Goal: Task Accomplishment & Management: Complete application form

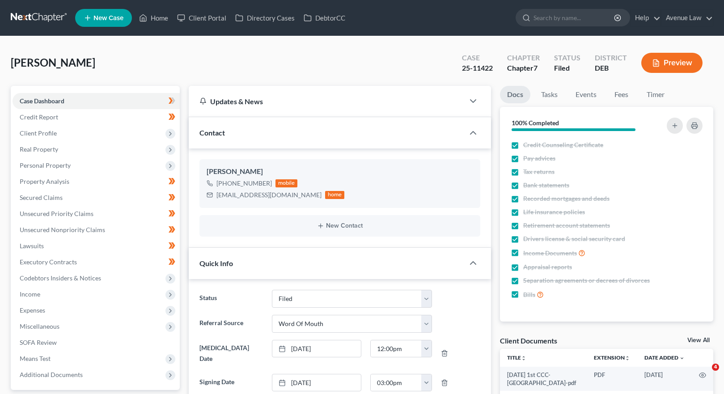
select select "11"
select select "0"
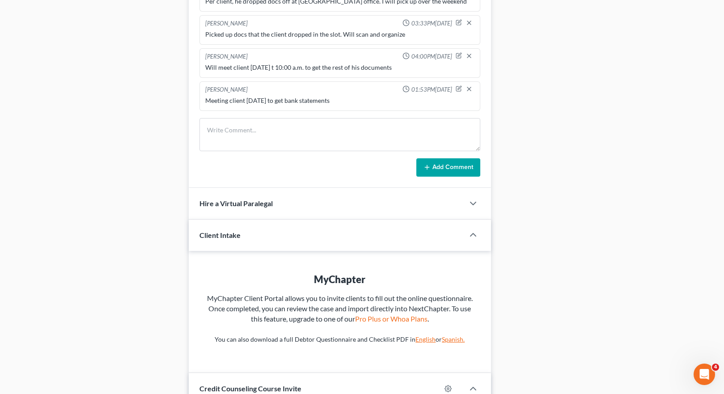
scroll to position [419, 0]
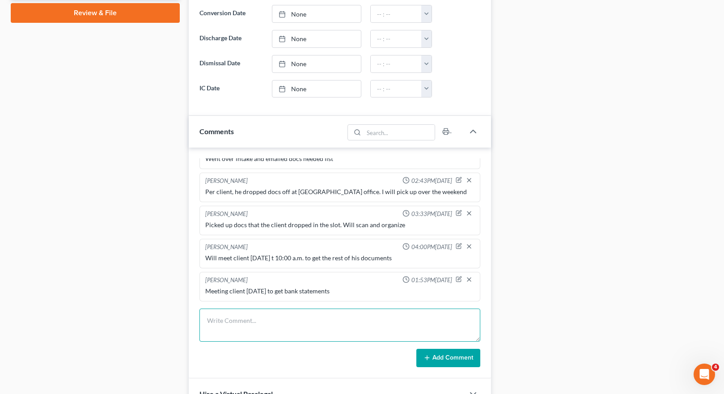
click at [245, 314] on textarea at bounding box center [339, 325] width 281 height 33
type textarea "Sent docs out except for Giuliano appearance sheet. Waiting for client to send …"
drag, startPoint x: 433, startPoint y: 351, endPoint x: 370, endPoint y: 313, distance: 74.1
click at [375, 316] on form "Sent docs out except for Giuliano appearance sheet. Waiting for client to send …" at bounding box center [339, 338] width 281 height 59
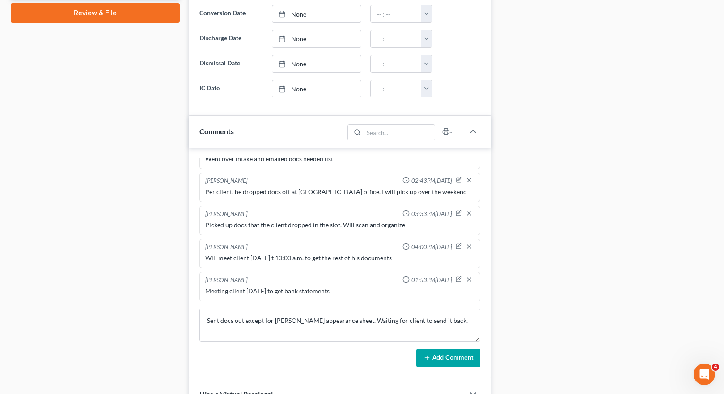
click at [450, 354] on button "Add Comment" at bounding box center [448, 358] width 64 height 19
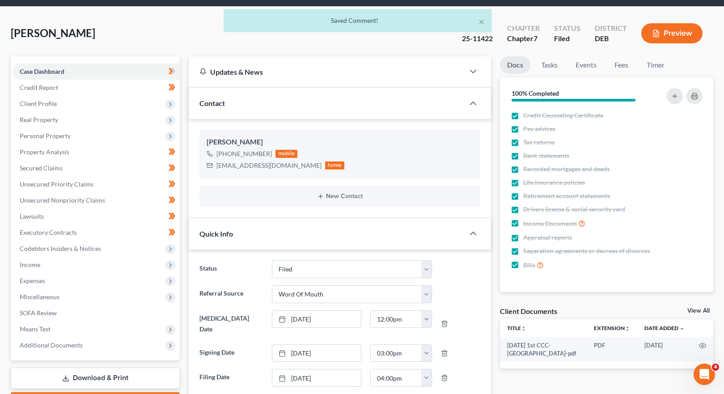
scroll to position [0, 0]
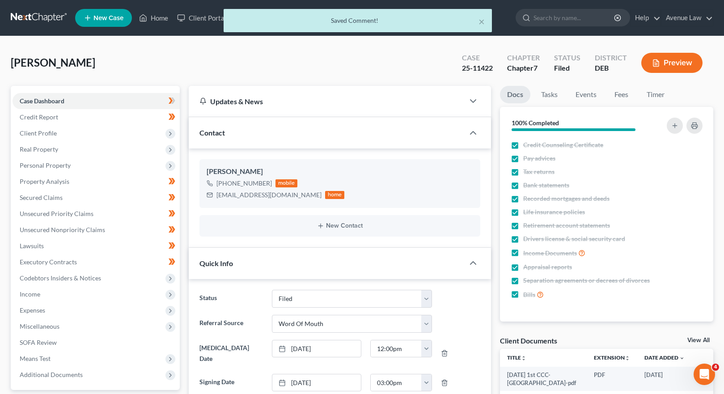
click at [158, 17] on div "× Saved Comment!" at bounding box center [358, 23] width 724 height 28
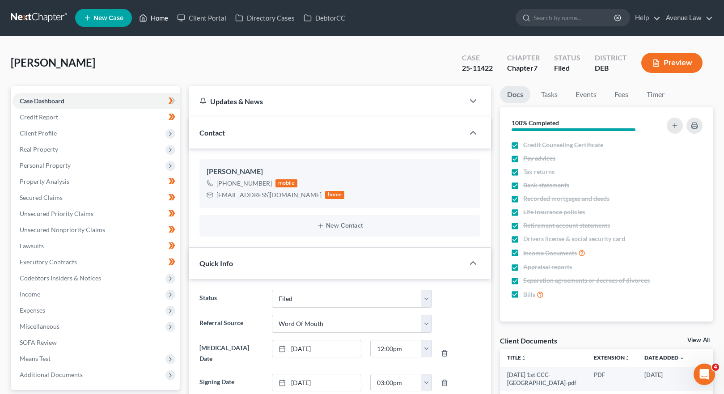
click at [165, 16] on link "Home" at bounding box center [154, 18] width 38 height 16
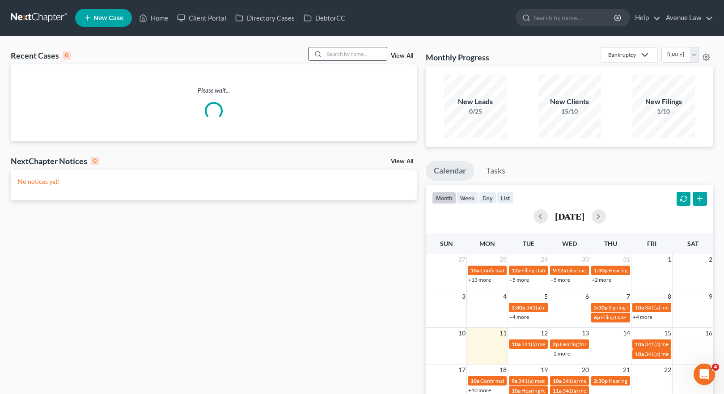
click at [354, 55] on input "search" at bounding box center [355, 53] width 63 height 13
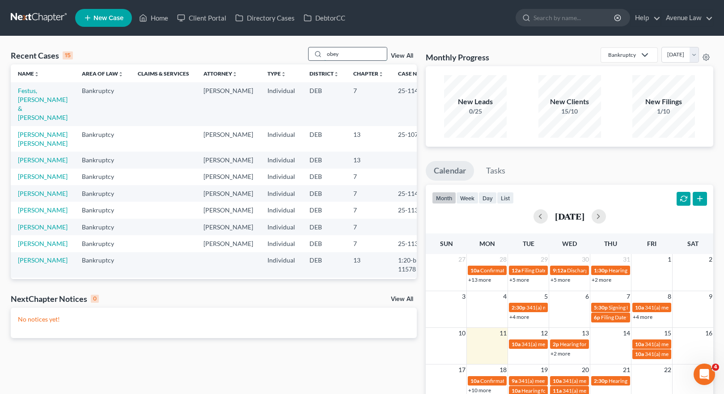
type input "obey"
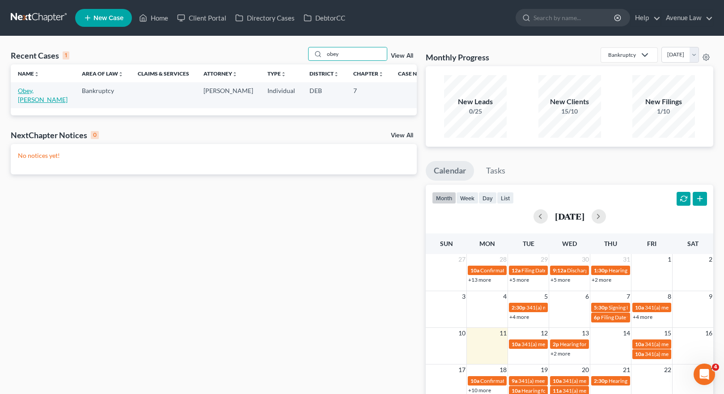
click at [21, 91] on link "Obey, [PERSON_NAME]" at bounding box center [43, 95] width 50 height 17
select select "0"
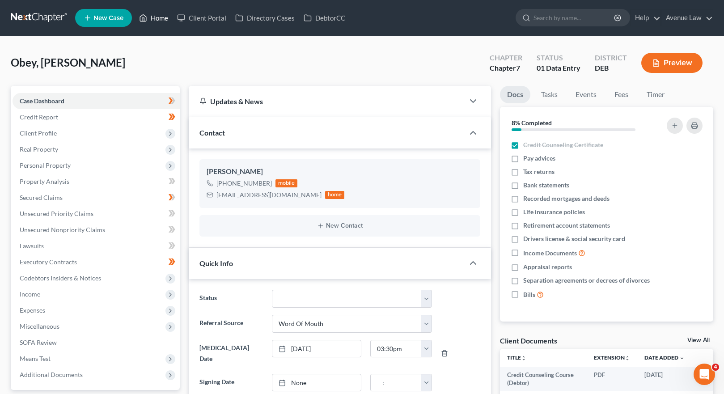
click at [161, 19] on link "Home" at bounding box center [154, 18] width 38 height 16
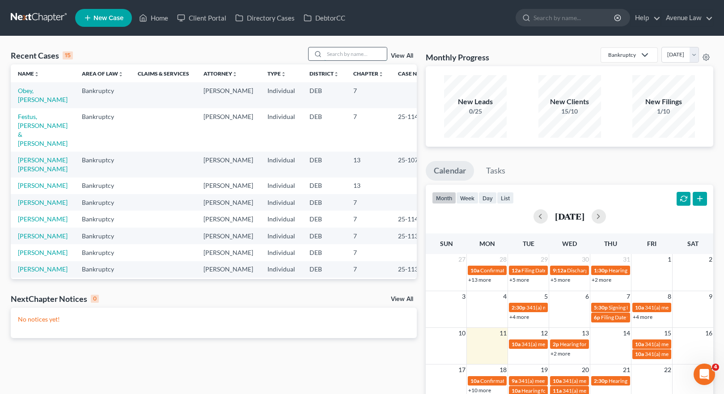
click at [341, 52] on input "search" at bounding box center [355, 53] width 63 height 13
type input "jackson"
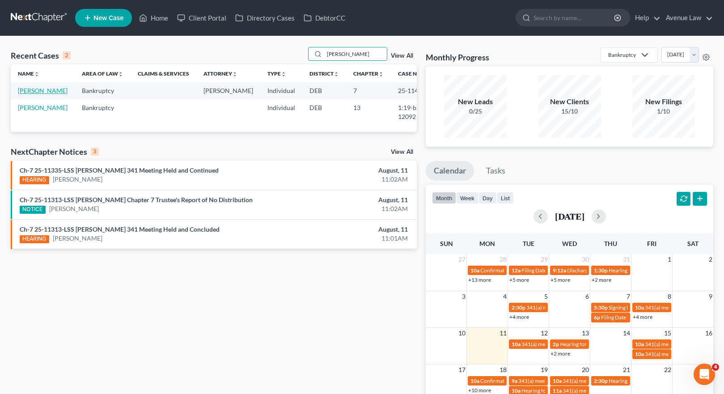
click at [35, 93] on link "Jackson, Cynthia" at bounding box center [43, 91] width 50 height 8
select select "0"
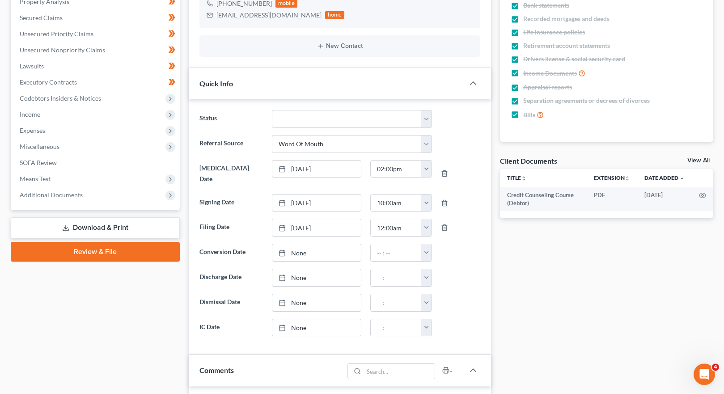
scroll to position [179, 0]
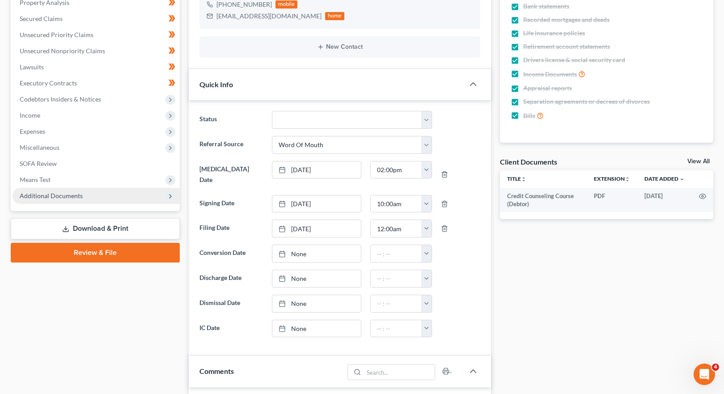
click at [35, 192] on span "Additional Documents" at bounding box center [51, 196] width 63 height 8
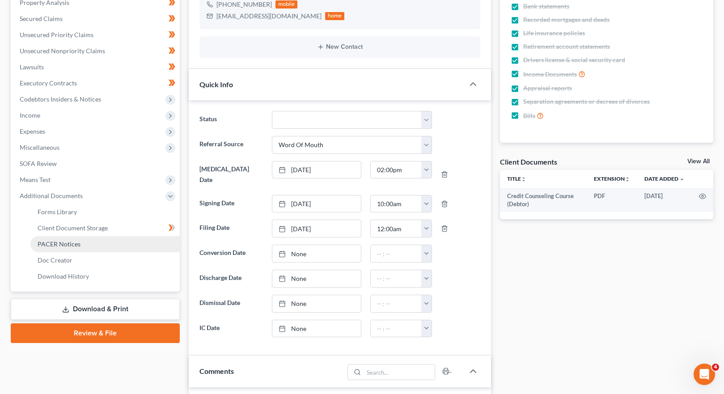
click at [62, 237] on link "PACER Notices" at bounding box center [104, 244] width 149 height 16
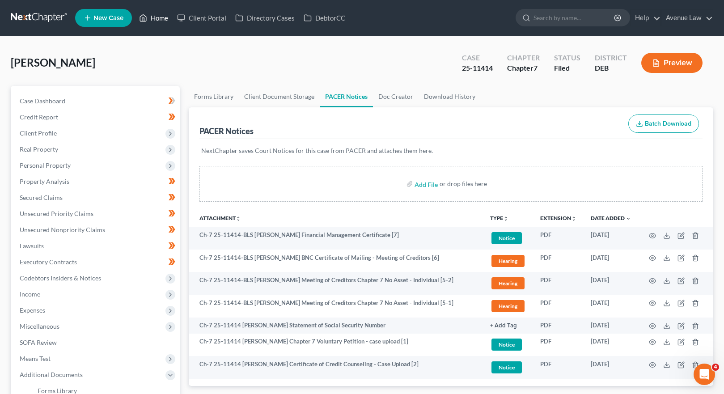
click at [154, 15] on link "Home" at bounding box center [154, 18] width 38 height 16
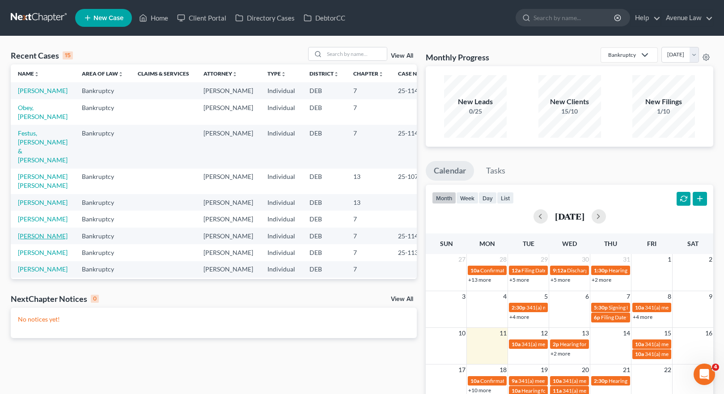
click at [25, 240] on link "Panicola, Anthony" at bounding box center [43, 236] width 50 height 8
select select "0"
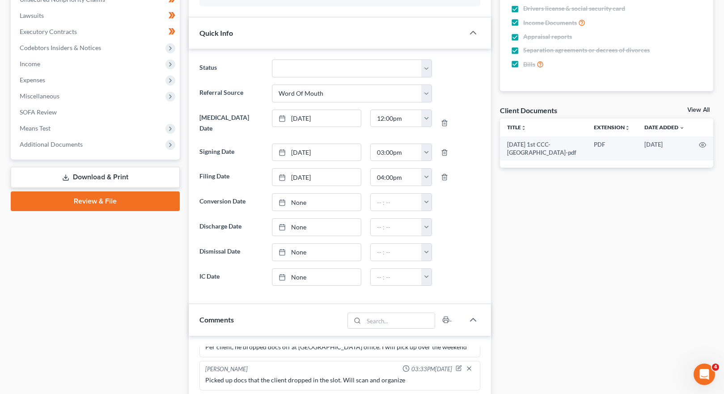
scroll to position [224, 0]
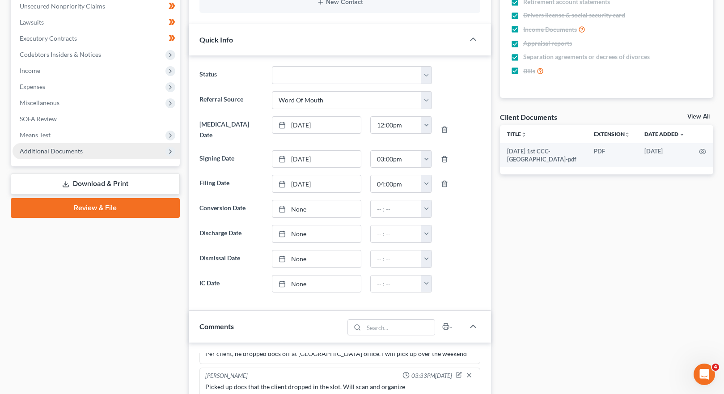
click at [39, 149] on span "Additional Documents" at bounding box center [51, 151] width 63 height 8
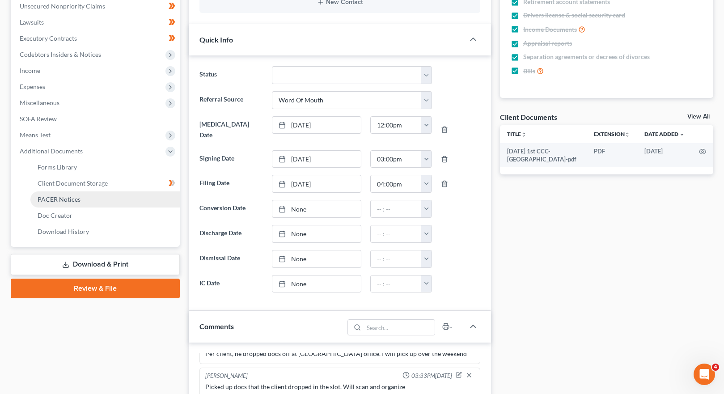
click at [50, 197] on span "PACER Notices" at bounding box center [59, 199] width 43 height 8
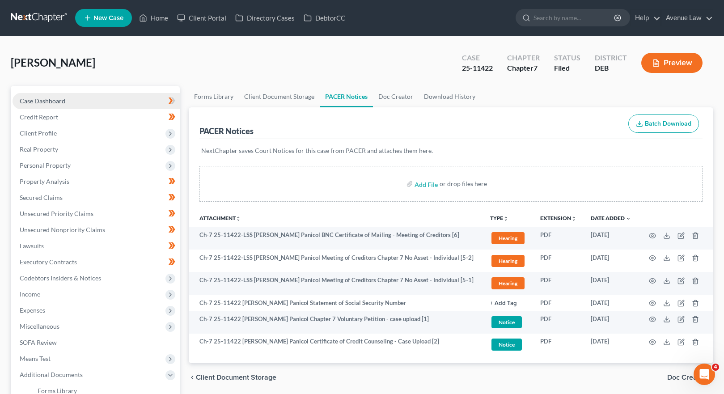
click at [53, 102] on span "Case Dashboard" at bounding box center [43, 101] width 46 height 8
select select "0"
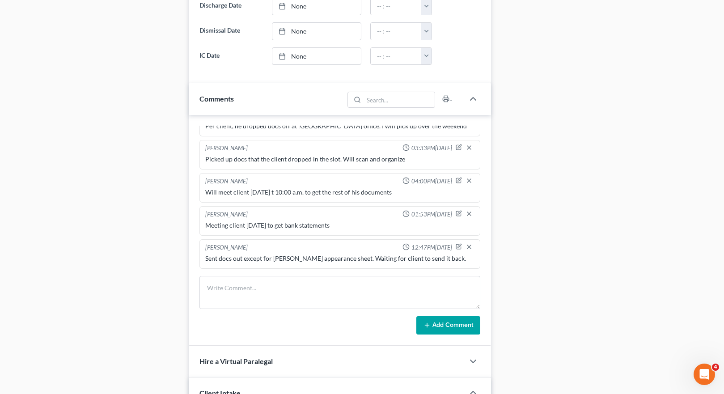
scroll to position [581, 0]
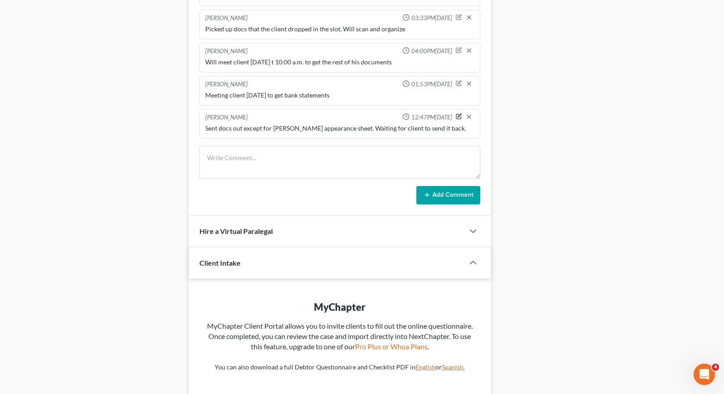
click at [456, 113] on icon "button" at bounding box center [459, 116] width 6 height 6
click at [447, 124] on textarea "Sent docs out except for Giuliano appearance sheet. Waiting for client to send …" at bounding box center [339, 140] width 269 height 33
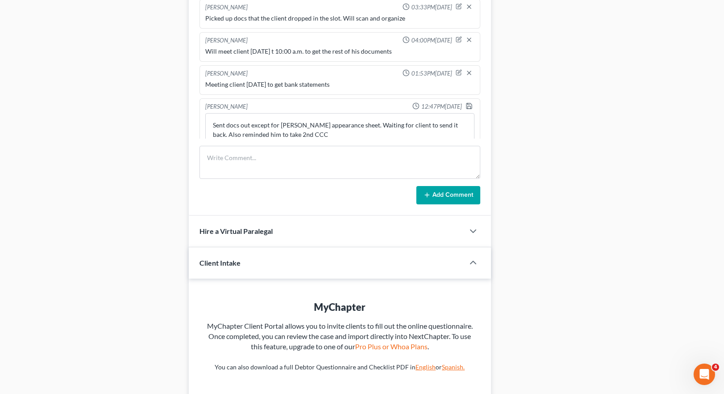
drag, startPoint x: 450, startPoint y: 171, endPoint x: 453, endPoint y: 193, distance: 22.0
click at [453, 193] on form "Add Comment" at bounding box center [339, 175] width 281 height 59
click at [237, 119] on textarea "Sent docs out except for Giuliano appearance sheet. Waiting for client to send …" at bounding box center [339, 129] width 269 height 33
drag, startPoint x: 240, startPoint y: 121, endPoint x: 417, endPoint y: 172, distance: 184.3
click at [247, 124] on textarea "Sent docs out except for Giuliano appearance sheet. Waiting for client to send …" at bounding box center [339, 129] width 269 height 33
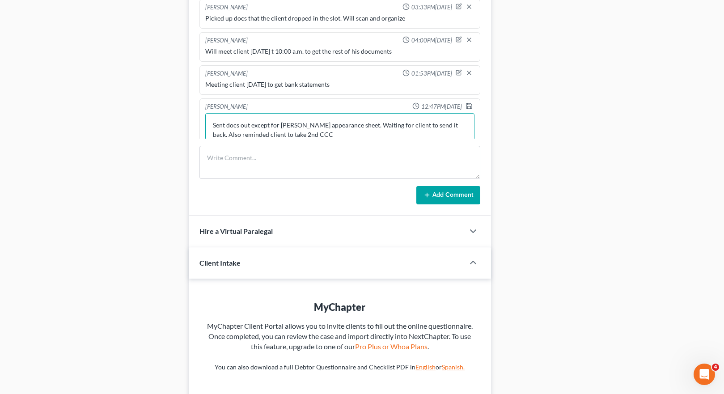
click at [267, 126] on textarea "Sent docs out except for Giuliano appearance sheet. Waiting for client to send …" at bounding box center [339, 129] width 269 height 33
type textarea "Sent docs out except for Giuliano appearance sheet. Waiting for client to send …"
click at [467, 103] on polyline "button" at bounding box center [468, 103] width 2 height 1
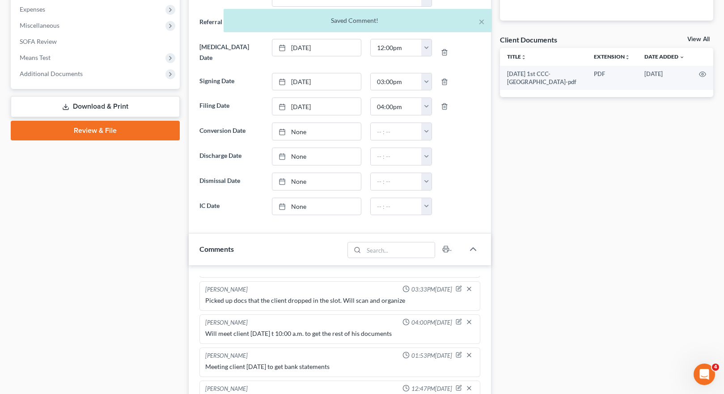
scroll to position [0, 0]
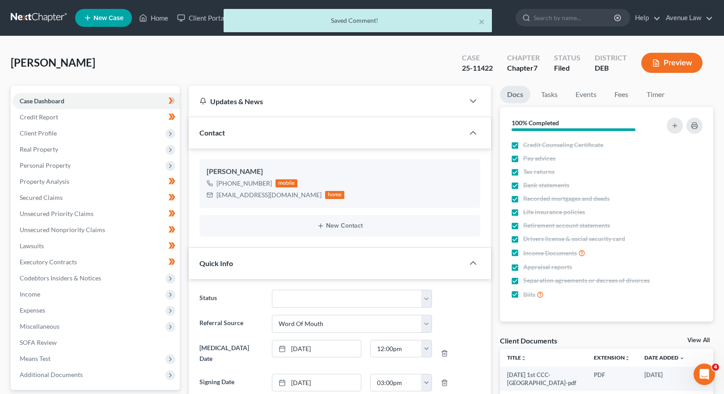
click at [152, 20] on div "× Saved Comment!" at bounding box center [358, 23] width 724 height 28
click at [159, 17] on div "× Saved Comment!" at bounding box center [358, 23] width 724 height 28
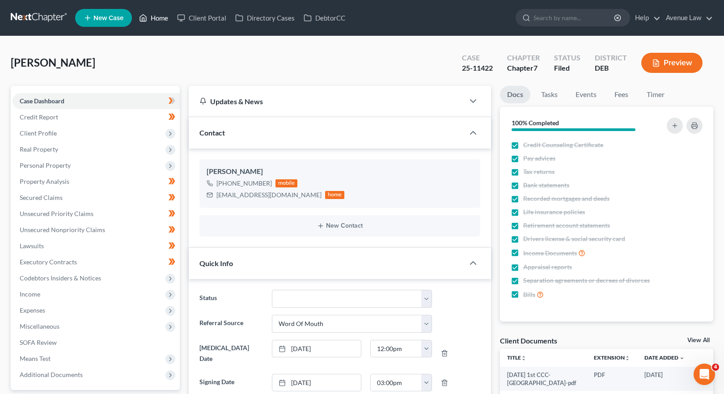
click at [159, 17] on link "Home" at bounding box center [154, 18] width 38 height 16
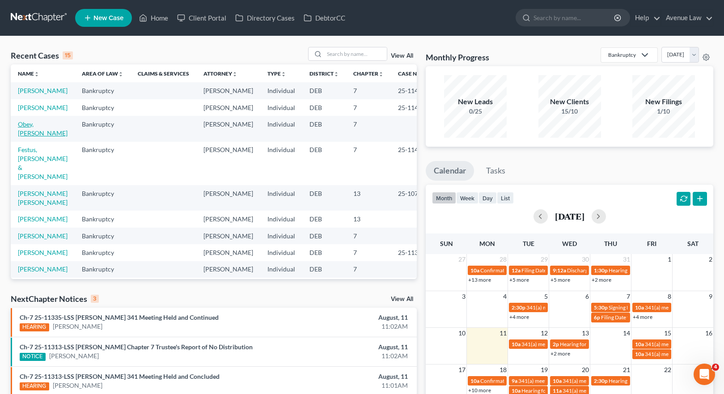
click at [25, 137] on link "Obey, [PERSON_NAME]" at bounding box center [43, 128] width 50 height 17
select select "0"
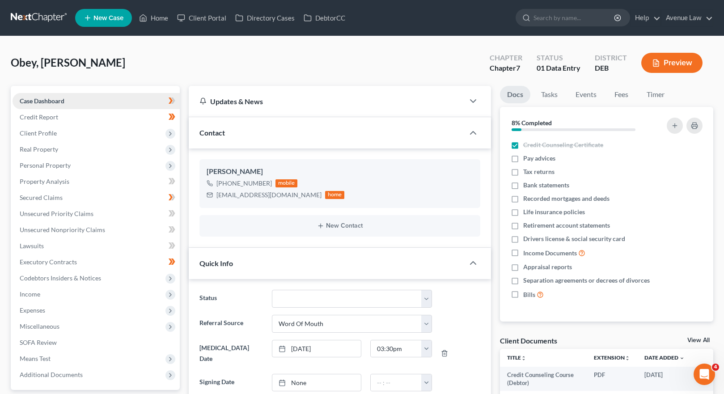
click at [56, 100] on span "Case Dashboard" at bounding box center [42, 101] width 45 height 8
click at [42, 116] on span "Credit Report" at bounding box center [39, 117] width 38 height 8
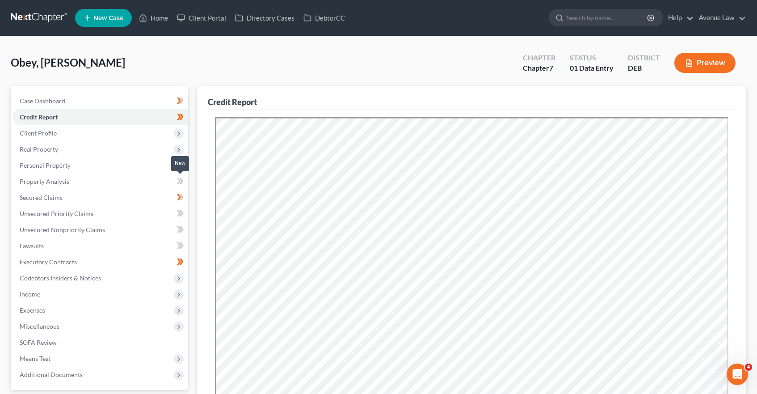
click at [176, 178] on span at bounding box center [181, 182] width 16 height 13
click at [36, 130] on span "Client Profile" at bounding box center [38, 133] width 37 height 8
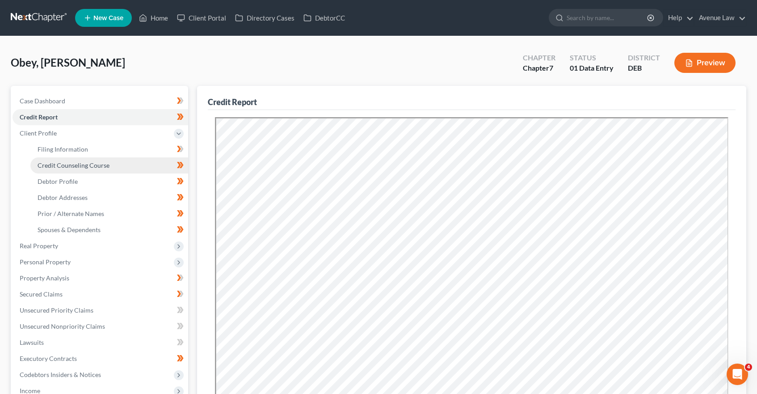
click at [77, 168] on span "Credit Counseling Course" at bounding box center [74, 165] width 72 height 8
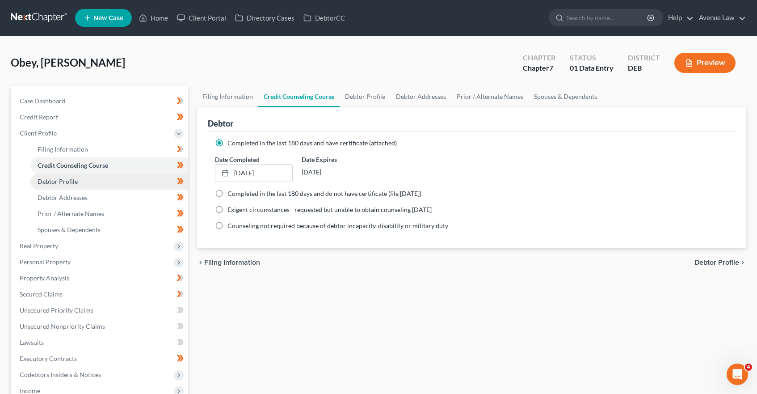
click at [75, 181] on span "Debtor Profile" at bounding box center [58, 182] width 40 height 8
select select "1"
select select "2"
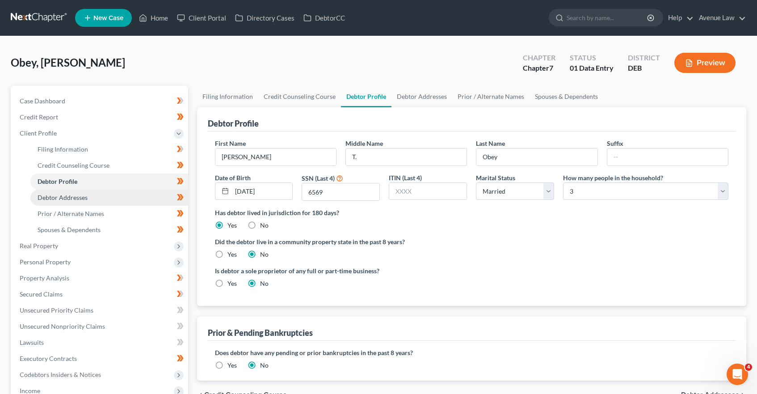
click at [73, 195] on span "Debtor Addresses" at bounding box center [63, 198] width 50 height 8
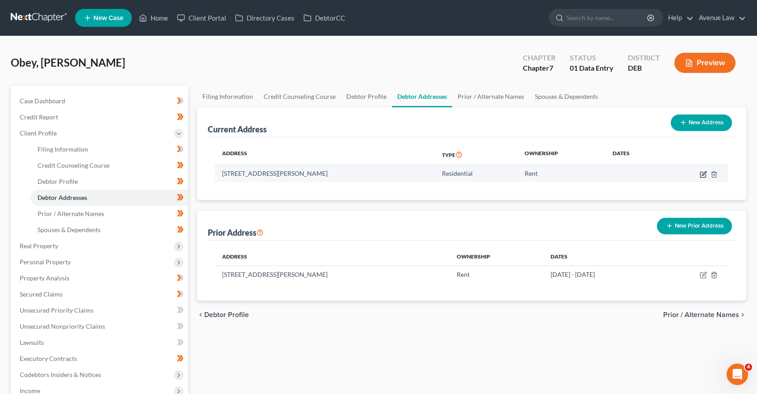
click at [702, 175] on icon "button" at bounding box center [703, 174] width 7 height 7
select select "7"
select select "0"
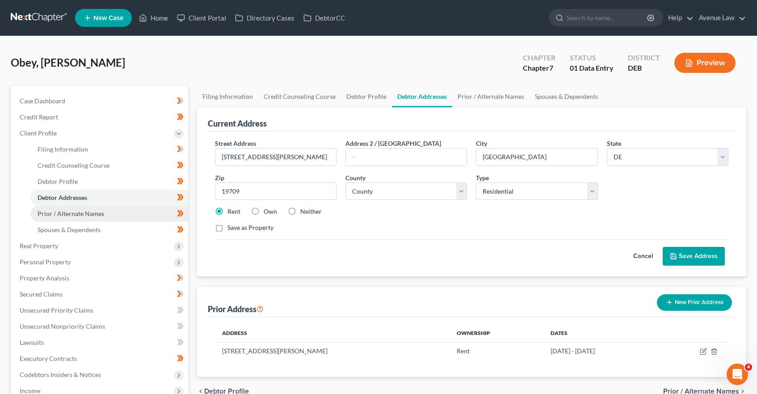
click at [68, 212] on span "Prior / Alternate Names" at bounding box center [71, 214] width 67 height 8
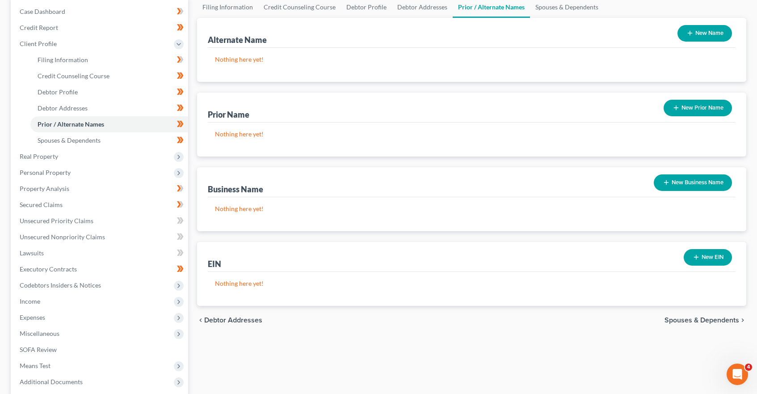
scroll to position [45, 0]
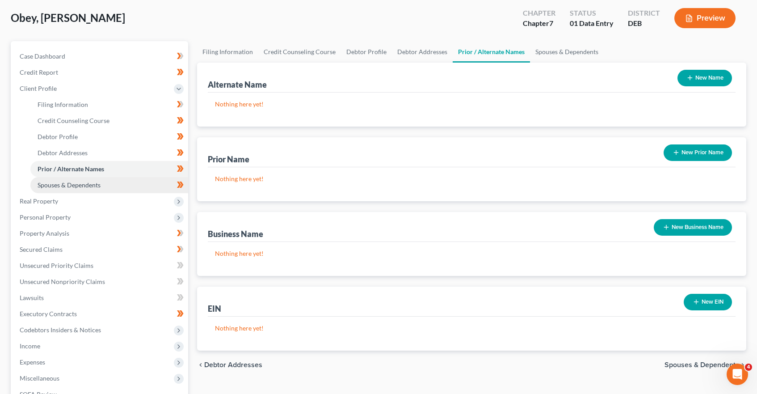
click at [63, 180] on link "Spouses & Dependents" at bounding box center [109, 185] width 158 height 16
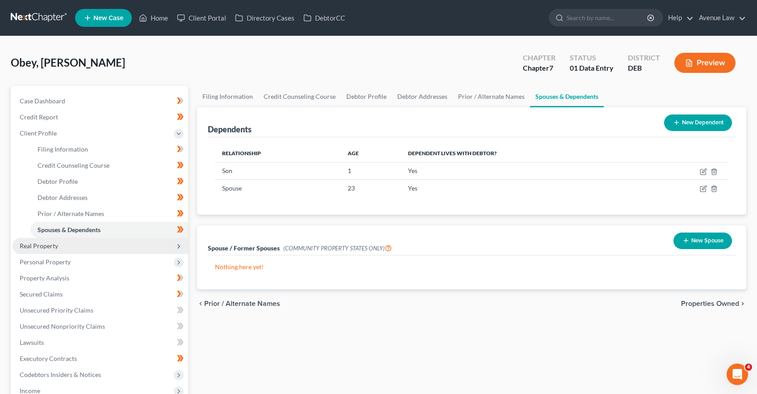
click at [64, 243] on span "Real Property" at bounding box center [101, 246] width 176 height 16
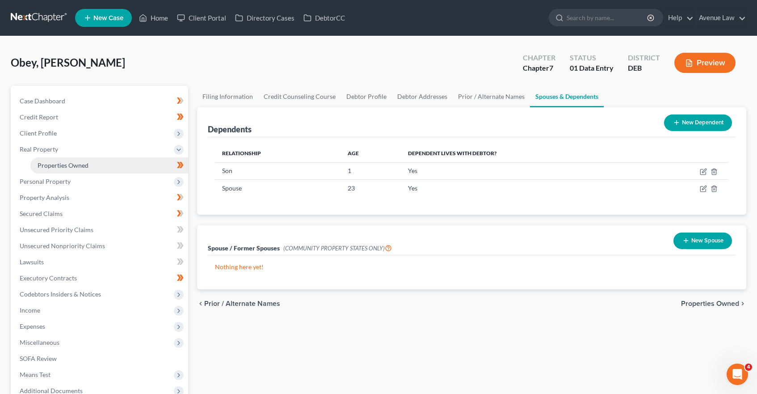
click at [62, 169] on span "Properties Owned" at bounding box center [63, 165] width 51 height 8
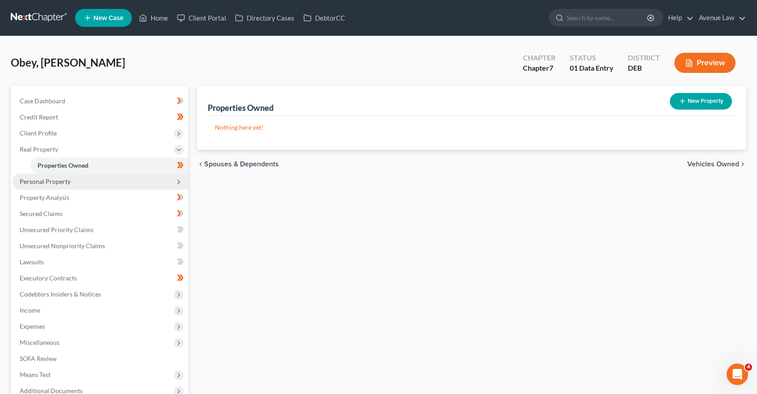
click at [50, 183] on span "Personal Property" at bounding box center [45, 182] width 51 height 8
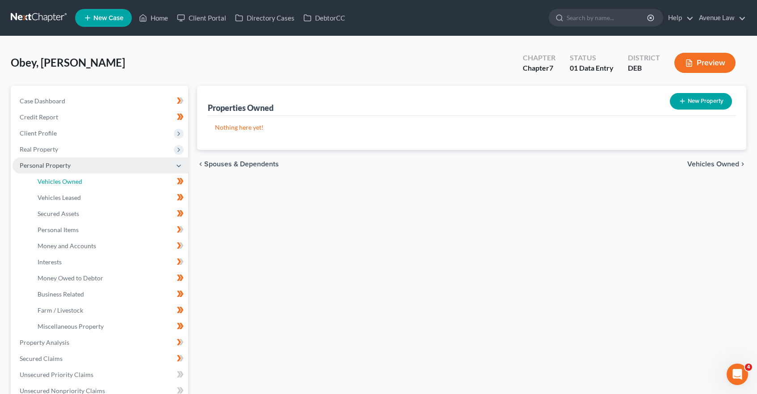
click at [50, 183] on span "Vehicles Owned" at bounding box center [60, 182] width 45 height 8
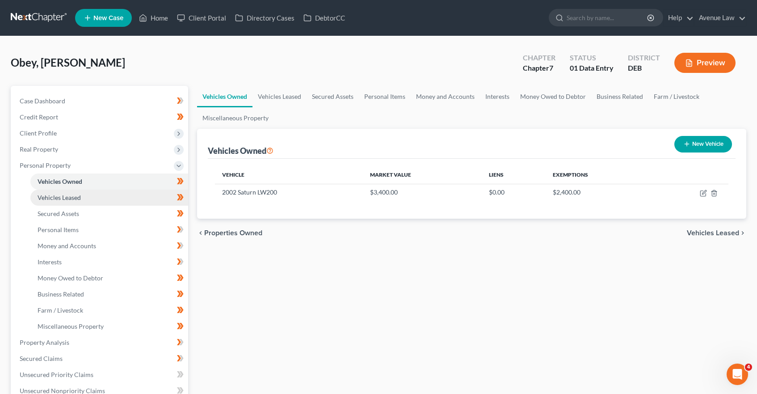
click at [72, 201] on span "Vehicles Leased" at bounding box center [59, 198] width 43 height 8
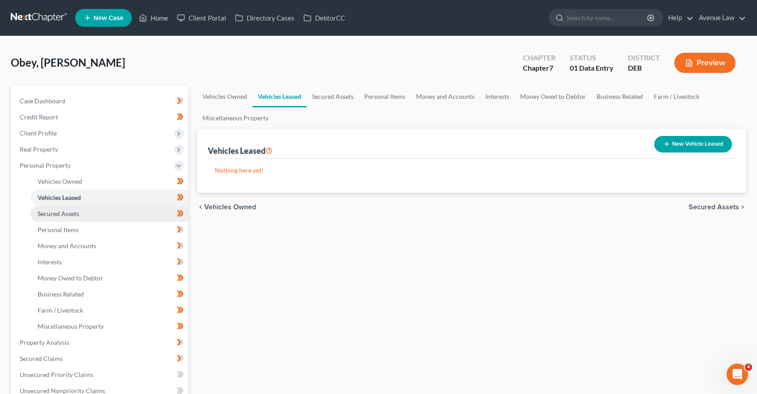
click at [73, 214] on span "Secured Assets" at bounding box center [59, 214] width 42 height 8
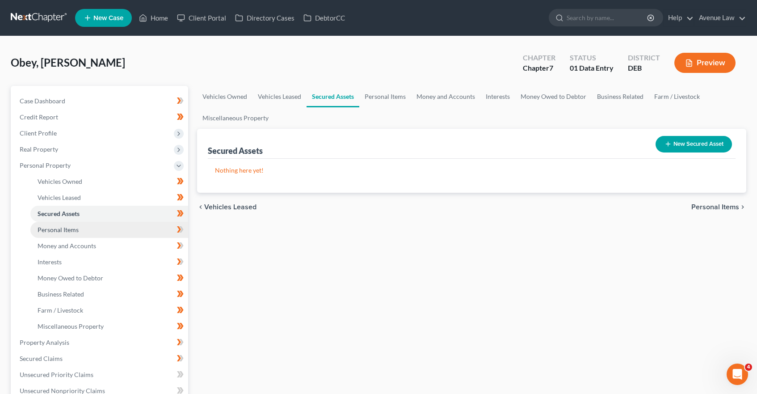
click at [65, 228] on span "Personal Items" at bounding box center [58, 230] width 41 height 8
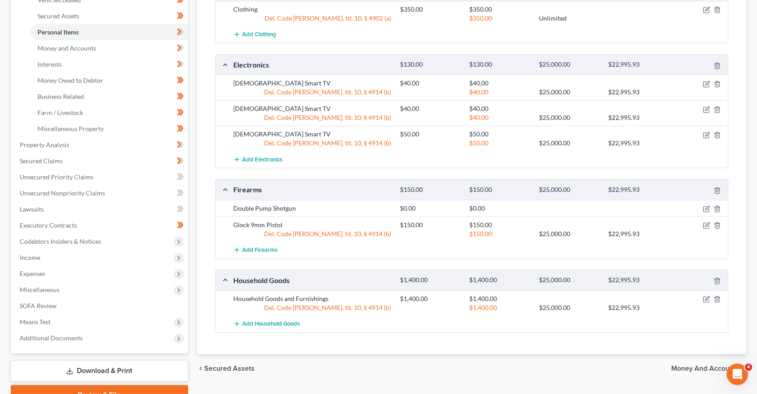
scroll to position [153, 0]
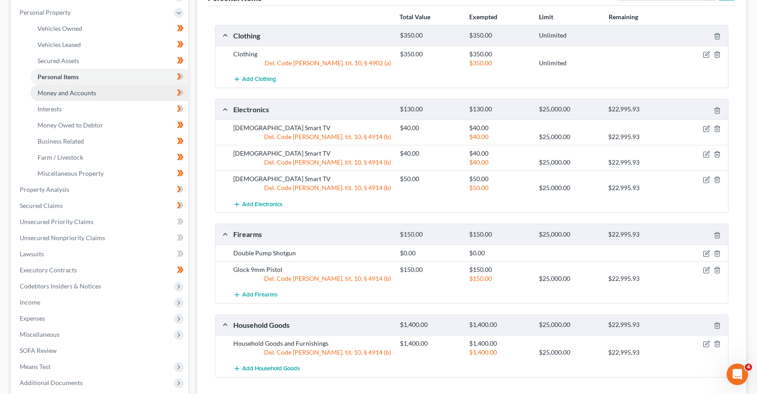
click at [102, 89] on link "Money and Accounts" at bounding box center [109, 93] width 158 height 16
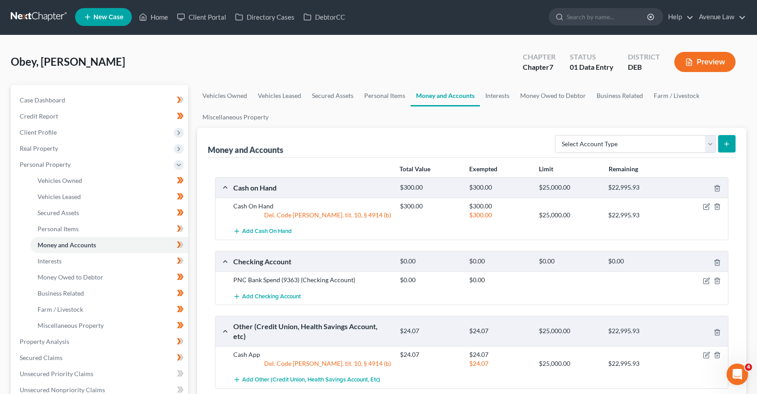
scroll to position [45, 0]
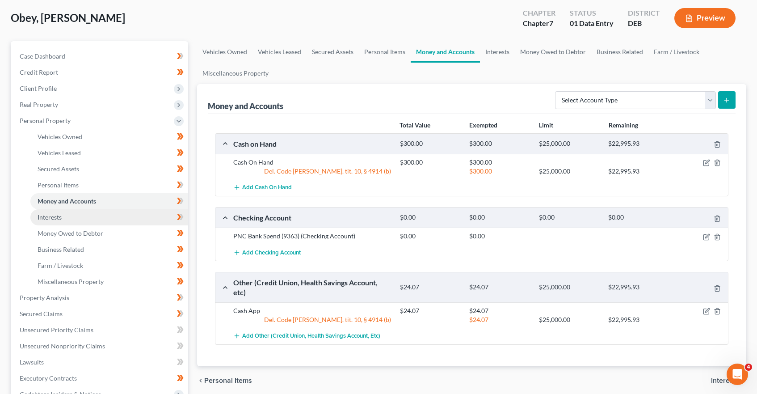
click at [51, 218] on span "Interests" at bounding box center [50, 217] width 24 height 8
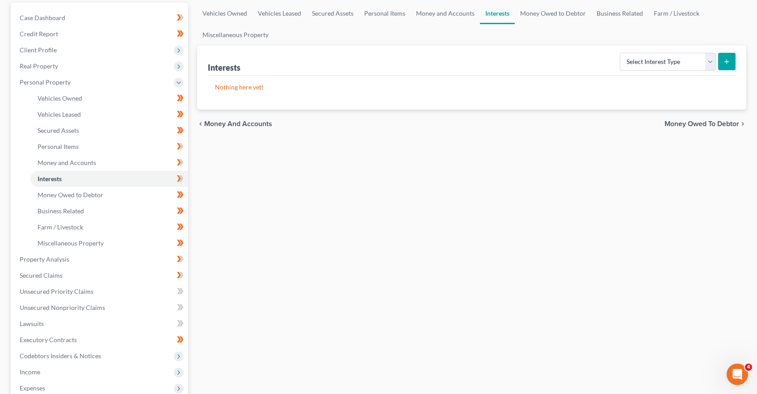
scroll to position [89, 0]
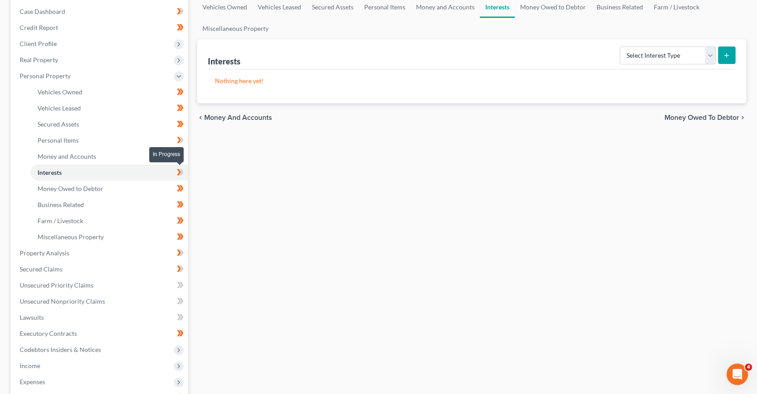
click at [179, 170] on icon at bounding box center [179, 172] width 4 height 6
click at [75, 206] on span "Business Related" at bounding box center [61, 205] width 47 height 8
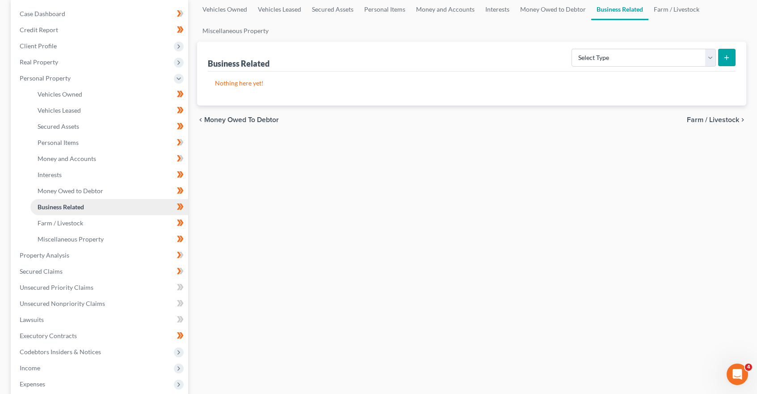
scroll to position [89, 0]
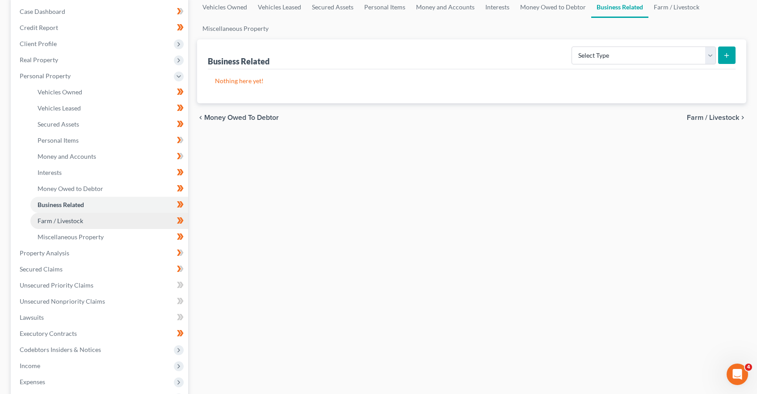
click at [67, 215] on link "Farm / Livestock" at bounding box center [109, 221] width 158 height 16
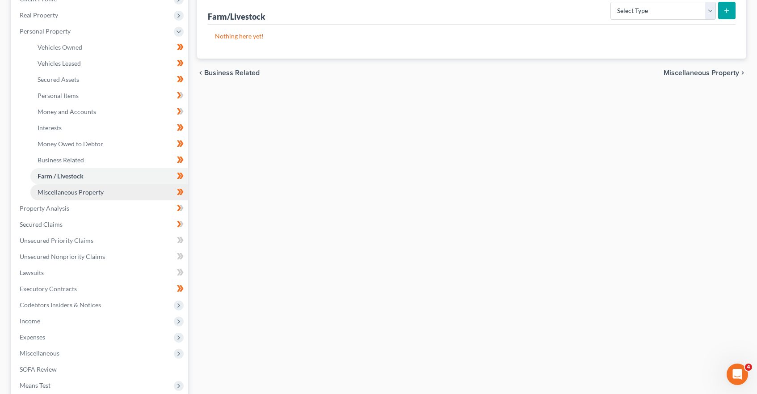
click at [77, 195] on span "Miscellaneous Property" at bounding box center [71, 192] width 66 height 8
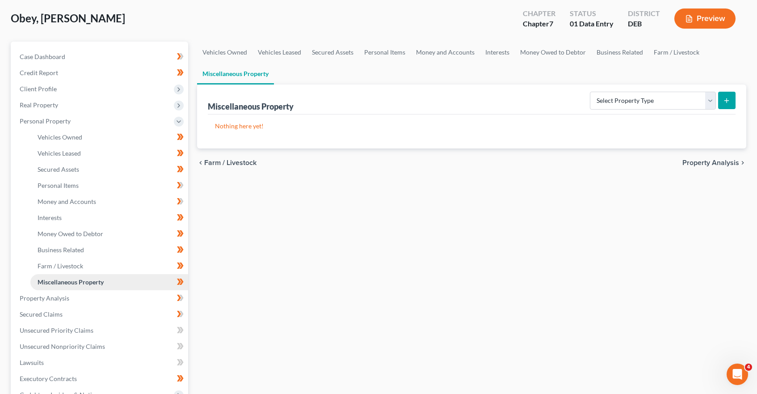
scroll to position [134, 0]
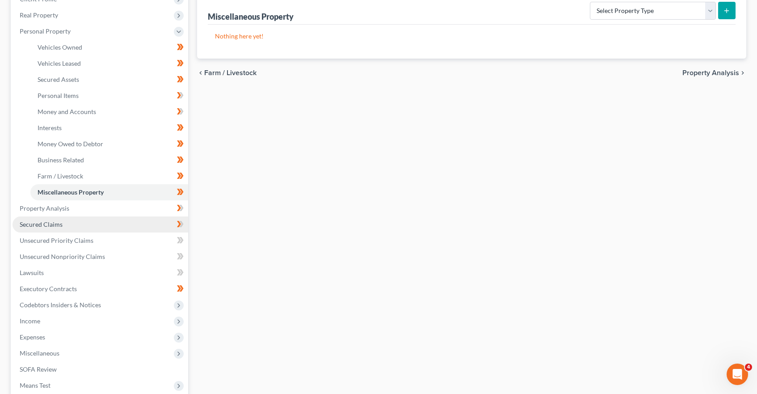
click at [61, 223] on span "Secured Claims" at bounding box center [41, 224] width 43 height 8
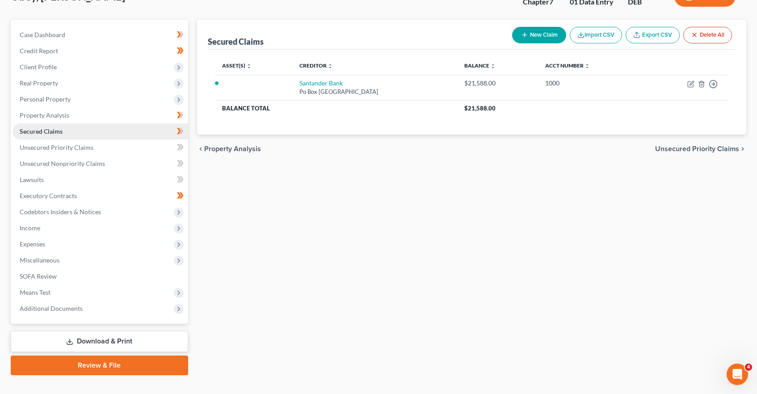
scroll to position [81, 0]
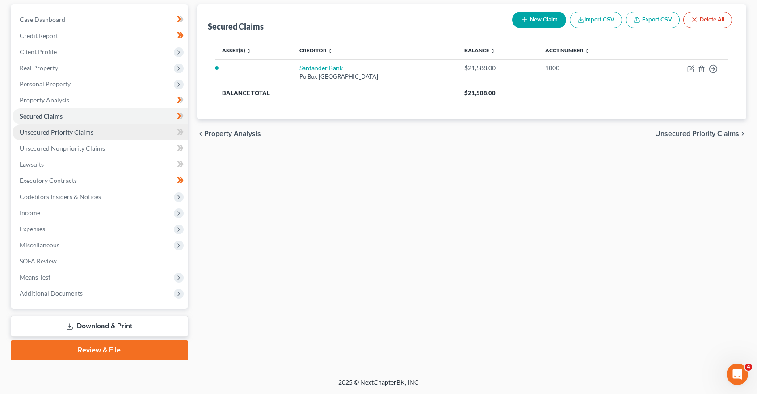
click at [44, 132] on span "Unsecured Priority Claims" at bounding box center [57, 132] width 74 height 8
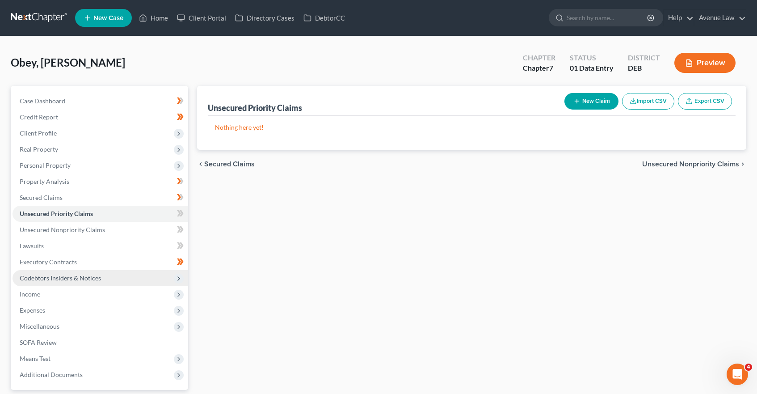
click at [42, 276] on span "Codebtors Insiders & Notices" at bounding box center [60, 278] width 81 height 8
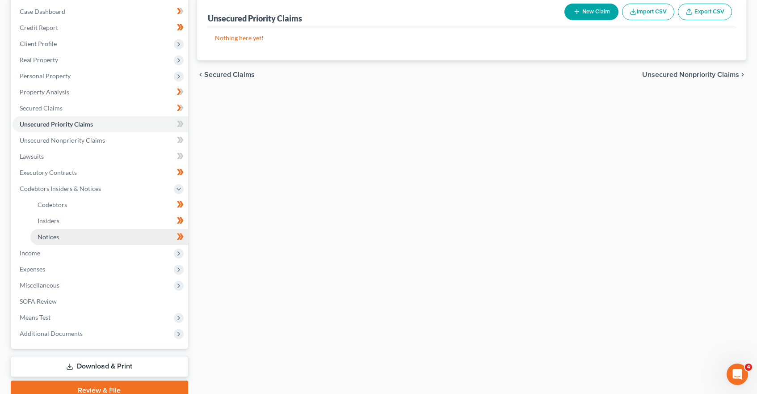
scroll to position [130, 0]
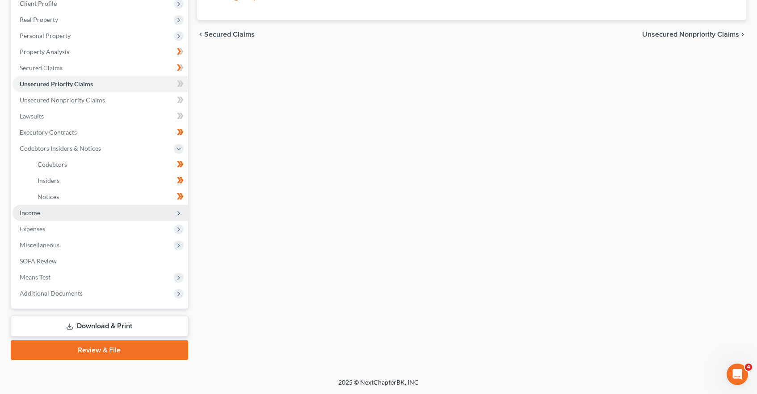
click at [31, 215] on span "Income" at bounding box center [30, 213] width 21 height 8
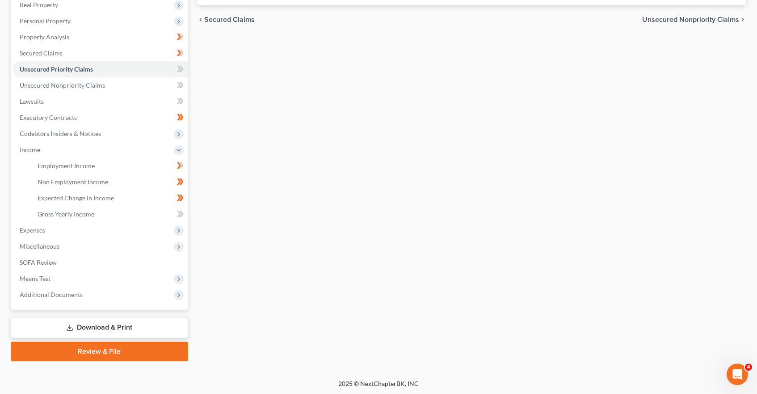
scroll to position [146, 0]
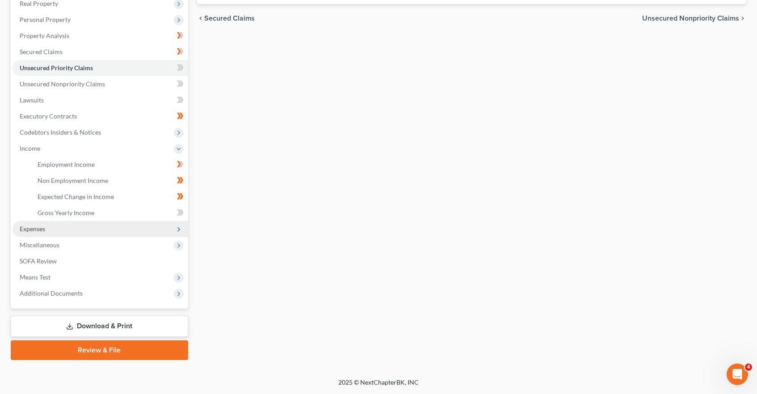
click at [30, 230] on span "Expenses" at bounding box center [32, 229] width 25 height 8
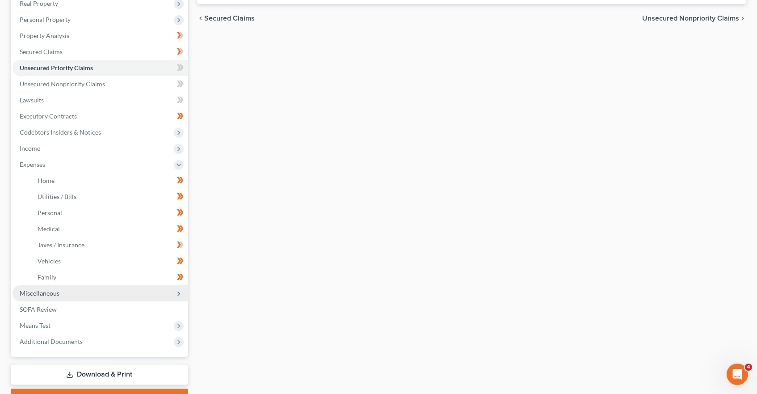
click at [41, 291] on span "Miscellaneous" at bounding box center [40, 293] width 40 height 8
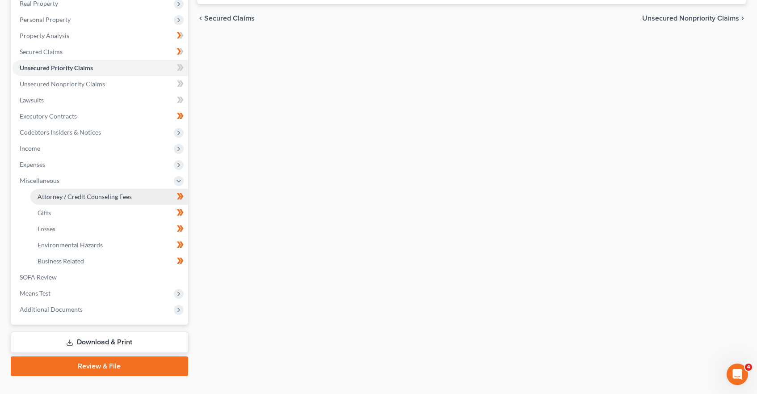
click at [76, 194] on span "Attorney / Credit Counseling Fees" at bounding box center [85, 197] width 94 height 8
select select "0"
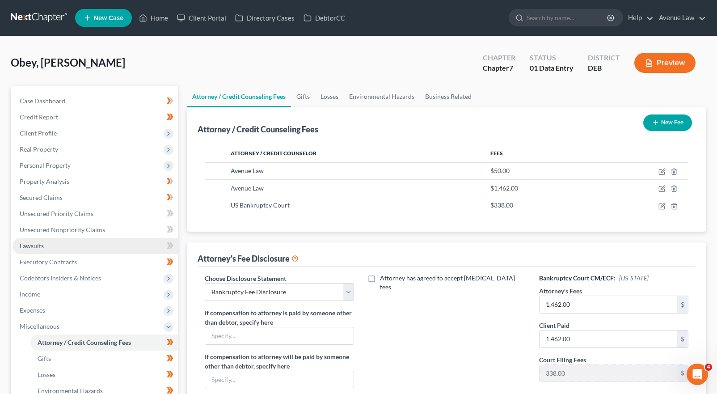
click at [31, 245] on span "Lawsuits" at bounding box center [32, 246] width 24 height 8
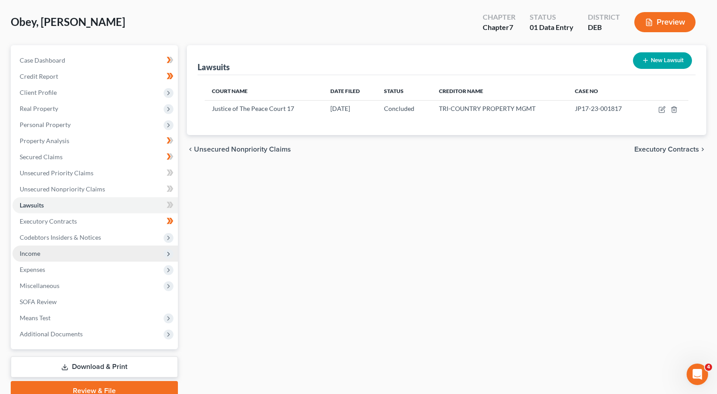
scroll to position [81, 0]
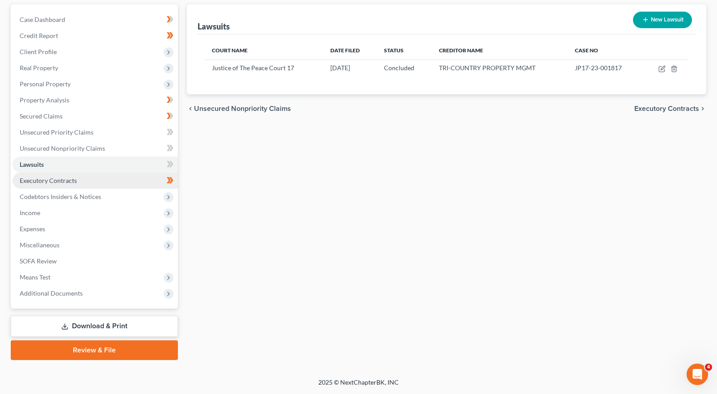
click at [57, 186] on link "Executory Contracts" at bounding box center [95, 181] width 165 height 16
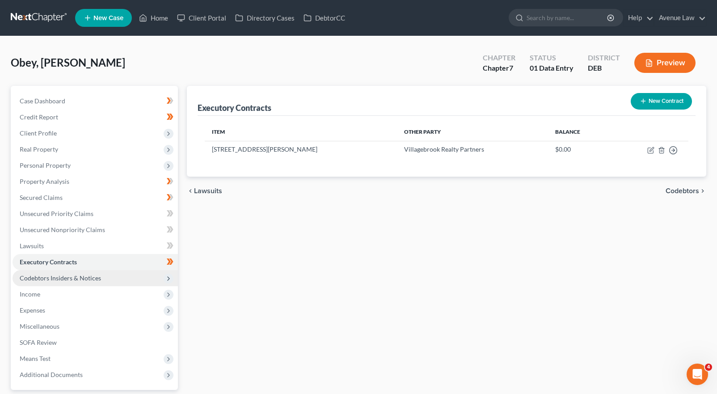
click at [54, 278] on span "Codebtors Insiders & Notices" at bounding box center [60, 278] width 81 height 8
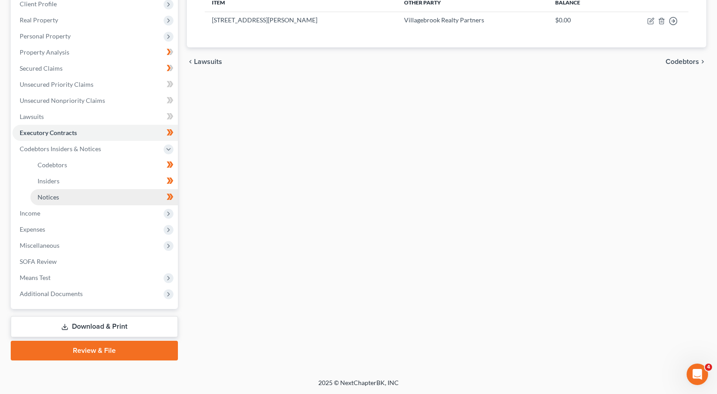
scroll to position [130, 0]
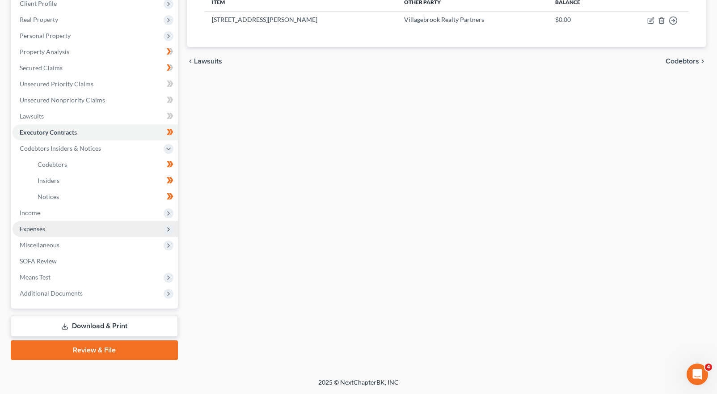
click at [40, 231] on span "Expenses" at bounding box center [32, 229] width 25 height 8
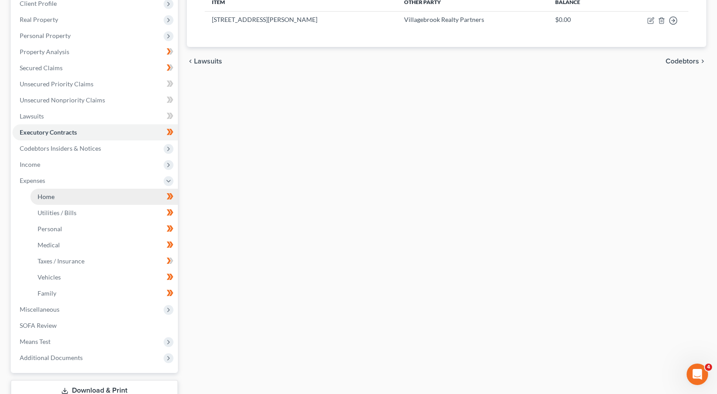
click at [55, 200] on link "Home" at bounding box center [104, 197] width 148 height 16
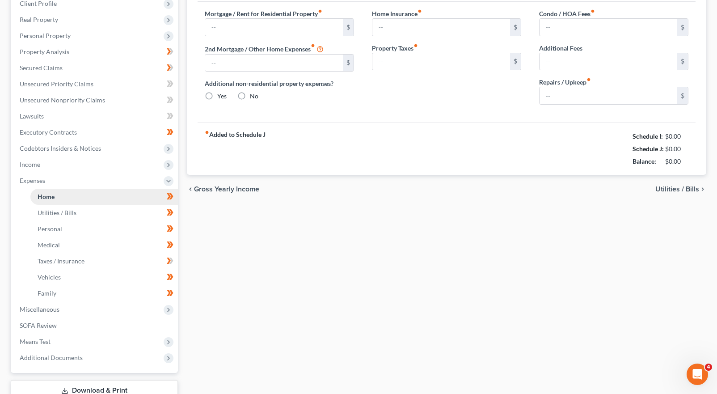
type input "825.00"
type input "0.00"
radio input "true"
type input "20.00"
type input "0.00"
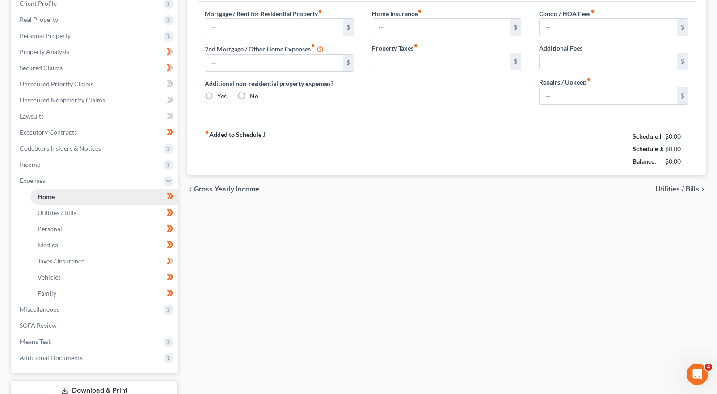
type input "0.00"
type input "30.00"
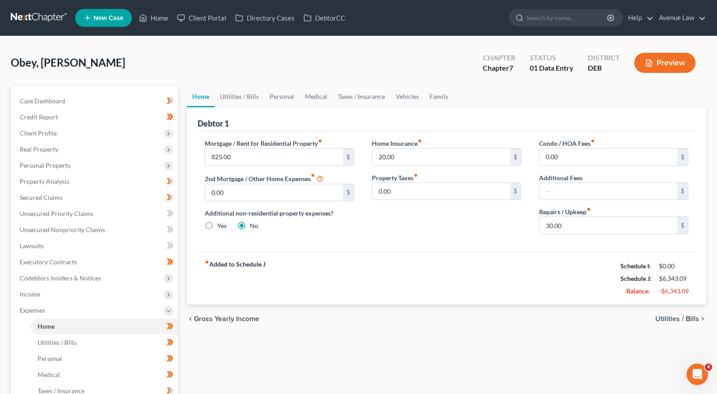
click at [690, 321] on span "Utilities / Bills" at bounding box center [678, 318] width 44 height 7
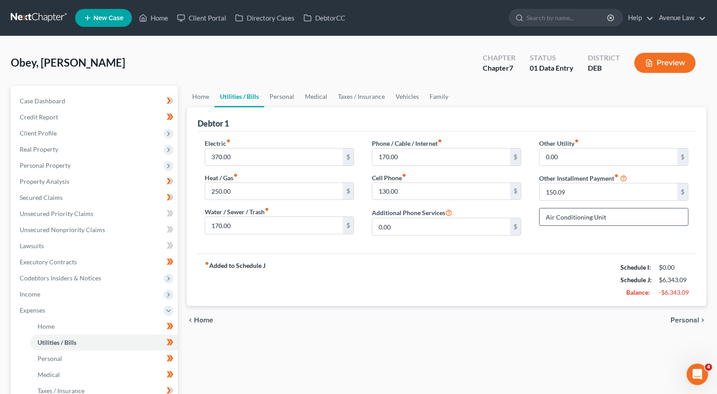
click at [618, 218] on input "Air Conditioning Unit" at bounding box center [614, 216] width 148 height 17
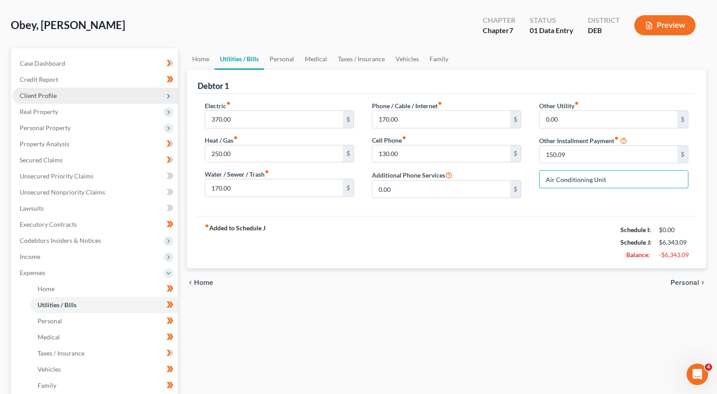
scroll to position [194, 0]
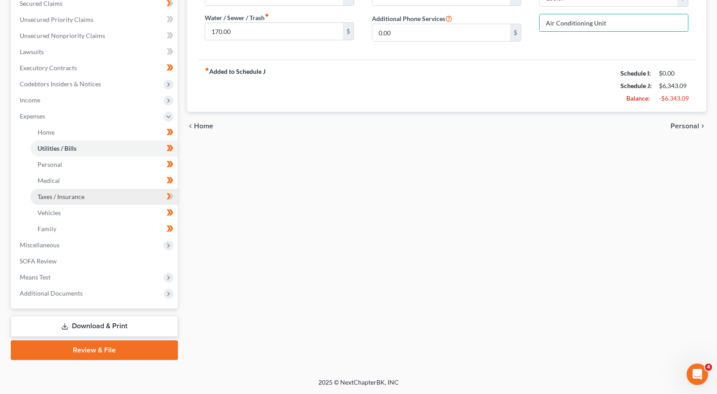
click at [53, 203] on link "Taxes / Insurance" at bounding box center [104, 197] width 148 height 16
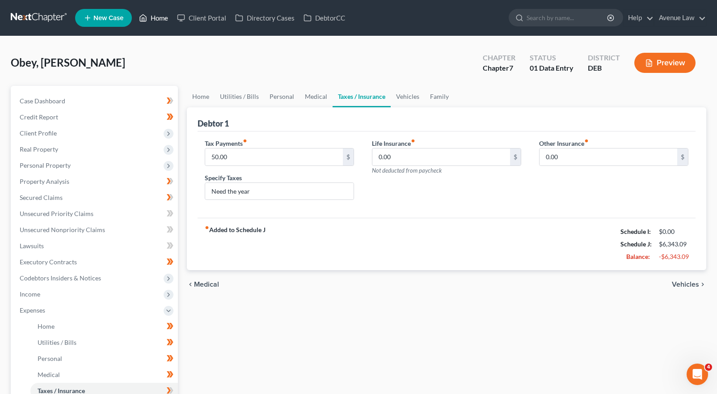
click at [152, 24] on link "Home" at bounding box center [154, 18] width 38 height 16
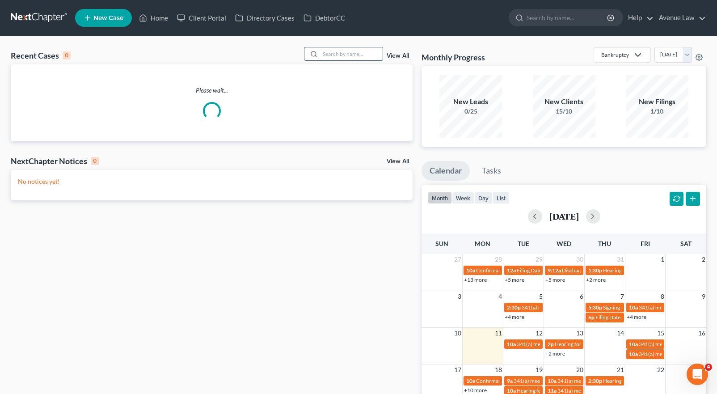
click at [359, 56] on input "search" at bounding box center [351, 53] width 63 height 13
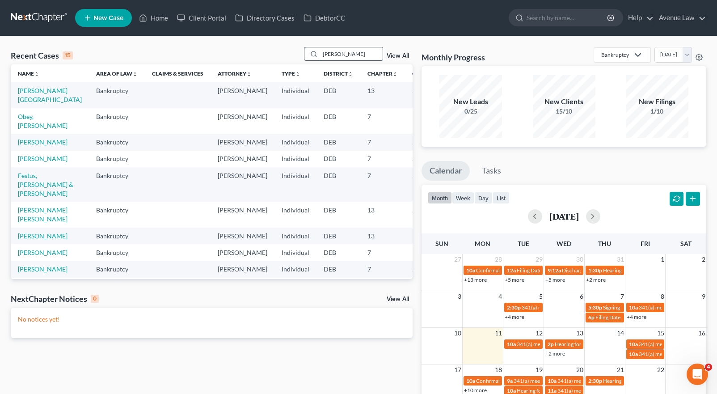
type input "Davis"
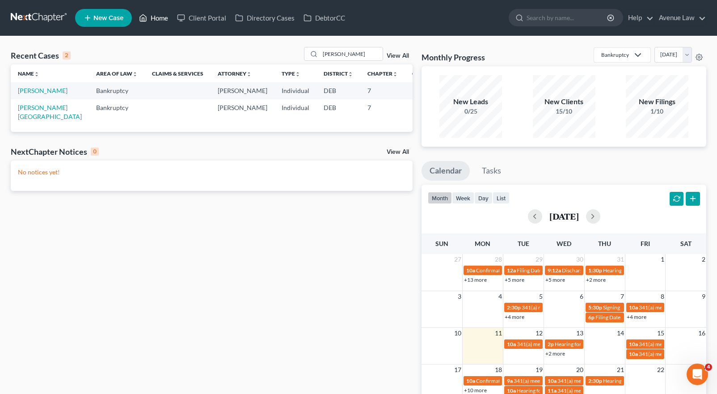
click at [161, 15] on link "Home" at bounding box center [154, 18] width 38 height 16
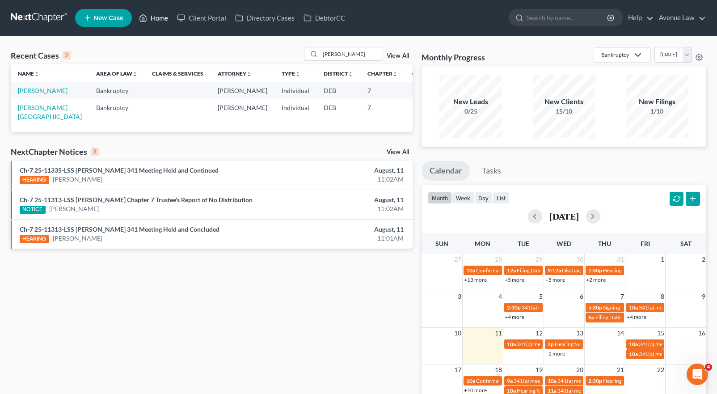
click at [152, 18] on link "Home" at bounding box center [154, 18] width 38 height 16
drag, startPoint x: 356, startPoint y: 52, endPoint x: 273, endPoint y: 39, distance: 84.6
click at [283, 41] on div "Recent Cases 2 Davis View All Name unfold_more expand_more expand_less Area of …" at bounding box center [358, 268] width 717 height 464
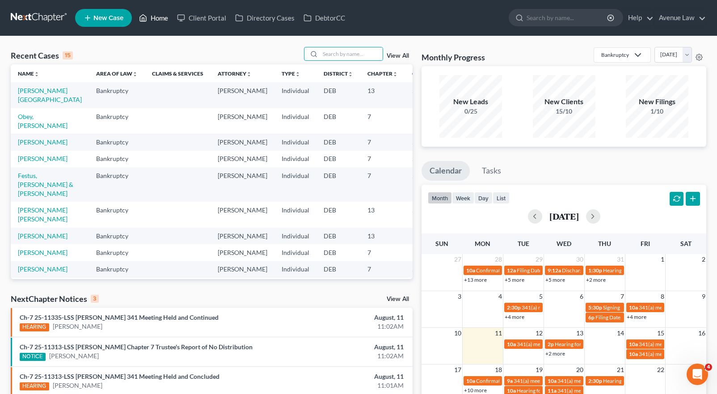
click at [157, 14] on link "Home" at bounding box center [154, 18] width 38 height 16
click at [331, 55] on input "search" at bounding box center [351, 53] width 63 height 13
type input "f"
type input "davis"
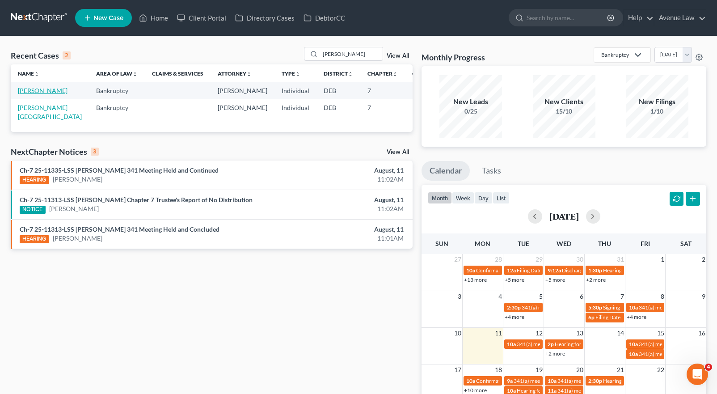
click at [30, 94] on link "Davis, Cynthia" at bounding box center [43, 91] width 50 height 8
select select "0"
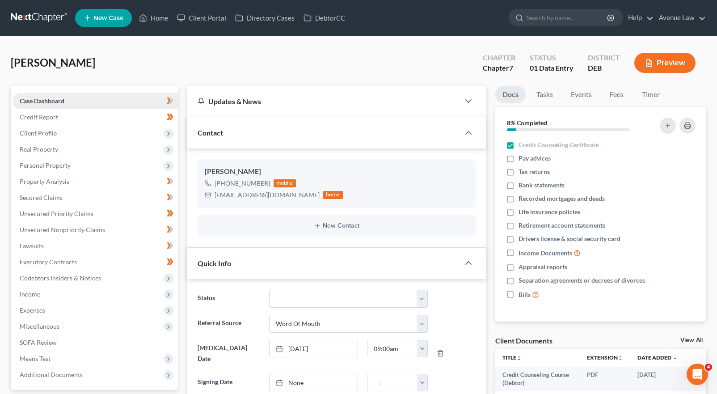
click at [49, 97] on span "Case Dashboard" at bounding box center [42, 101] width 45 height 8
drag, startPoint x: 218, startPoint y: 182, endPoint x: 273, endPoint y: 186, distance: 55.6
click at [273, 186] on div "+1 (302) 399-0038 mobile" at bounding box center [274, 184] width 138 height 12
copy div "1 (302) 399-0038"
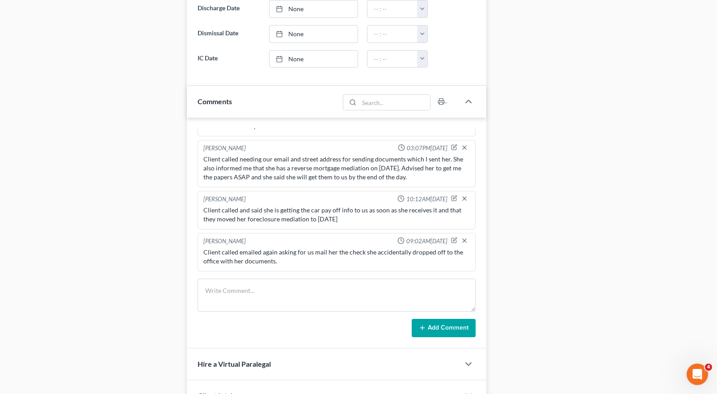
scroll to position [492, 0]
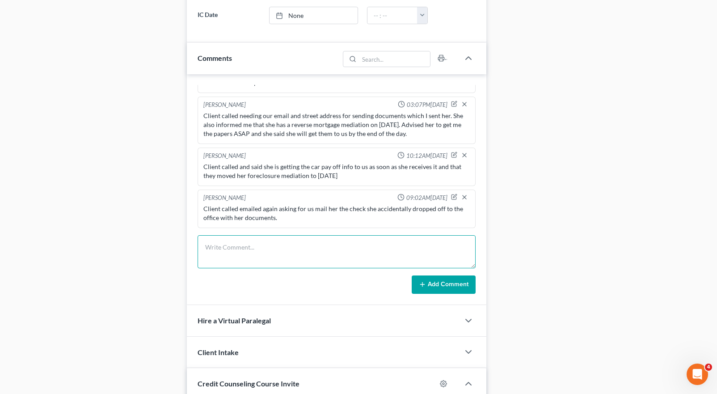
click at [240, 235] on textarea at bounding box center [337, 251] width 278 height 33
type textarea "Advised client that the check she wanted was being sent out. Waiting for scanne…"
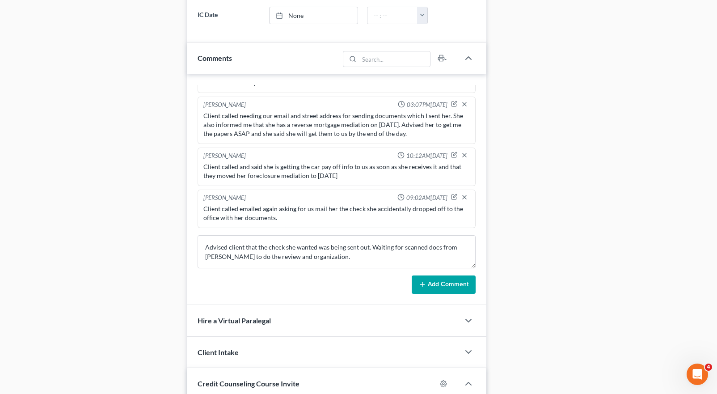
drag, startPoint x: 451, startPoint y: 294, endPoint x: 452, endPoint y: 269, distance: 25.5
click at [452, 269] on div "Barbara Dolt 11:16AM, 12/23/2024 Obtained signed DSO, gave client questionnaire…" at bounding box center [337, 189] width 300 height 231
click at [452, 275] on button "Add Comment" at bounding box center [444, 284] width 64 height 19
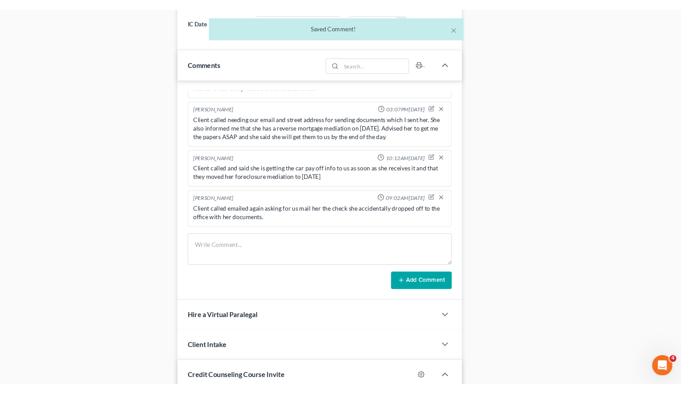
scroll to position [181, 0]
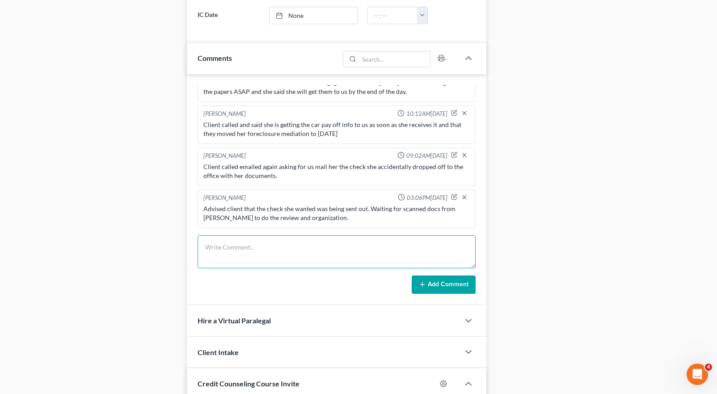
click at [265, 242] on textarea at bounding box center [337, 251] width 278 height 33
click at [618, 28] on div "Docs Tasks Events Fees Timer 8% Completed Nothing here yet! Credit Counseling C…" at bounding box center [601, 31] width 220 height 875
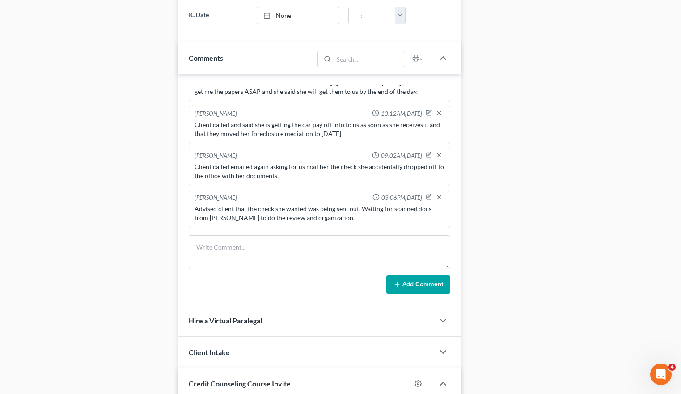
scroll to position [190, 0]
click at [106, 194] on div "Case Dashboard Payments Invoices Payments Payments Credit Report Client Profile" at bounding box center [89, 31] width 167 height 875
click at [253, 235] on textarea at bounding box center [320, 251] width 262 height 33
click at [226, 238] on textarea at bounding box center [320, 251] width 262 height 33
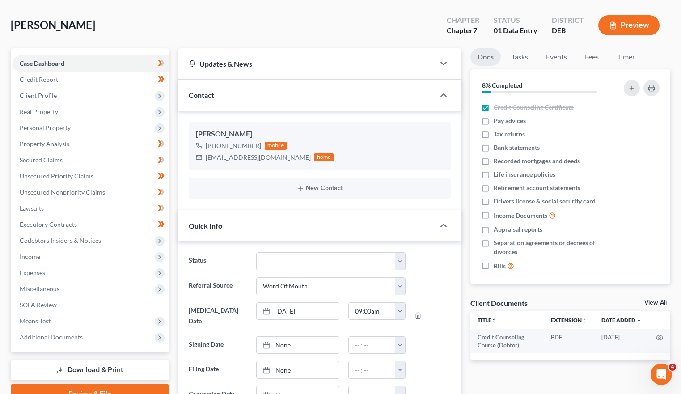
scroll to position [0, 0]
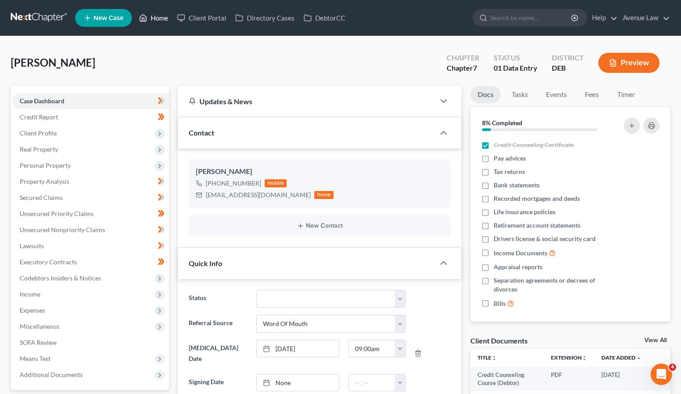
click at [150, 16] on link "Home" at bounding box center [154, 18] width 38 height 16
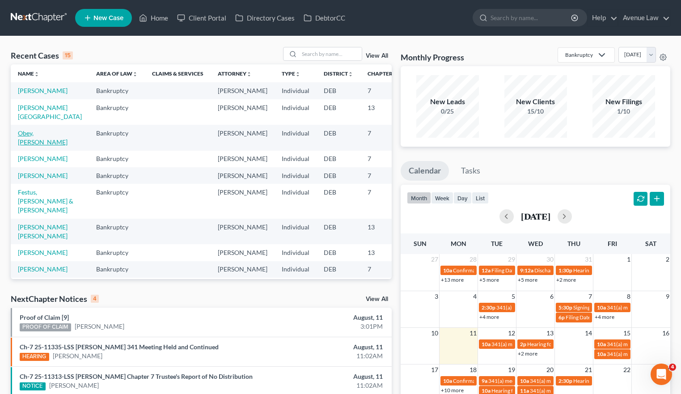
click at [29, 142] on link "Obey, [PERSON_NAME]" at bounding box center [43, 137] width 50 height 17
select select "0"
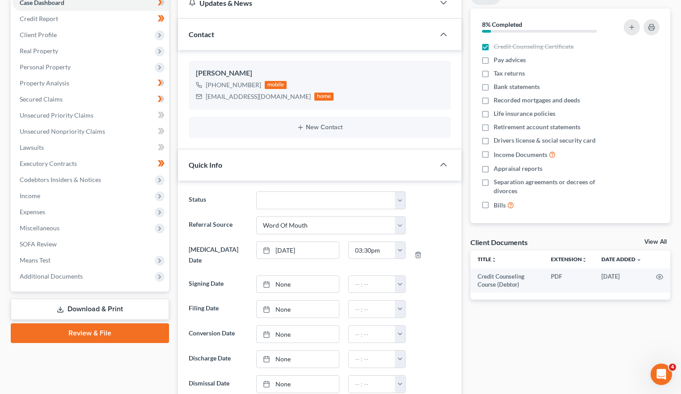
scroll to position [134, 0]
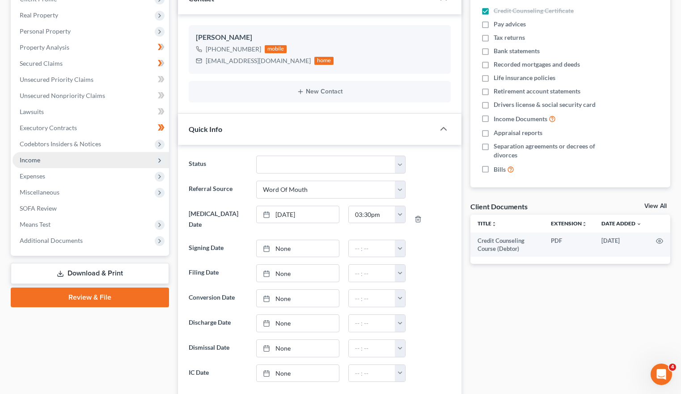
click at [29, 164] on span "Income" at bounding box center [91, 160] width 157 height 16
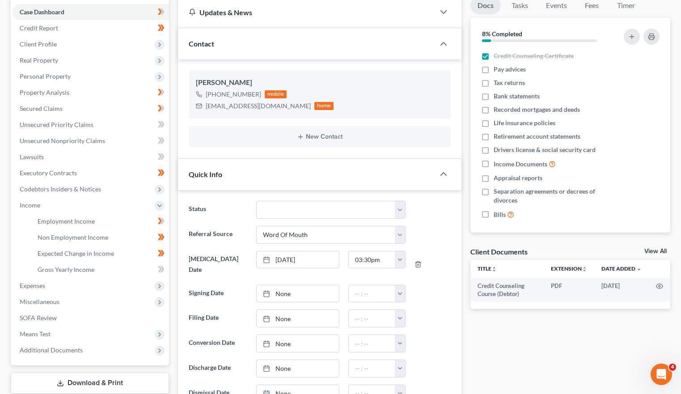
scroll to position [89, 0]
click at [65, 222] on span "Employment Income" at bounding box center [66, 221] width 57 height 8
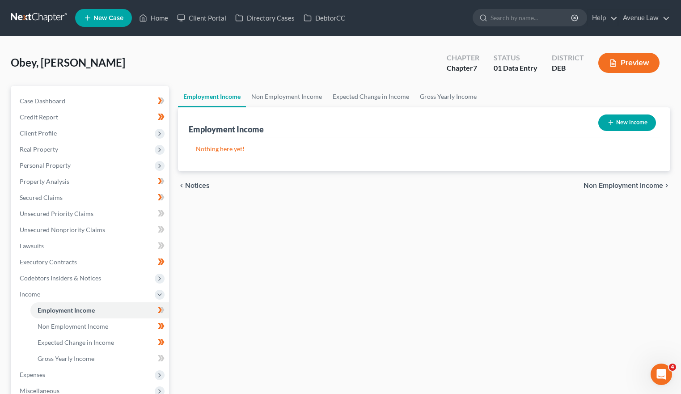
click at [611, 123] on icon "button" at bounding box center [610, 122] width 7 height 7
select select "0"
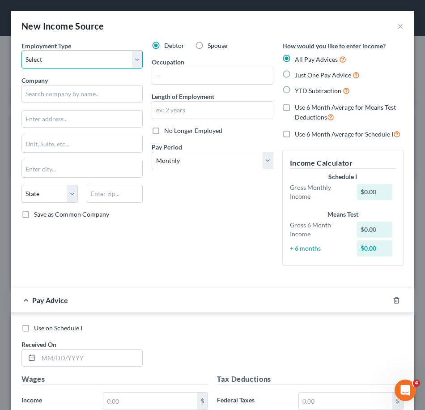
click at [92, 65] on select "Select Full or [DEMOGRAPHIC_DATA] Employment Self Employment" at bounding box center [81, 60] width 121 height 18
select select "0"
click at [21, 51] on select "Select Full or [DEMOGRAPHIC_DATA] Employment Self Employment" at bounding box center [81, 60] width 121 height 18
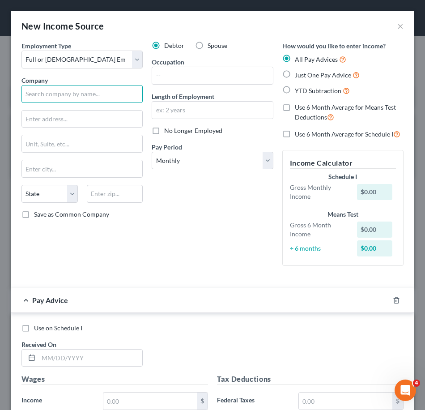
click at [67, 94] on input "text" at bounding box center [81, 94] width 121 height 18
type input "[GEOGRAPHIC_DATA] [US_STATE]"
click at [52, 120] on input "text" at bounding box center [82, 118] width 120 height 17
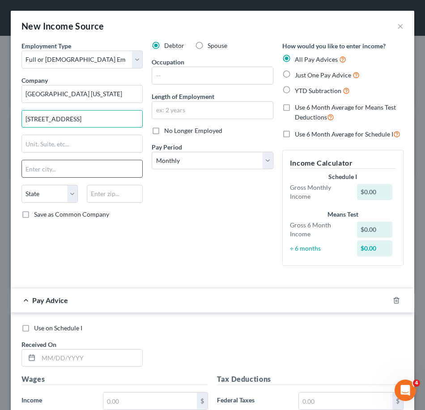
type input "[STREET_ADDRESS]"
click at [47, 167] on input "text" at bounding box center [82, 168] width 120 height 17
type input "Elkton"
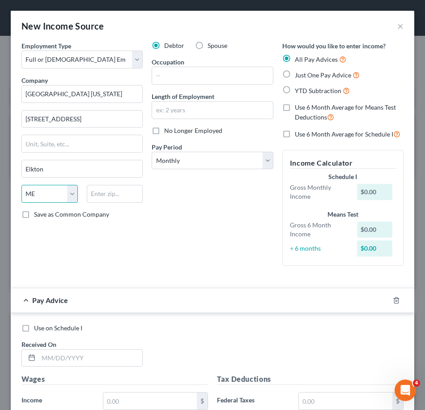
click at [32, 194] on select "State [US_STATE] AK AR AZ CA CO CT DE DC [GEOGRAPHIC_DATA] [GEOGRAPHIC_DATA] GU…" at bounding box center [49, 194] width 56 height 18
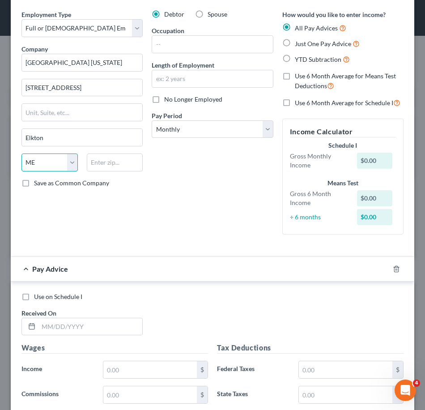
scroll to position [45, 0]
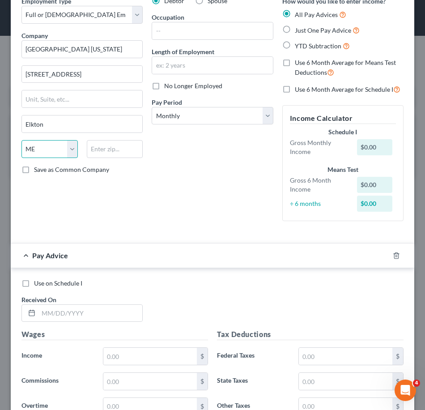
click at [39, 147] on select "State [US_STATE] AK AR AZ CA CO CT DE DC [GEOGRAPHIC_DATA] [GEOGRAPHIC_DATA] GU…" at bounding box center [49, 149] width 56 height 18
select select "21"
click at [21, 140] on select "State [US_STATE] AK AR AZ CA CO CT DE DC [GEOGRAPHIC_DATA] [GEOGRAPHIC_DATA] GU…" at bounding box center [49, 149] width 56 height 18
click at [113, 144] on input "text" at bounding box center [115, 149] width 56 height 18
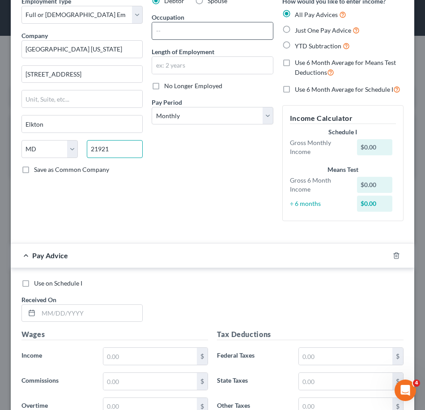
type input "21921"
click at [197, 30] on input "text" at bounding box center [212, 30] width 120 height 17
click at [216, 32] on input "Corrections officer" at bounding box center [212, 30] width 120 height 17
type input "Corrections Officer"
click at [215, 58] on input "text" at bounding box center [212, 65] width 120 height 17
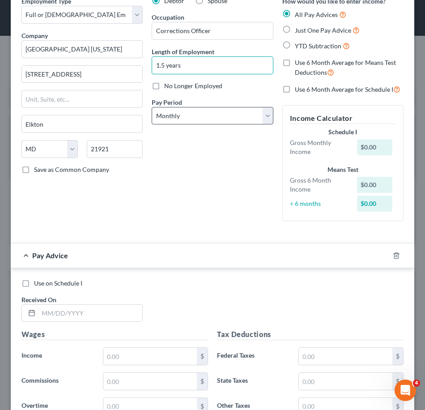
type input "1.5 years"
click at [192, 119] on select "Select Monthly Twice Monthly Every Other Week Weekly" at bounding box center [212, 116] width 121 height 18
select select "2"
click at [152, 107] on select "Select Monthly Twice Monthly Every Other Week Weekly" at bounding box center [212, 116] width 121 height 18
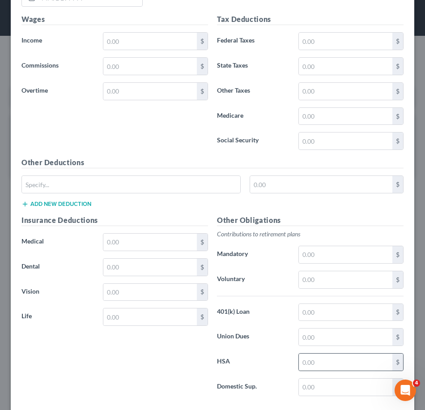
scroll to position [428, 0]
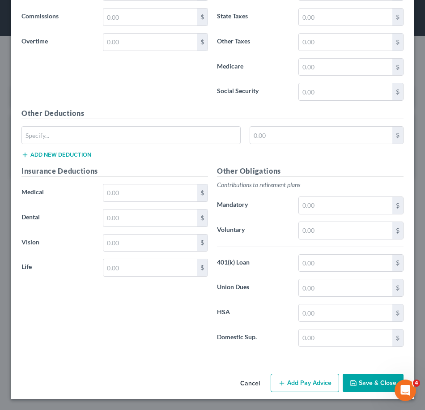
click at [372, 381] on button "Save & Close" at bounding box center [373, 382] width 61 height 19
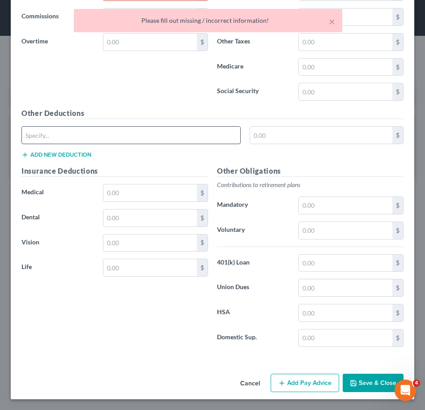
scroll to position [115, 0]
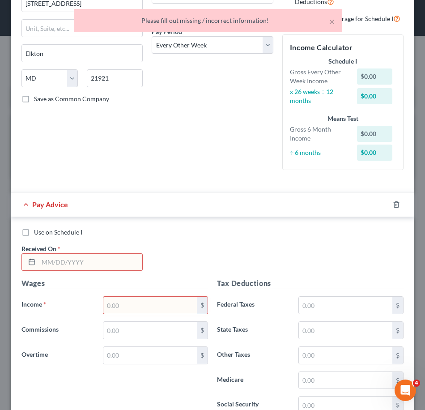
click at [67, 259] on input "text" at bounding box center [90, 262] width 104 height 17
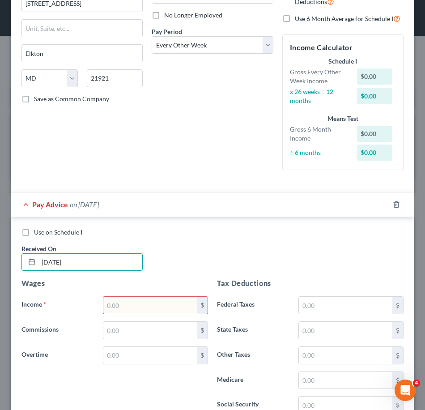
type input "06/27/2025"
click at [122, 302] on input "text" at bounding box center [149, 304] width 93 height 17
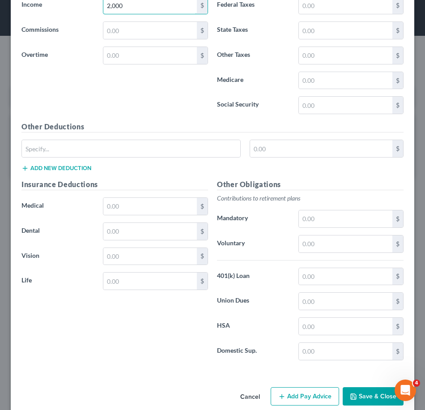
scroll to position [428, 0]
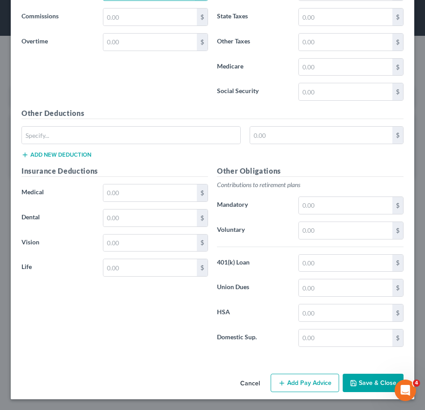
type input "2,000"
click at [353, 385] on button "Save & Close" at bounding box center [373, 382] width 61 height 19
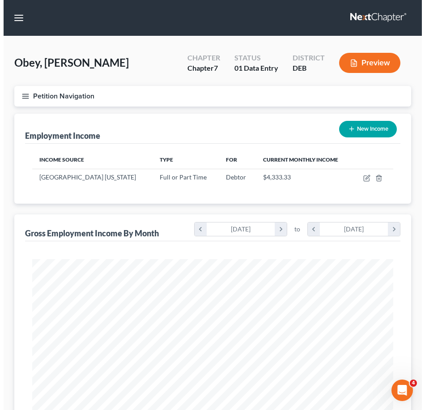
scroll to position [446975, 446776]
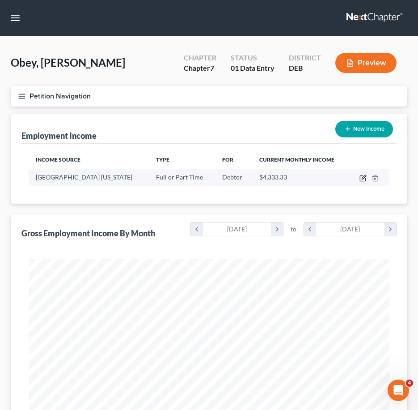
click at [364, 178] on icon "button" at bounding box center [363, 177] width 7 height 7
select select "0"
select select "21"
select select "2"
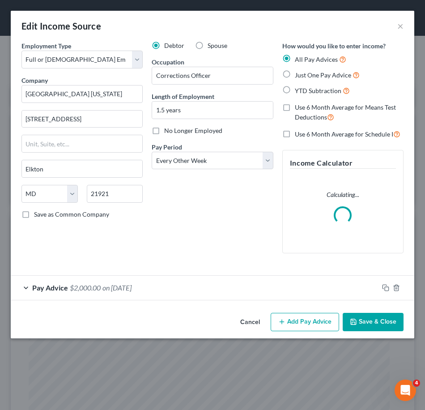
scroll to position [184, 385]
click at [126, 287] on form "Employment Type * Select Full or Part Time Employment Self Employment Company *…" at bounding box center [212, 170] width 382 height 259
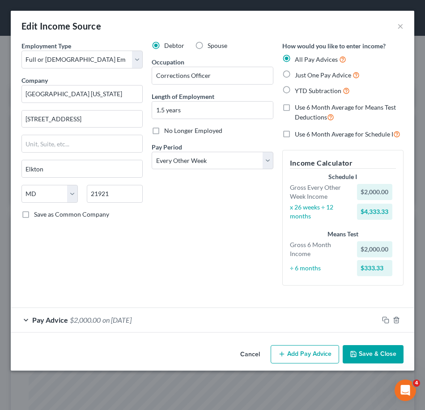
click at [120, 322] on span "on 06/27/2025" at bounding box center [116, 319] width 29 height 8
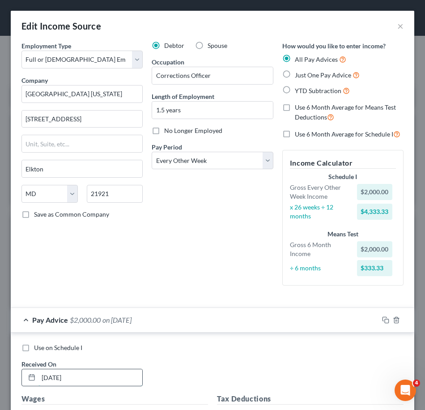
click at [97, 375] on input "06/27/2025" at bounding box center [90, 377] width 104 height 17
type input "0"
type input "[DATE]"
click at [295, 90] on label "YTD Subtraction" at bounding box center [322, 90] width 55 height 10
click at [298, 90] on input "YTD Subtraction" at bounding box center [301, 88] width 6 height 6
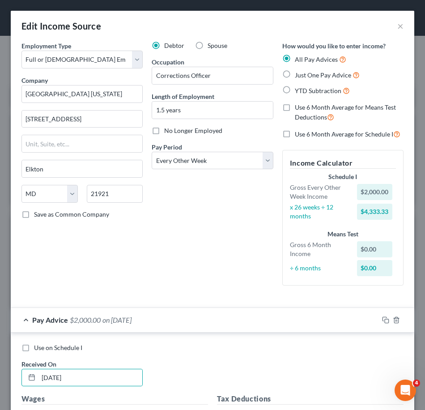
radio input "true"
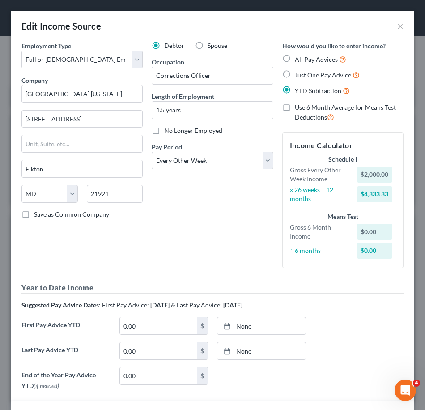
click at [295, 108] on label "Use 6 Month Average for Means Test Deductions" at bounding box center [349, 112] width 109 height 19
click at [298, 108] on input "Use 6 Month Average for Means Test Deductions" at bounding box center [301, 106] width 6 height 6
checkbox input "true"
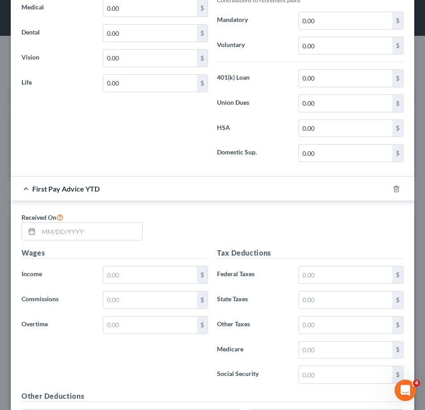
scroll to position [581, 0]
click at [80, 230] on input "text" at bounding box center [90, 230] width 104 height 17
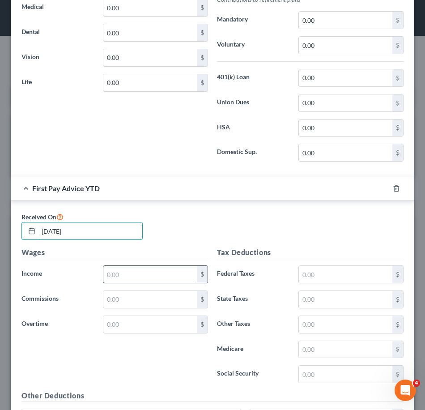
type input "[DATE]"
click at [116, 277] on input "text" at bounding box center [149, 274] width 93 height 17
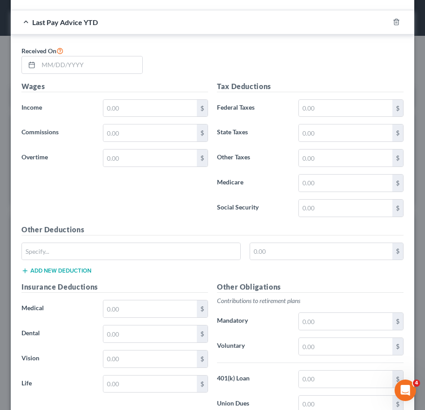
scroll to position [1331, 0]
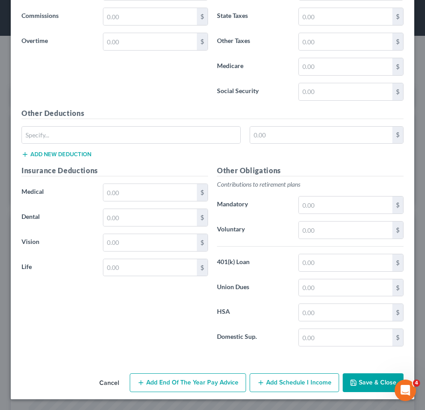
type input "2,000.00"
click at [361, 381] on button "Save & Close" at bounding box center [373, 382] width 61 height 19
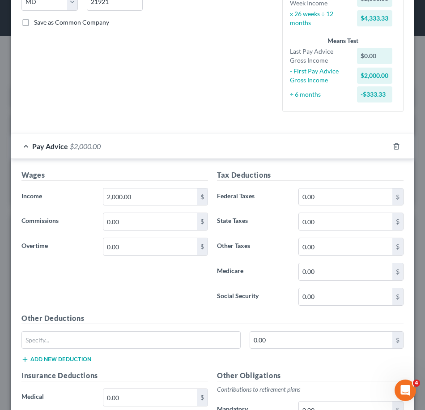
scroll to position [168, 0]
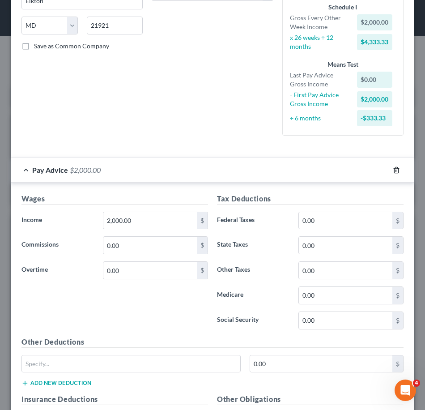
click at [393, 167] on icon "button" at bounding box center [396, 169] width 7 height 7
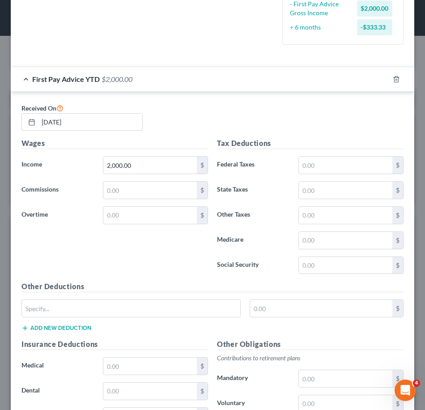
scroll to position [258, 0]
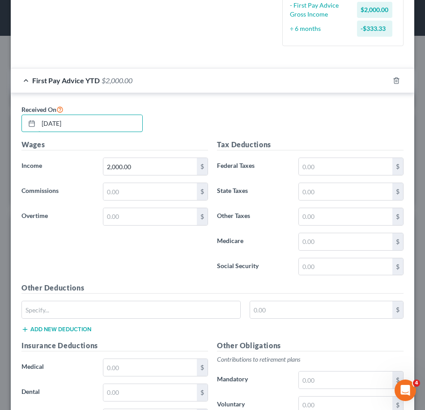
drag, startPoint x: 84, startPoint y: 123, endPoint x: 17, endPoint y: 116, distance: 67.4
click at [17, 116] on div "Received On 07/27/2025" at bounding box center [82, 118] width 130 height 29
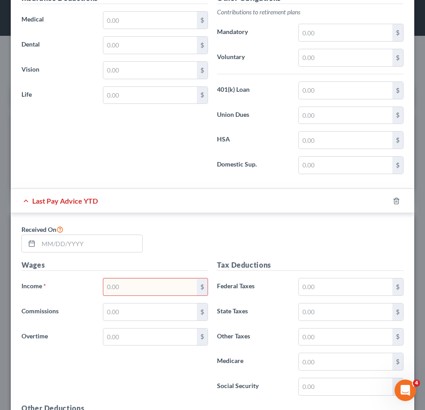
scroll to position [615, 0]
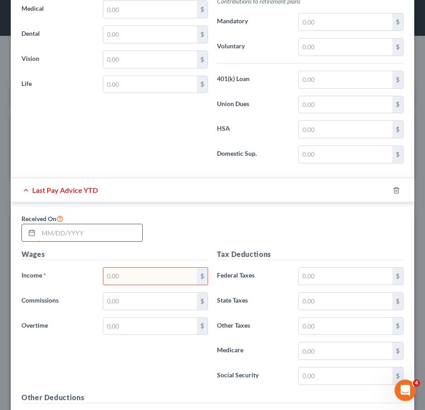
type input "[DATE]"
click at [97, 237] on input "text" at bounding box center [90, 232] width 104 height 17
type input "[DATE]"
click at [186, 274] on input "text" at bounding box center [149, 275] width 93 height 17
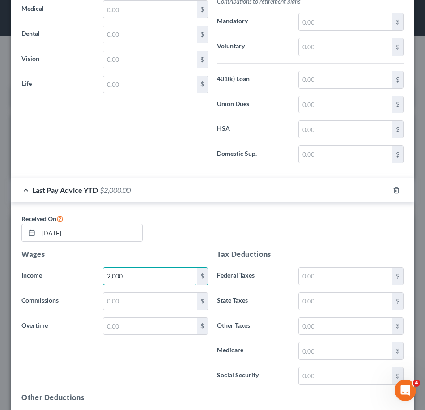
scroll to position [571, 0]
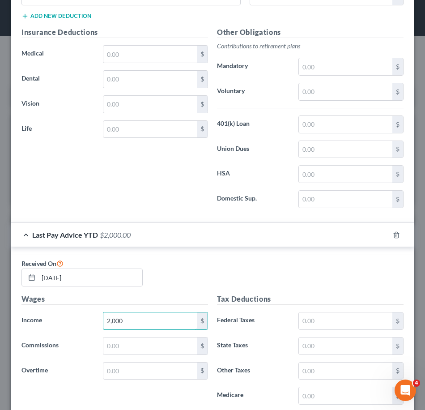
type input "2,000"
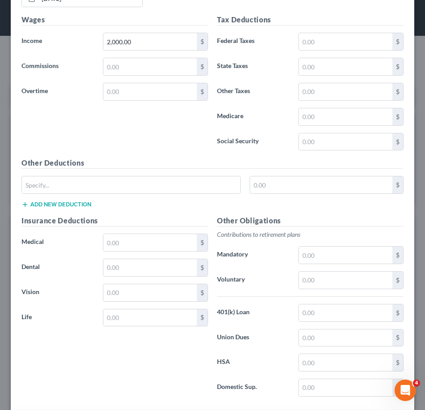
scroll to position [302, 0]
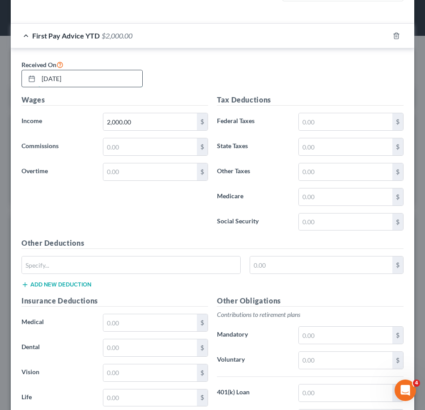
click at [97, 76] on input "[DATE]" at bounding box center [90, 78] width 104 height 17
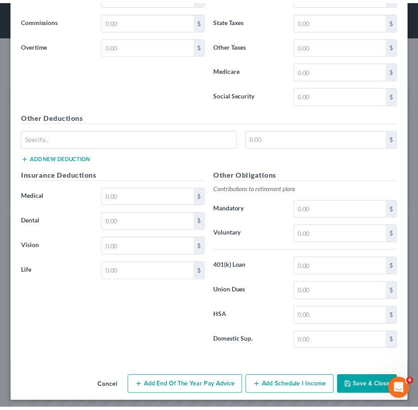
scroll to position [899, 0]
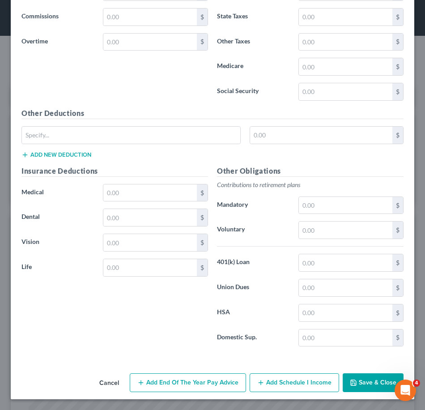
click at [356, 385] on button "Save & Close" at bounding box center [373, 382] width 61 height 19
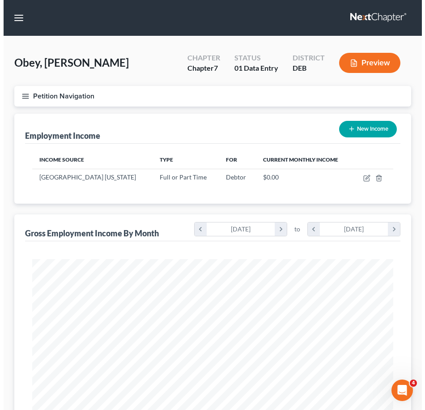
scroll to position [446975, 446776]
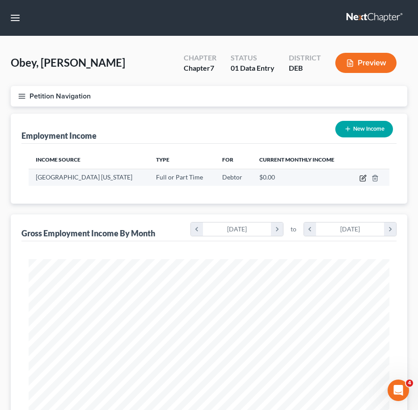
click at [363, 181] on icon "button" at bounding box center [362, 178] width 5 height 5
select select "0"
select select "21"
select select "2"
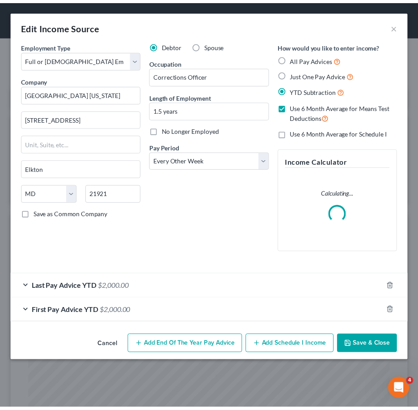
scroll to position [184, 385]
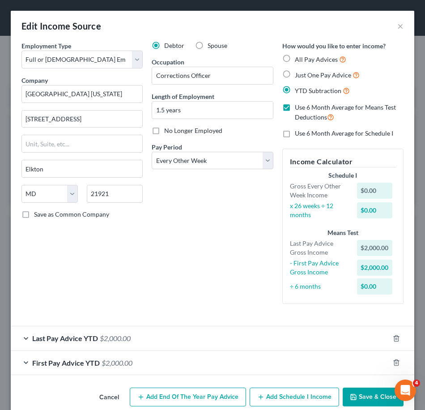
click at [295, 134] on label "Use 6 Month Average for Schedule I" at bounding box center [344, 133] width 98 height 9
click at [298, 134] on input "Use 6 Month Average for Schedule I" at bounding box center [301, 132] width 6 height 6
checkbox input "true"
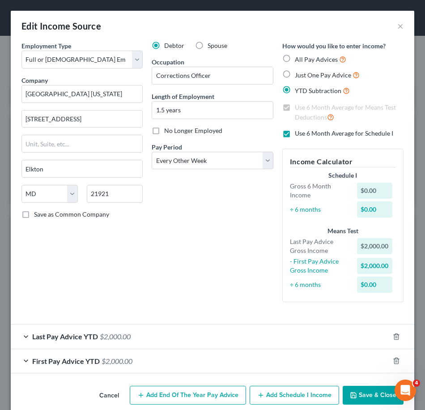
click at [365, 387] on div "Cancel Add End of the Year Pay Advice Add Schedule I Income Save & Close" at bounding box center [212, 397] width 403 height 30
click at [363, 393] on button "Save & Close" at bounding box center [373, 394] width 61 height 19
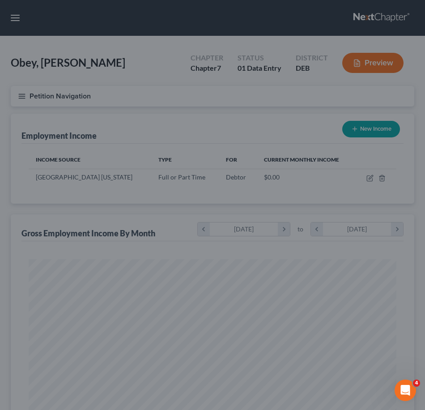
scroll to position [446975, 446776]
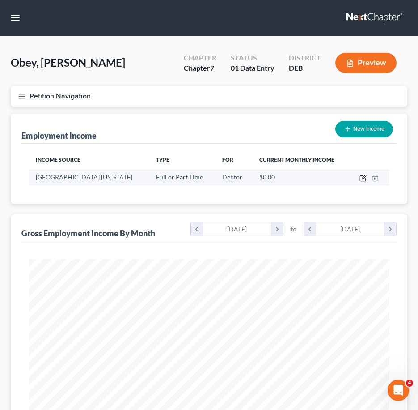
click at [365, 176] on icon "button" at bounding box center [363, 177] width 7 height 7
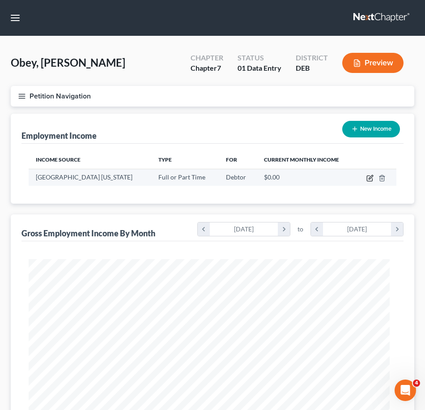
select select "0"
select select "21"
select select "2"
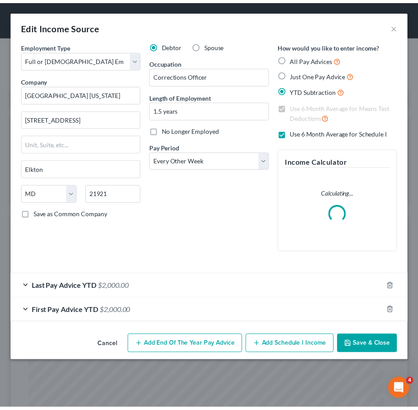
scroll to position [184, 385]
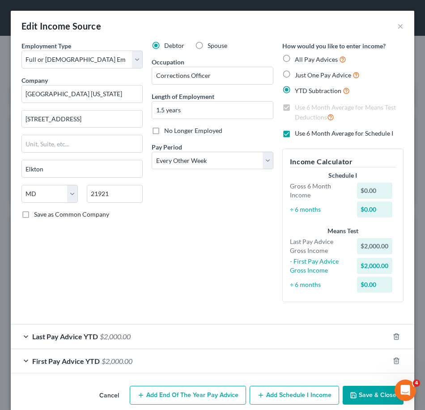
click at [364, 391] on button "Save & Close" at bounding box center [373, 394] width 61 height 19
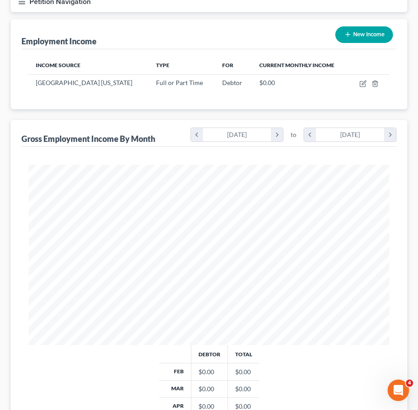
scroll to position [0, 0]
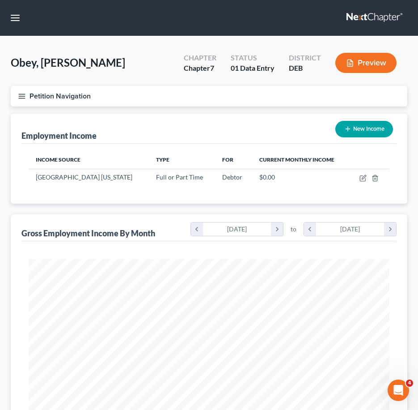
click at [371, 127] on button "New Income" at bounding box center [364, 129] width 58 height 17
select select "0"
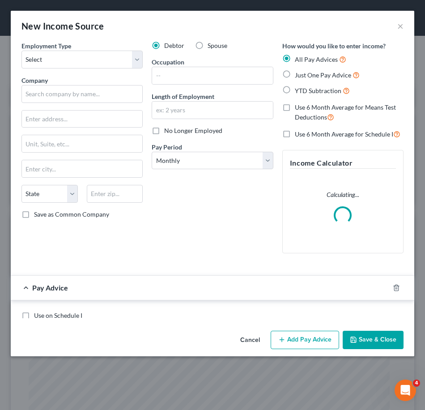
scroll to position [184, 385]
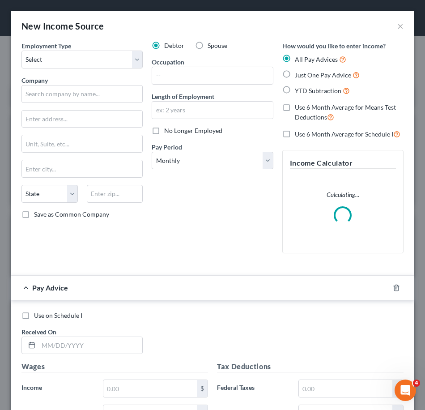
click at [207, 48] on label "Spouse" at bounding box center [217, 45] width 20 height 9
click at [211, 47] on input "Spouse" at bounding box center [214, 44] width 6 height 6
radio input "true"
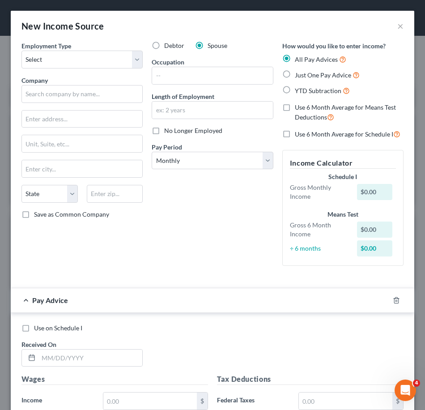
click at [49, 49] on span "Employment Type" at bounding box center [46, 46] width 50 height 8
click at [47, 60] on select "Select Full or [DEMOGRAPHIC_DATA] Employment Self Employment" at bounding box center [81, 60] width 121 height 18
select select "0"
click at [21, 51] on select "Select Full or [DEMOGRAPHIC_DATA] Employment Self Employment" at bounding box center [81, 60] width 121 height 18
click at [50, 95] on input "text" at bounding box center [81, 94] width 121 height 18
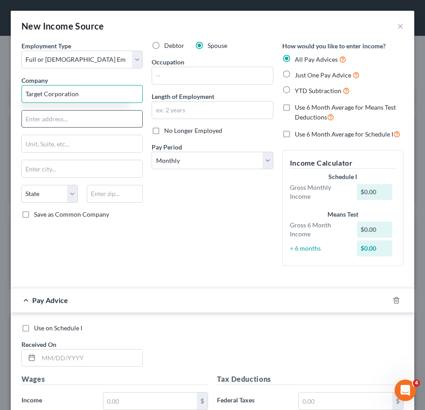
type input "Target Corporation"
click at [70, 119] on input "text" at bounding box center [82, 118] width 120 height 17
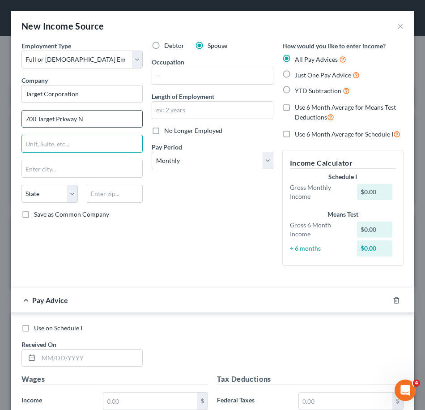
click at [60, 116] on input "700 Target Prkway N" at bounding box center [82, 118] width 120 height 17
type input "[STREET_ADDRESS]"
click at [54, 137] on input "text" at bounding box center [82, 143] width 120 height 17
click at [67, 143] on input "Mail Stop NCC0102" at bounding box center [82, 143] width 120 height 17
type input "Mail Stop NCC-0102"
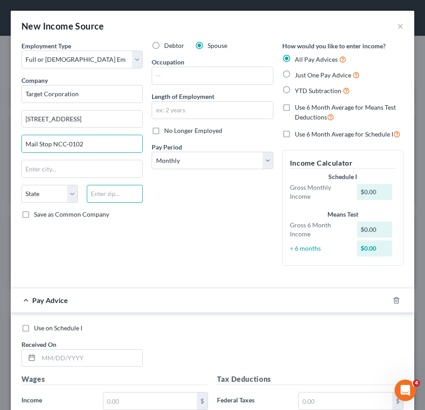
click at [97, 194] on input "text" at bounding box center [115, 194] width 56 height 18
type input "55445"
type input "[GEOGRAPHIC_DATA]"
select select "24"
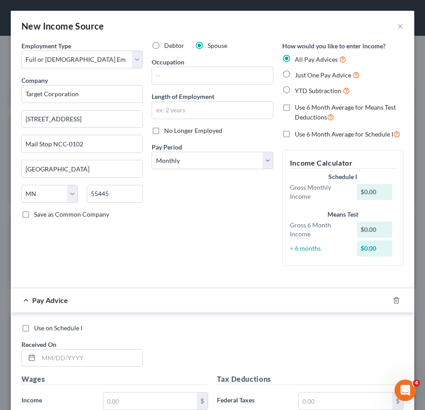
click at [101, 224] on div "Employment Type * Select Full or [DEMOGRAPHIC_DATA] Employment Self Employment …" at bounding box center [82, 157] width 130 height 232
click at [295, 90] on label "YTD Subtraction" at bounding box center [322, 90] width 55 height 10
click at [298, 90] on input "YTD Subtraction" at bounding box center [301, 88] width 6 height 6
radio input "true"
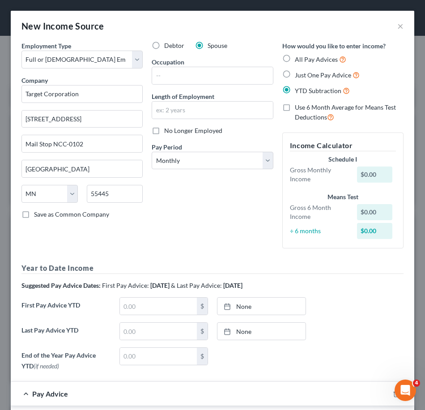
click at [295, 109] on label "Use 6 Month Average for Means Test Deductions" at bounding box center [349, 112] width 109 height 19
click at [298, 109] on input "Use 6 Month Average for Means Test Deductions" at bounding box center [301, 106] width 6 height 6
checkbox input "true"
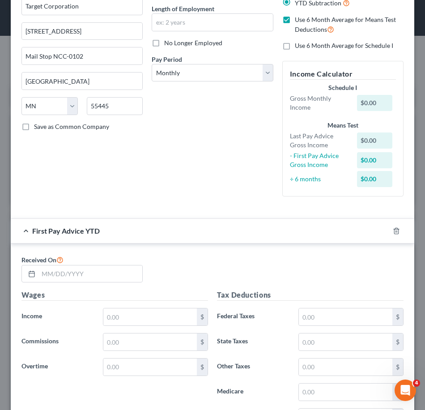
scroll to position [89, 0]
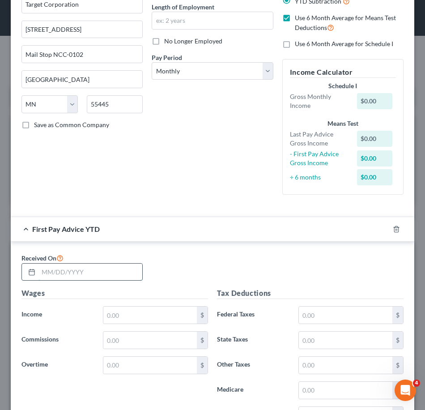
click at [51, 272] on input "text" at bounding box center [90, 271] width 104 height 17
type input "[DATE]"
click at [126, 317] on input "text" at bounding box center [149, 314] width 93 height 17
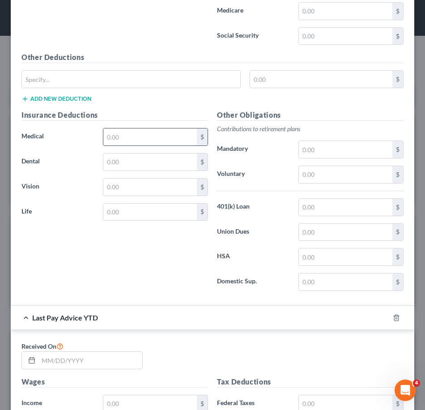
scroll to position [492, 0]
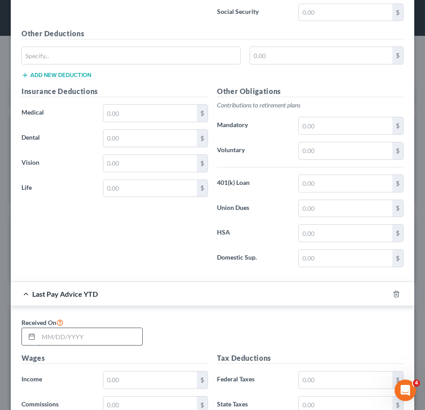
type input "480.00"
click at [93, 332] on input "text" at bounding box center [90, 336] width 104 height 17
type input "[DATE]"
click at [114, 378] on input "text" at bounding box center [149, 379] width 93 height 17
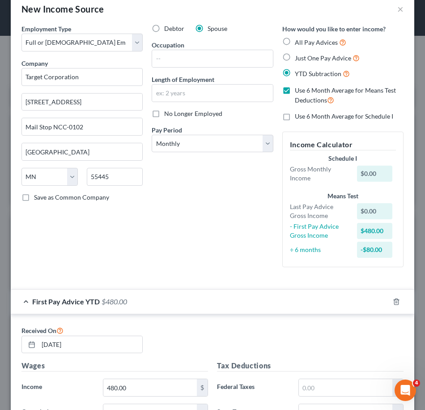
scroll to position [0, 0]
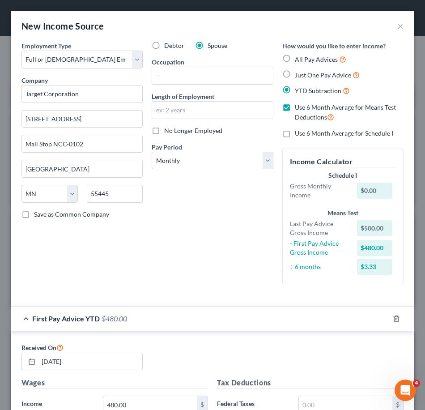
type input "500.00"
click at [295, 106] on label "Use 6 Month Average for Means Test Deductions" at bounding box center [349, 112] width 109 height 19
click at [298, 106] on input "Use 6 Month Average for Means Test Deductions" at bounding box center [301, 106] width 6 height 6
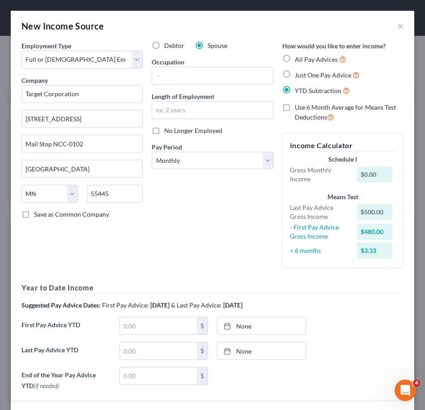
click at [295, 107] on label "Use 6 Month Average for Means Test Deductions" at bounding box center [349, 112] width 109 height 19
click at [298, 107] on input "Use 6 Month Average for Means Test Deductions" at bounding box center [301, 106] width 6 height 6
checkbox input "true"
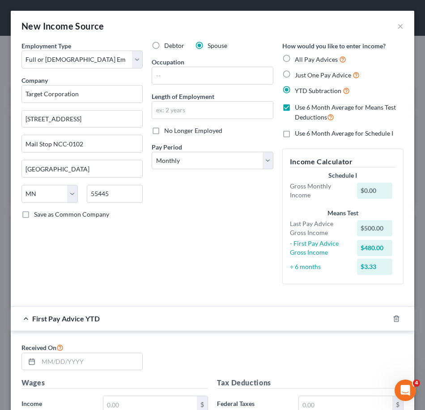
click at [295, 135] on label "Use 6 Month Average for Schedule I" at bounding box center [344, 133] width 98 height 9
click at [298, 135] on input "Use 6 Month Average for Schedule I" at bounding box center [301, 132] width 6 height 6
checkbox input "true"
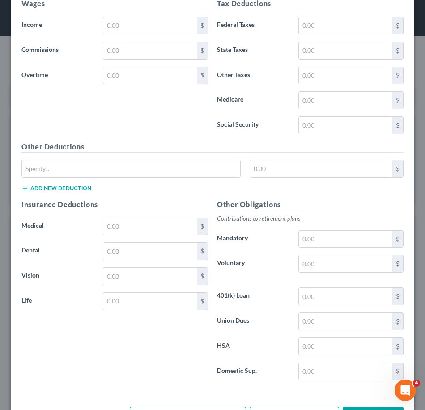
scroll to position [897, 0]
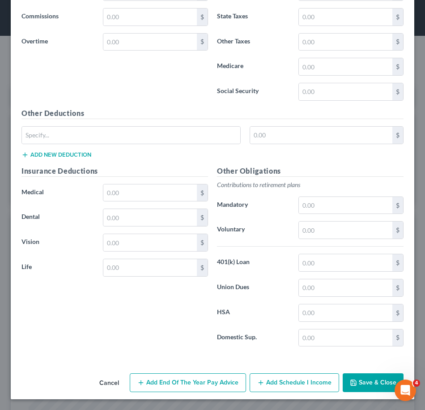
click at [361, 372] on div "Cancel Add End of the Year Pay Advice Add Schedule I Income Save & Close" at bounding box center [212, 384] width 403 height 30
click at [361, 378] on button "Save & Close" at bounding box center [373, 382] width 61 height 19
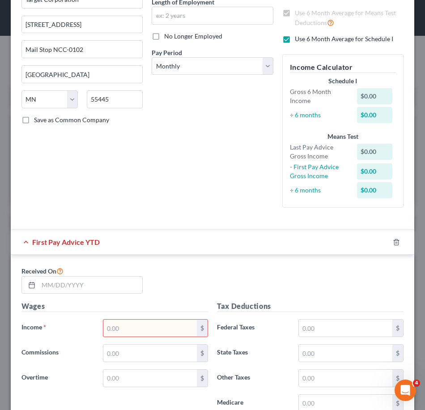
scroll to position [268, 0]
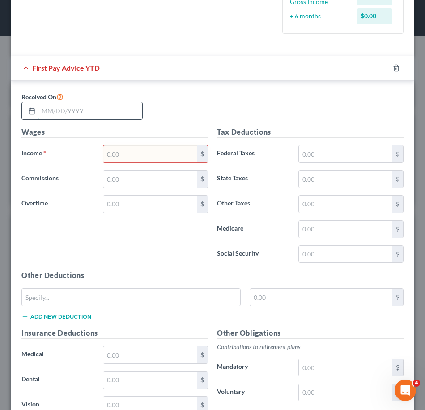
click at [68, 110] on input "text" at bounding box center [90, 110] width 104 height 17
type input "[DATE]"
click at [171, 148] on input "text" at bounding box center [149, 153] width 93 height 17
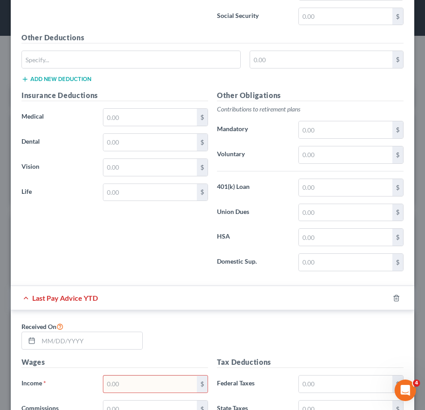
scroll to position [581, 0]
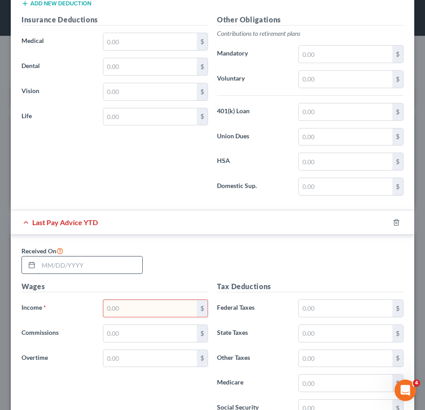
type input "500.00"
click at [92, 262] on input "text" at bounding box center [90, 264] width 104 height 17
type input "[DATE]"
click at [123, 310] on input "text" at bounding box center [149, 308] width 93 height 17
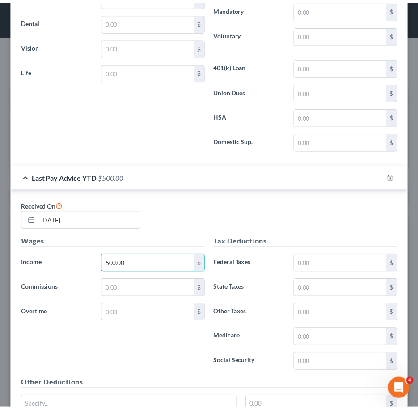
scroll to position [897, 0]
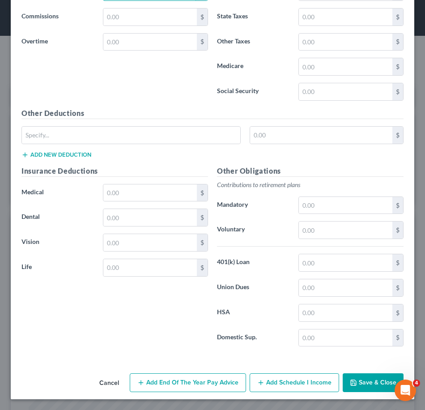
type input "500.00"
click at [361, 387] on button "Save & Close" at bounding box center [373, 382] width 61 height 19
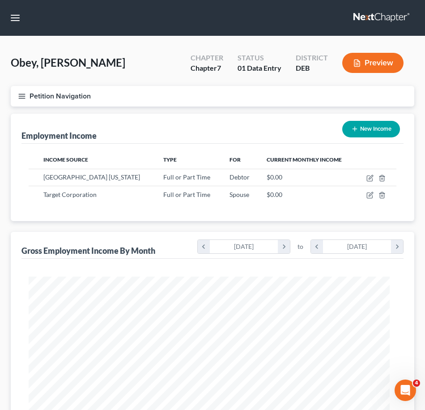
scroll to position [446975, 446776]
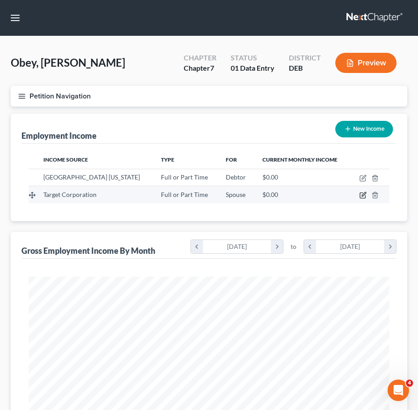
click at [360, 194] on icon "button" at bounding box center [362, 195] width 5 height 5
select select "0"
select select "24"
select select "0"
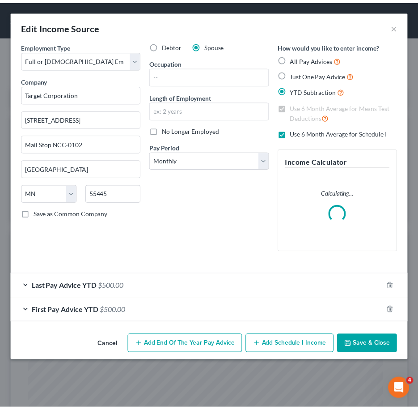
scroll to position [184, 385]
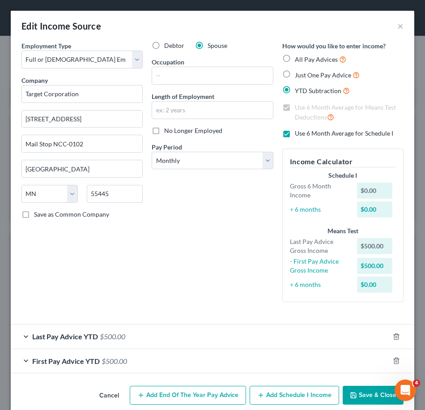
click at [295, 133] on label "Use 6 Month Average for Schedule I" at bounding box center [344, 133] width 98 height 9
click at [298, 133] on input "Use 6 Month Average for Schedule I" at bounding box center [301, 132] width 6 height 6
checkbox input "false"
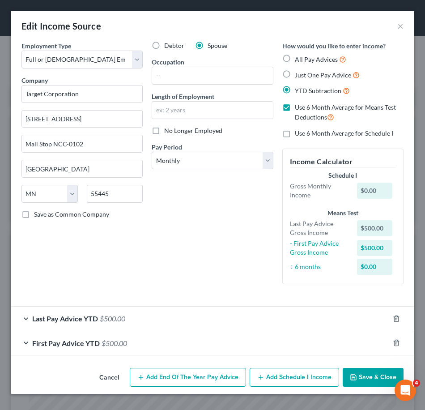
click at [378, 381] on button "Save & Close" at bounding box center [373, 377] width 61 height 19
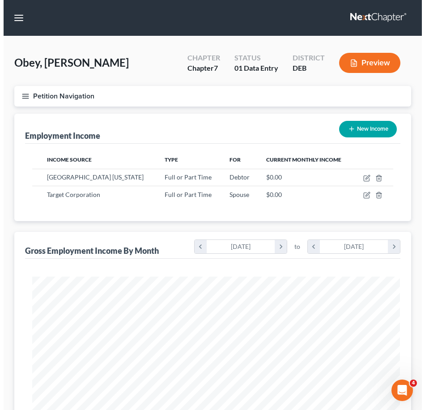
scroll to position [446975, 446776]
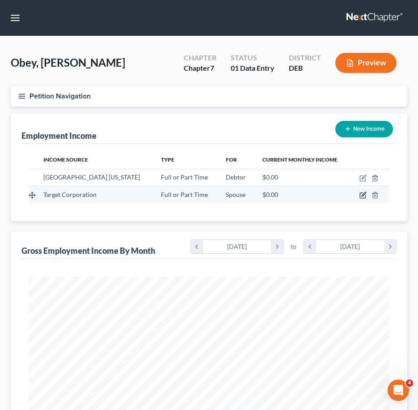
click at [364, 192] on icon "button" at bounding box center [363, 194] width 7 height 7
select select "0"
select select "24"
select select "0"
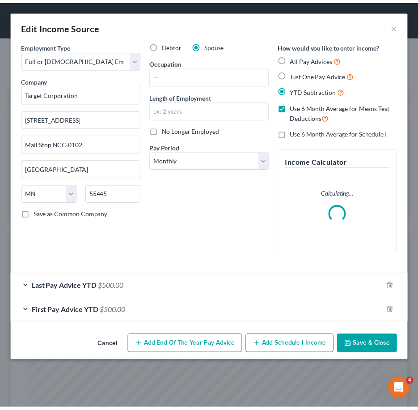
scroll to position [184, 385]
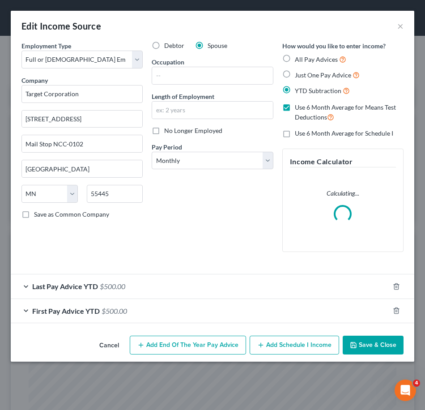
click at [295, 107] on label "Use 6 Month Average for Means Test Deductions" at bounding box center [349, 112] width 109 height 19
click at [298, 107] on input "Use 6 Month Average for Means Test Deductions" at bounding box center [301, 106] width 6 height 6
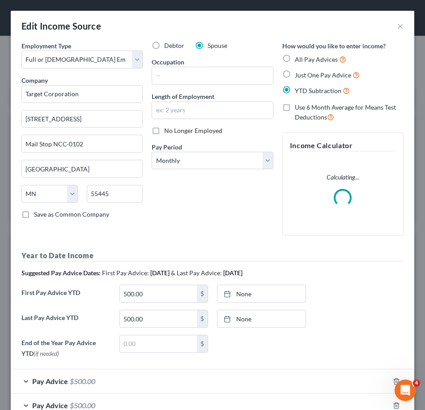
click at [295, 104] on label "Use 6 Month Average for Means Test Deductions" at bounding box center [349, 112] width 109 height 19
click at [298, 104] on input "Use 6 Month Average for Means Test Deductions" at bounding box center [301, 106] width 6 height 6
checkbox input "true"
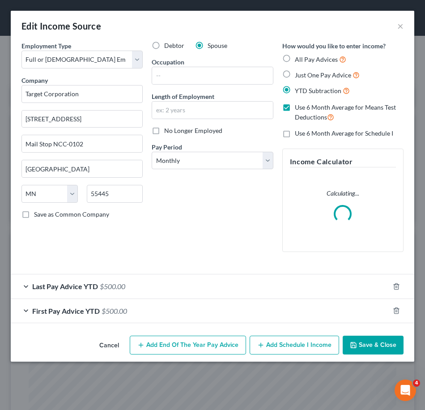
click at [295, 132] on label "Use 6 Month Average for Schedule I" at bounding box center [344, 133] width 98 height 9
click at [298, 132] on input "Use 6 Month Average for Schedule I" at bounding box center [301, 132] width 6 height 6
checkbox input "true"
click at [378, 336] on button "Save & Close" at bounding box center [373, 344] width 61 height 19
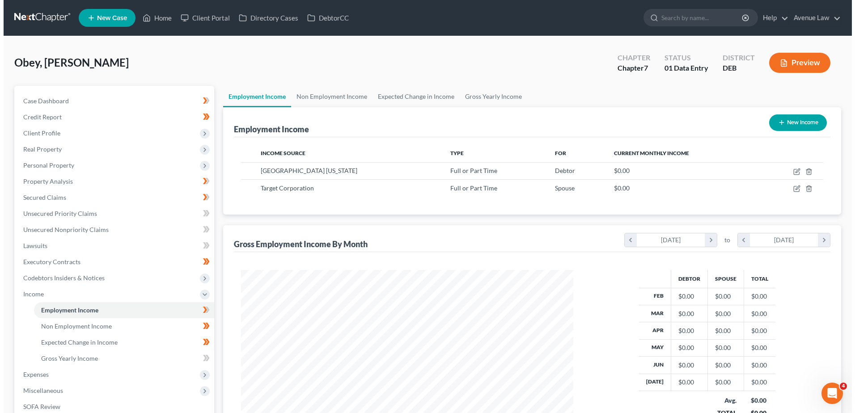
scroll to position [446989, 446805]
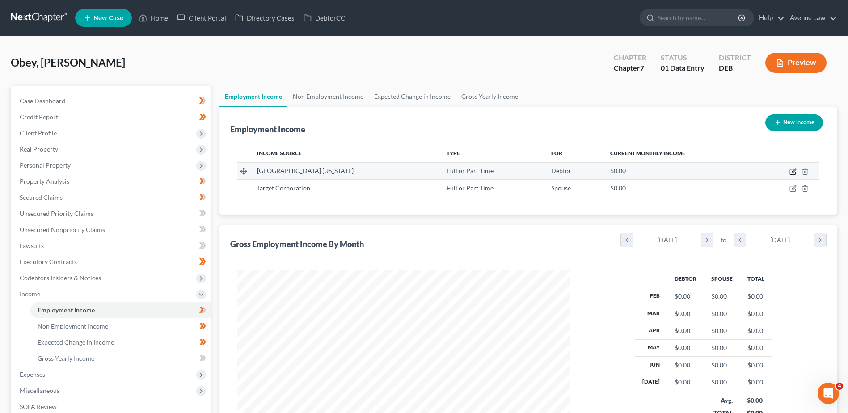
click at [424, 170] on icon "button" at bounding box center [792, 171] width 5 height 5
select select "0"
select select "21"
select select "2"
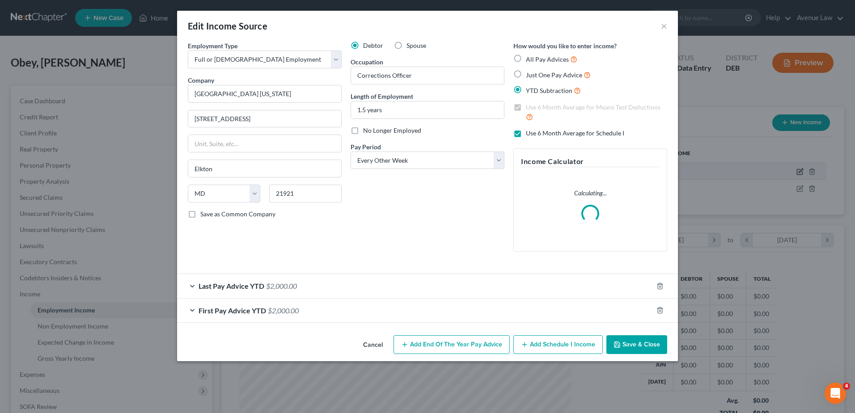
scroll to position [167, 353]
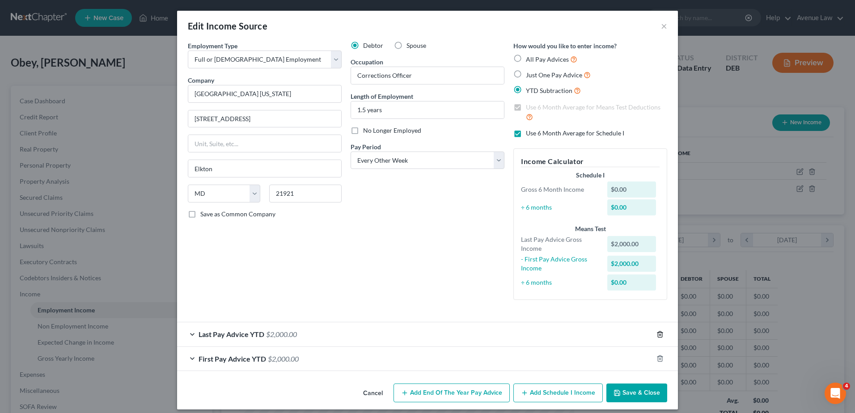
click at [424, 333] on icon "button" at bounding box center [659, 334] width 7 height 7
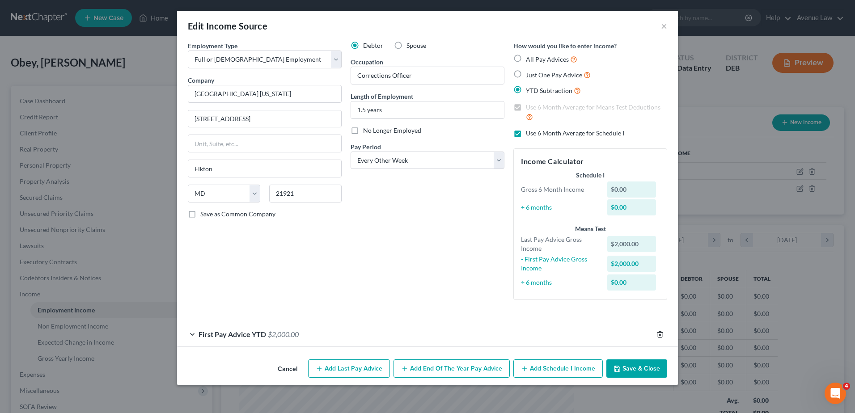
click at [424, 335] on icon "button" at bounding box center [660, 334] width 4 height 6
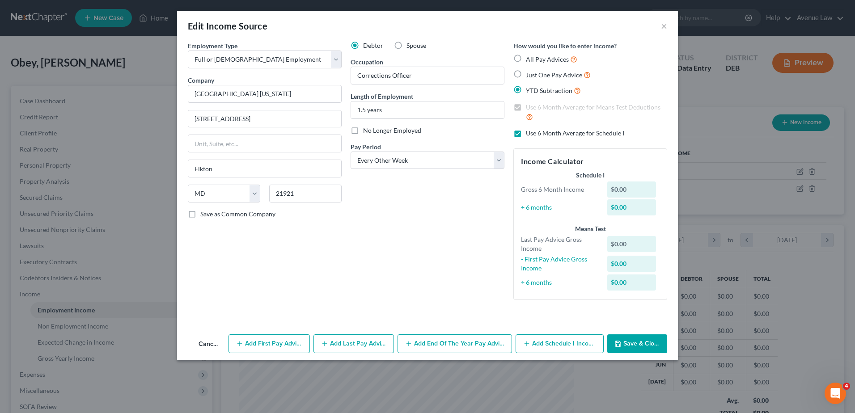
click at [424, 132] on label "Use 6 Month Average for Schedule I" at bounding box center [575, 133] width 98 height 9
click at [424, 132] on input "Use 6 Month Average for Schedule I" at bounding box center [532, 132] width 6 height 6
checkbox input "false"
click at [424, 106] on label "Use 6 Month Average for Means Test Deductions" at bounding box center [596, 112] width 141 height 19
click at [424, 106] on input "Use 6 Month Average for Means Test Deductions" at bounding box center [532, 106] width 6 height 6
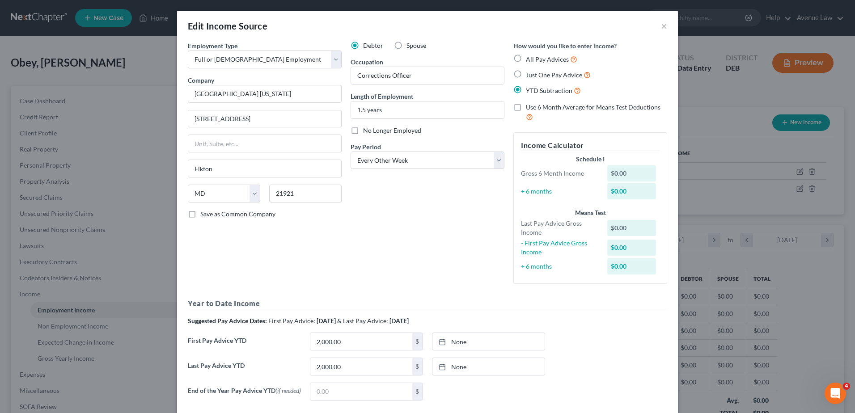
click at [424, 91] on label "YTD Subtraction" at bounding box center [553, 90] width 55 height 10
click at [424, 91] on input "YTD Subtraction" at bounding box center [532, 88] width 6 height 6
click at [424, 107] on label "Use 6 Month Average for Means Test Deductions" at bounding box center [596, 112] width 141 height 19
click at [424, 107] on input "Use 6 Month Average for Means Test Deductions" at bounding box center [532, 106] width 6 height 6
checkbox input "true"
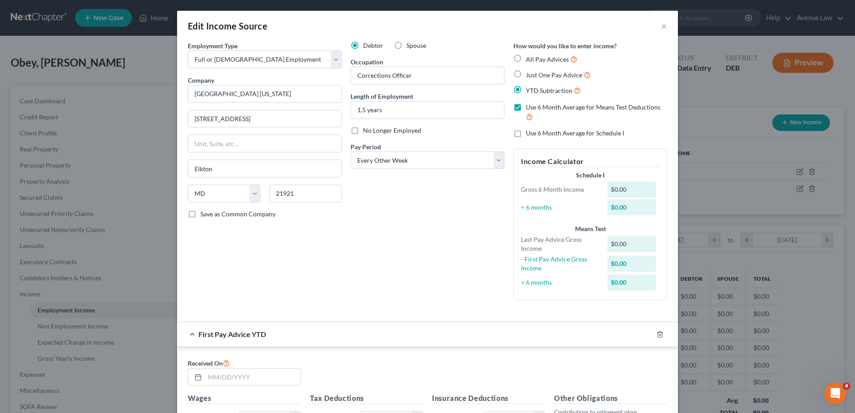
click at [424, 135] on label "Use 6 Month Average for Schedule I" at bounding box center [575, 133] width 98 height 9
click at [424, 135] on input "Use 6 Month Average for Schedule I" at bounding box center [532, 132] width 6 height 6
checkbox input "true"
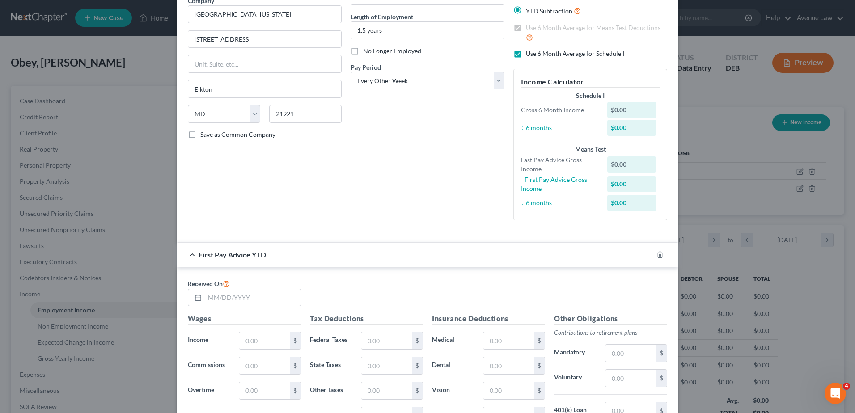
scroll to position [134, 0]
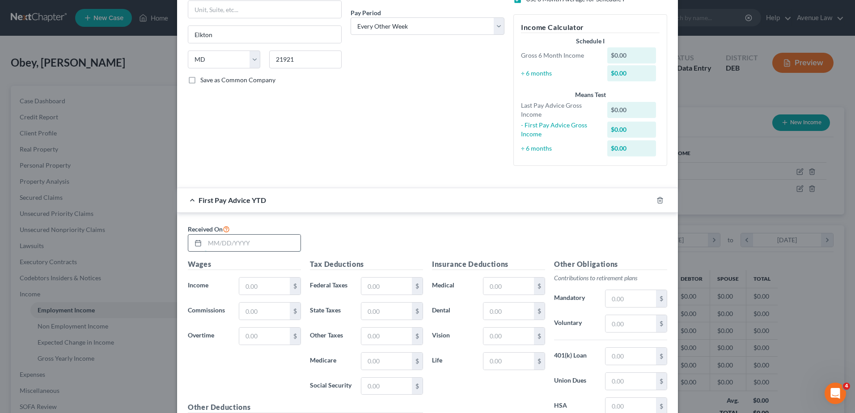
click at [238, 247] on input "text" at bounding box center [253, 243] width 96 height 17
type input "[DATE]"
type input "Mail Stop NCC-0102"
select select "24"
type input "500.00"
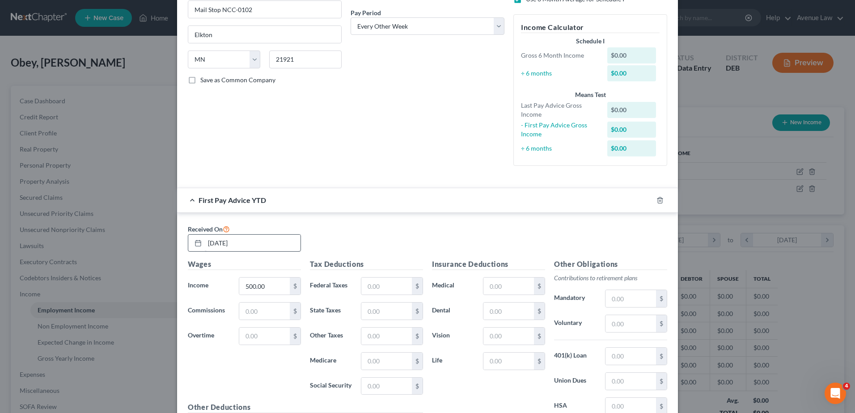
type input "[DATE]"
type input "500.00"
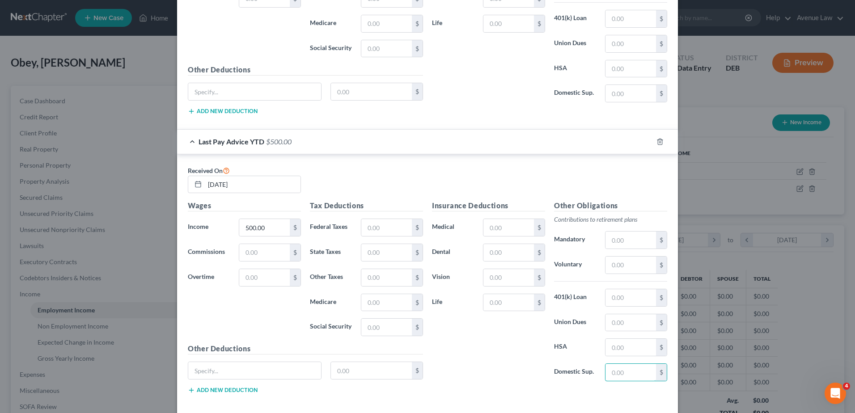
scroll to position [492, 0]
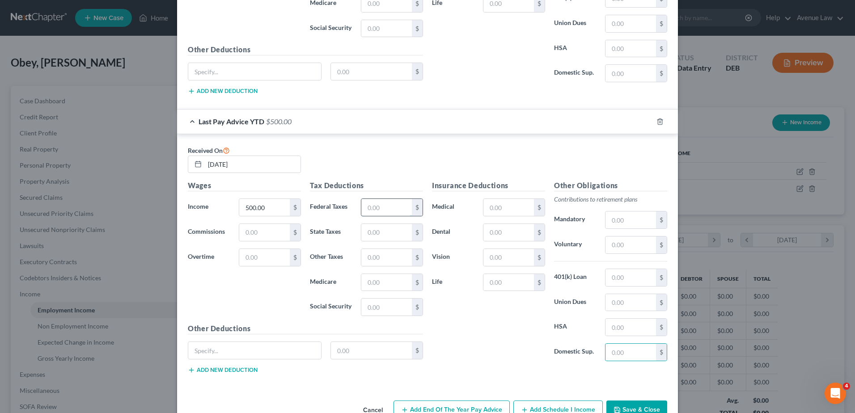
click at [389, 206] on input "text" at bounding box center [386, 207] width 51 height 17
type input "90.00"
click at [382, 231] on input "text" at bounding box center [386, 232] width 51 height 17
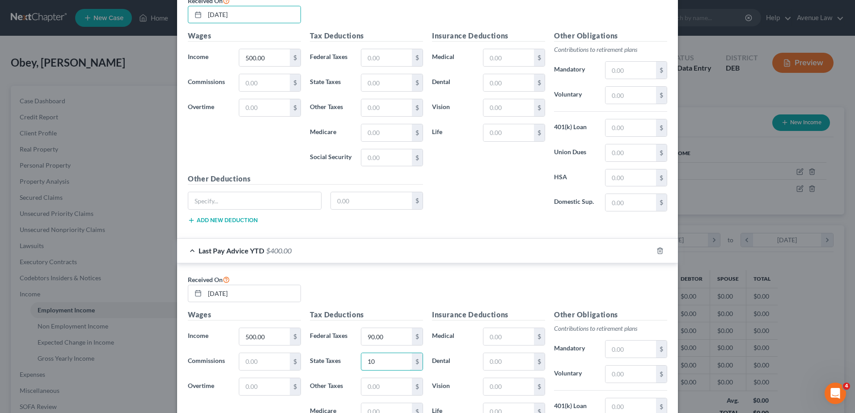
scroll to position [248, 0]
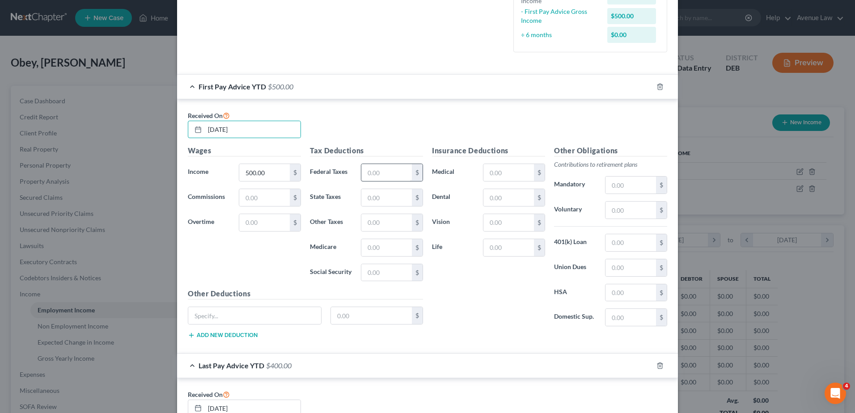
type input "10"
click at [395, 170] on input "text" at bounding box center [386, 172] width 51 height 17
type input "90"
click at [382, 195] on input "text" at bounding box center [386, 197] width 51 height 17
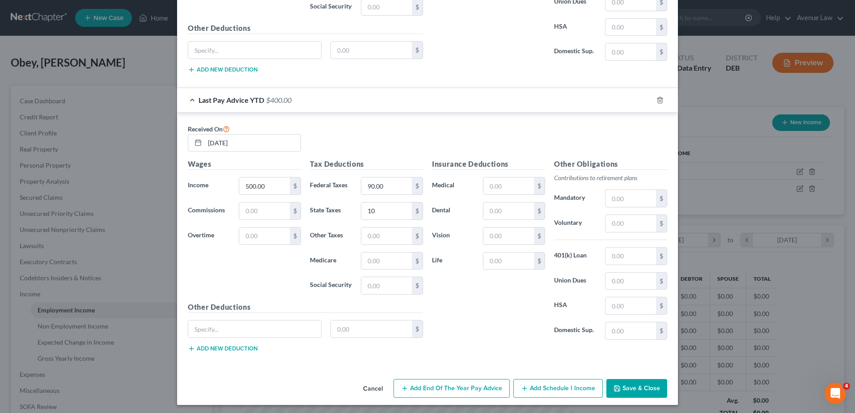
scroll to position [516, 0]
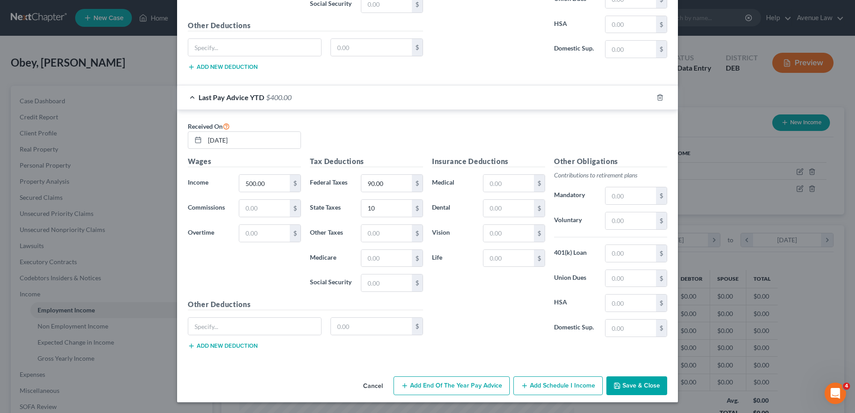
type input "10"
click at [424, 386] on button "Add Schedule I Income" at bounding box center [557, 386] width 89 height 19
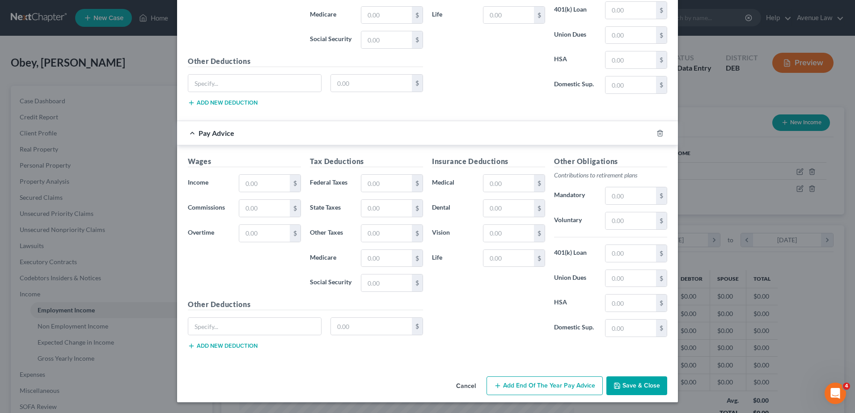
scroll to position [715, 0]
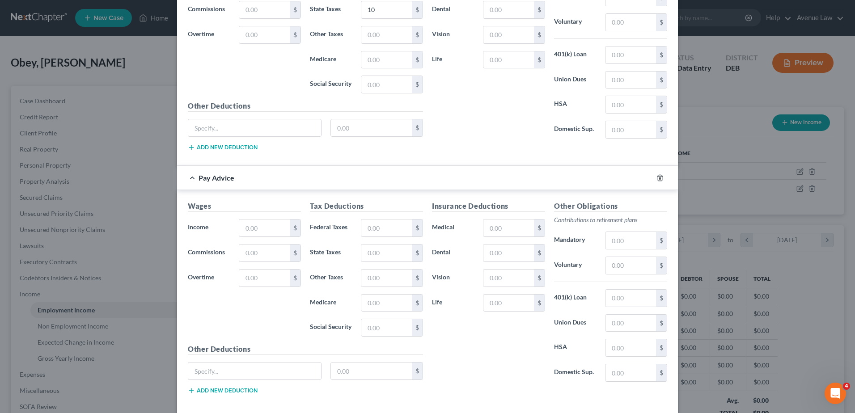
click at [424, 177] on icon "button" at bounding box center [659, 177] width 7 height 7
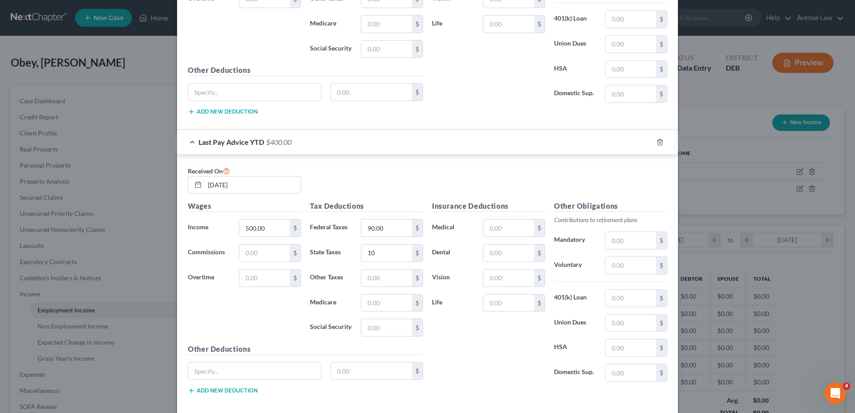
scroll to position [516, 0]
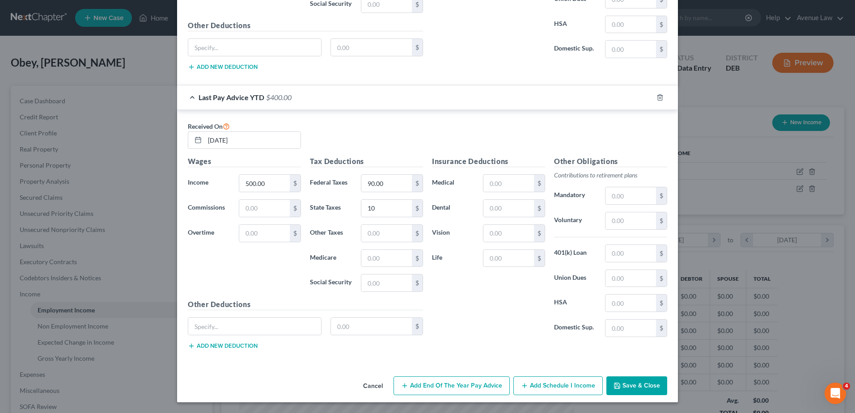
click at [424, 382] on button "Add Schedule I Income" at bounding box center [557, 386] width 89 height 19
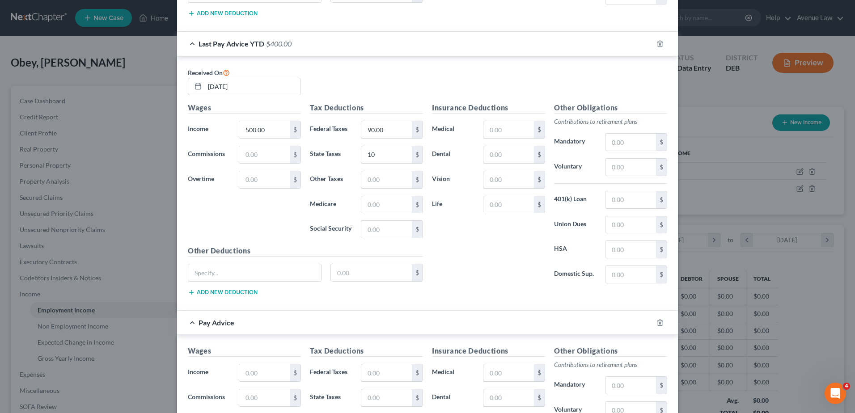
scroll to position [759, 0]
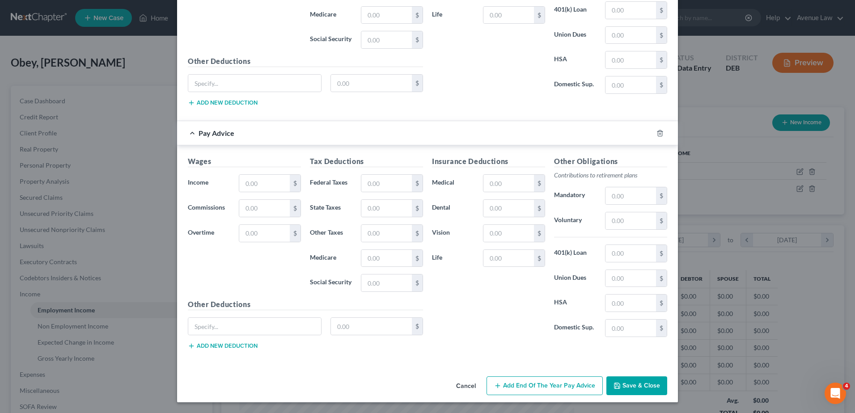
click at [424, 380] on button "Save & Close" at bounding box center [636, 386] width 61 height 19
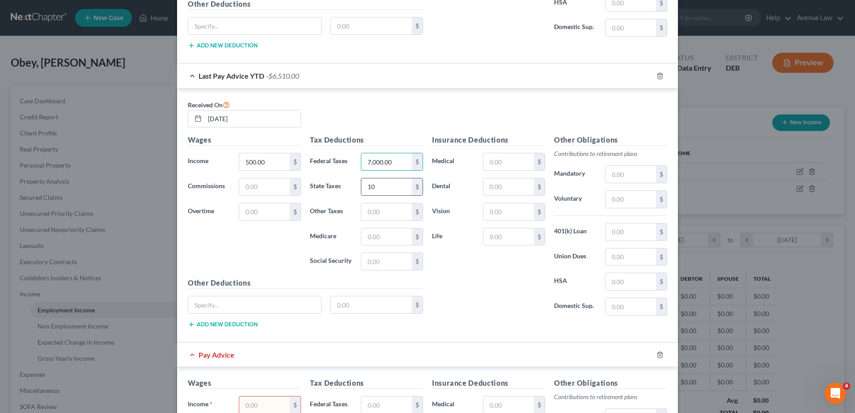
scroll to position [715, 0]
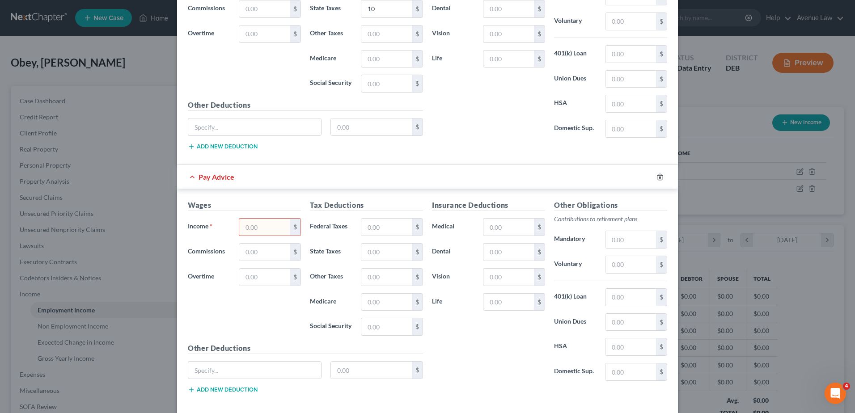
type input "7,000.00"
click at [424, 174] on icon "button" at bounding box center [659, 176] width 7 height 7
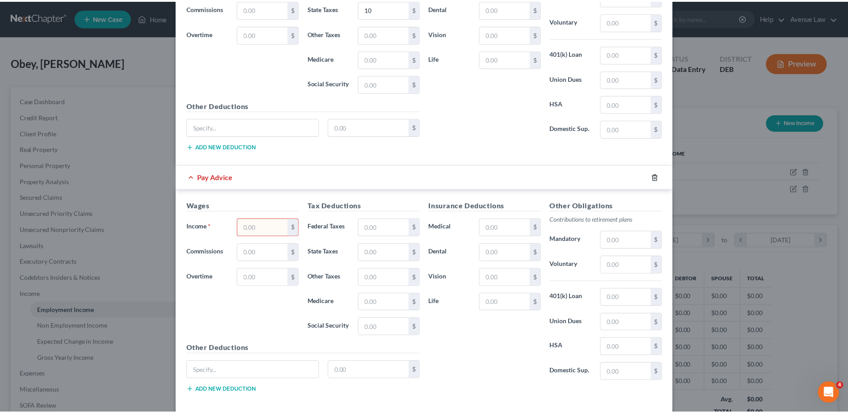
scroll to position [516, 0]
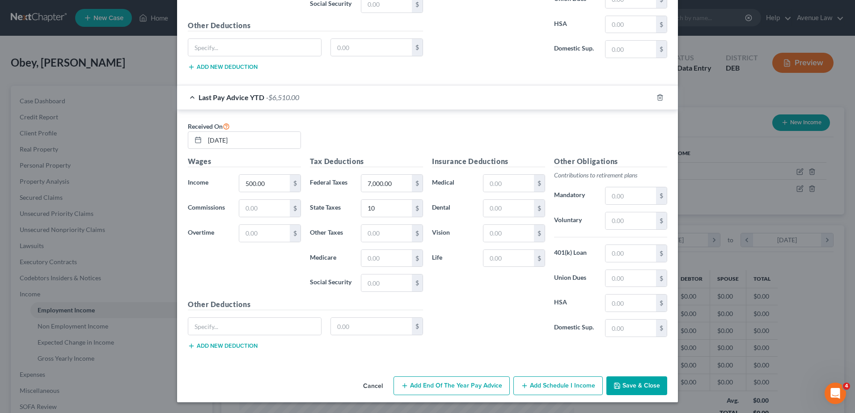
click at [424, 381] on button "Save & Close" at bounding box center [636, 386] width 61 height 19
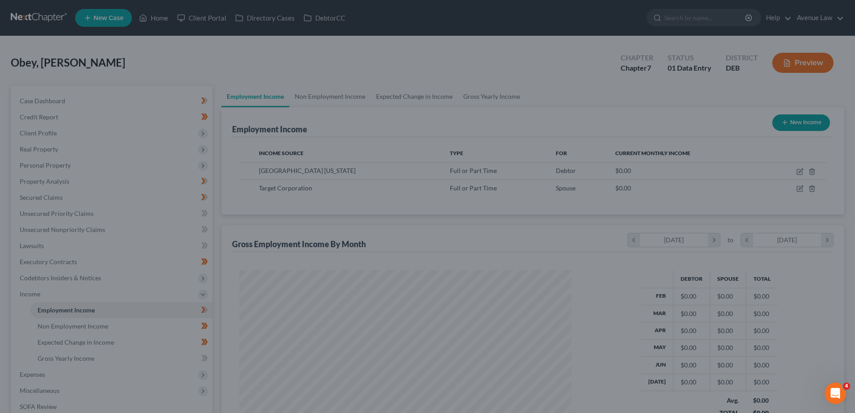
scroll to position [446989, 446805]
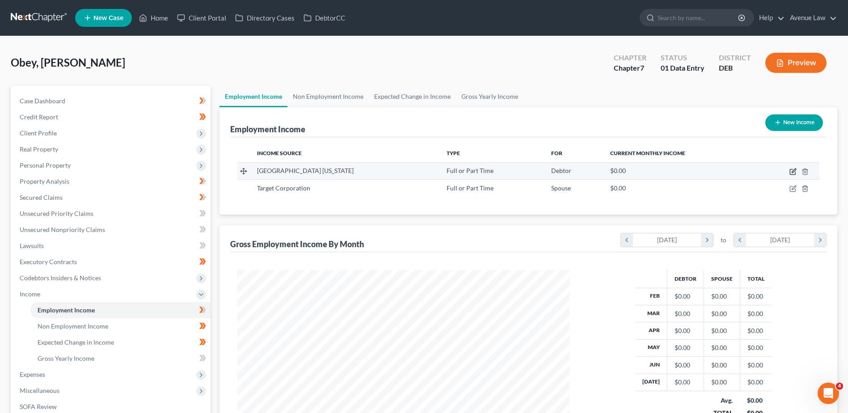
click at [424, 174] on icon "button" at bounding box center [793, 171] width 7 height 7
select select "0"
select select "24"
select select "2"
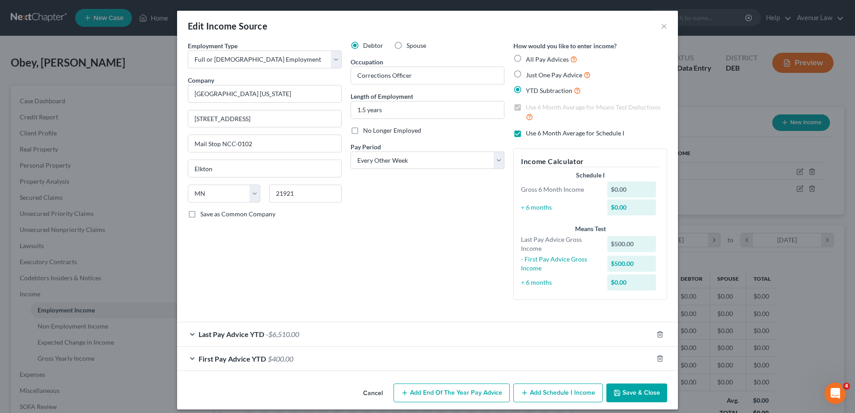
scroll to position [7, 0]
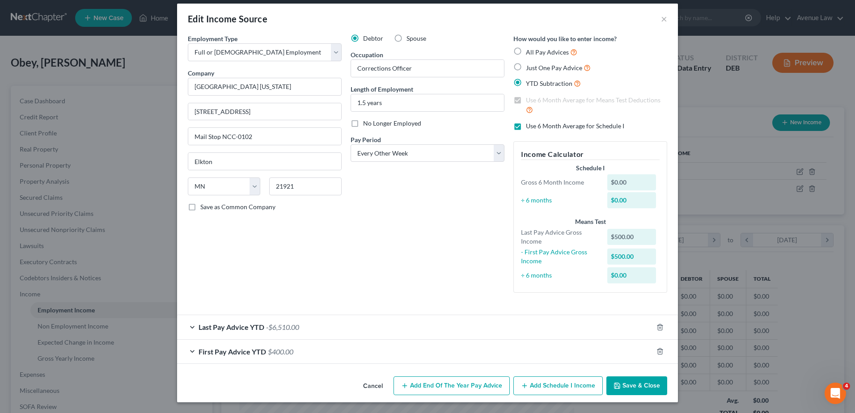
click at [316, 322] on div "Last Pay Advice YTD -$6,510.00" at bounding box center [415, 327] width 476 height 24
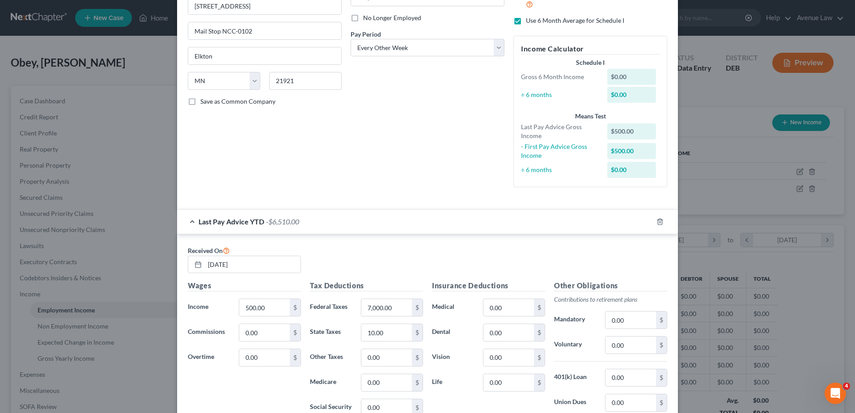
scroll to position [186, 0]
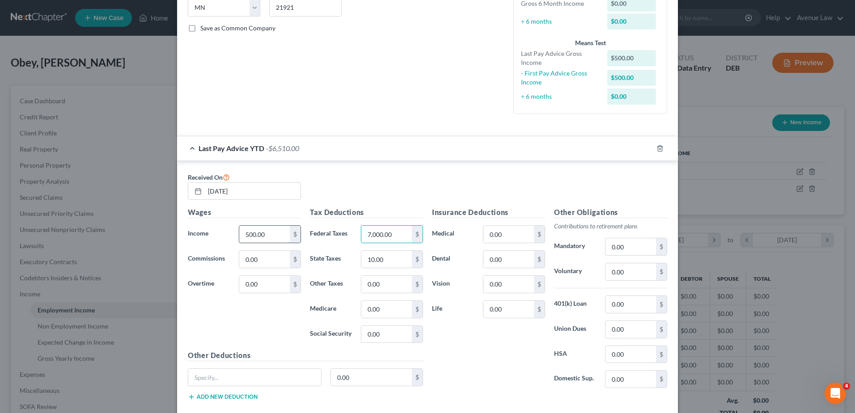
click at [263, 236] on input "500.00" at bounding box center [264, 234] width 51 height 17
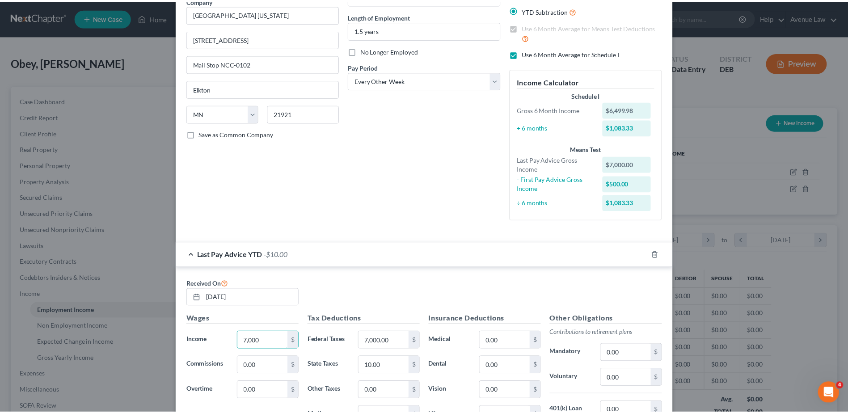
scroll to position [0, 0]
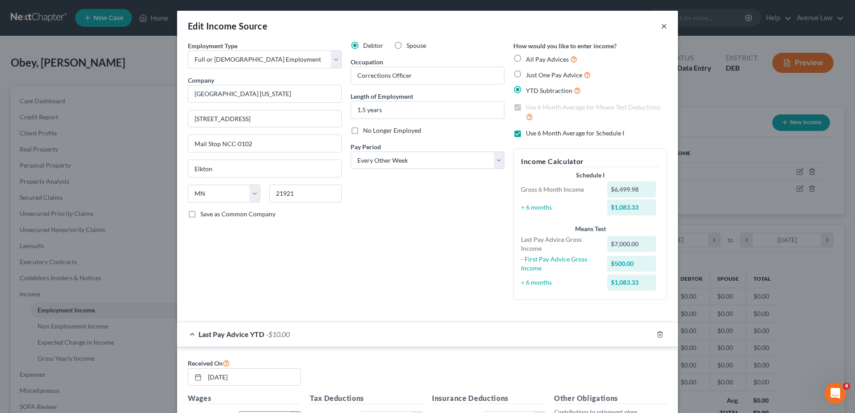
type input "7,000"
click at [424, 25] on button "×" at bounding box center [664, 26] width 6 height 11
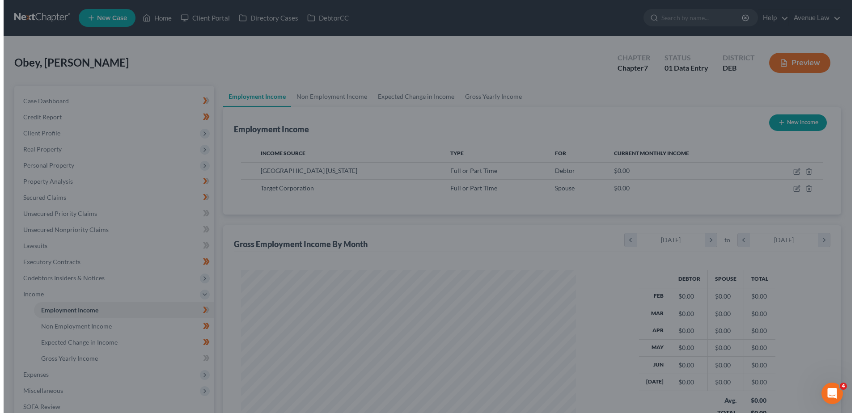
scroll to position [446989, 446805]
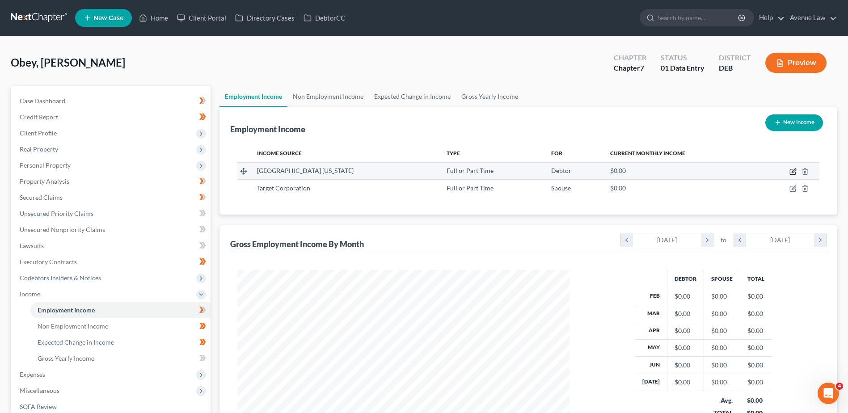
click at [424, 172] on icon "button" at bounding box center [793, 171] width 7 height 7
select select "0"
select select "24"
select select "2"
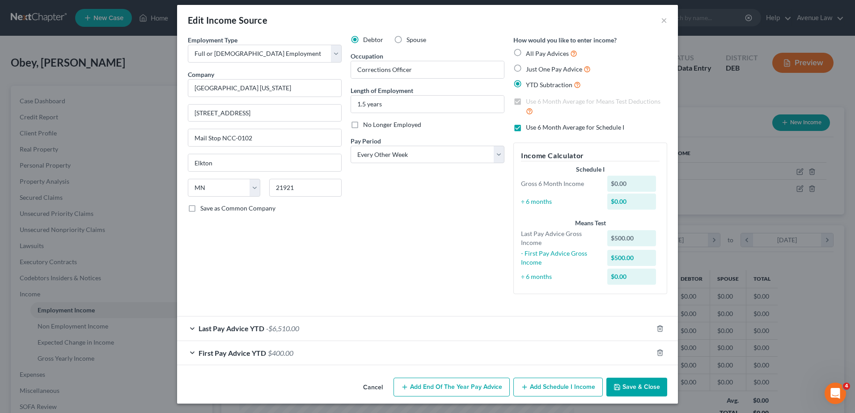
scroll to position [7, 0]
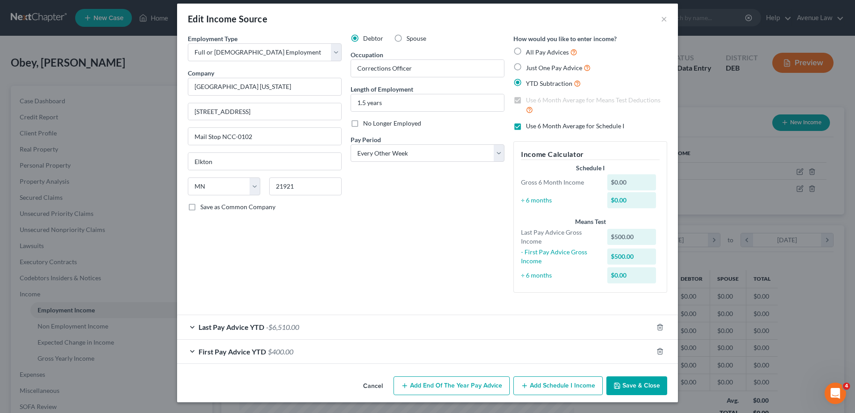
click at [424, 126] on label "Use 6 Month Average for Schedule I" at bounding box center [575, 126] width 98 height 9
click at [424, 126] on input "Use 6 Month Average for Schedule I" at bounding box center [532, 125] width 6 height 6
click at [424, 126] on label "Use 6 Month Average for Schedule I" at bounding box center [575, 126] width 98 height 9
click at [424, 126] on input "Use 6 Month Average for Schedule I" at bounding box center [532, 125] width 6 height 6
checkbox input "true"
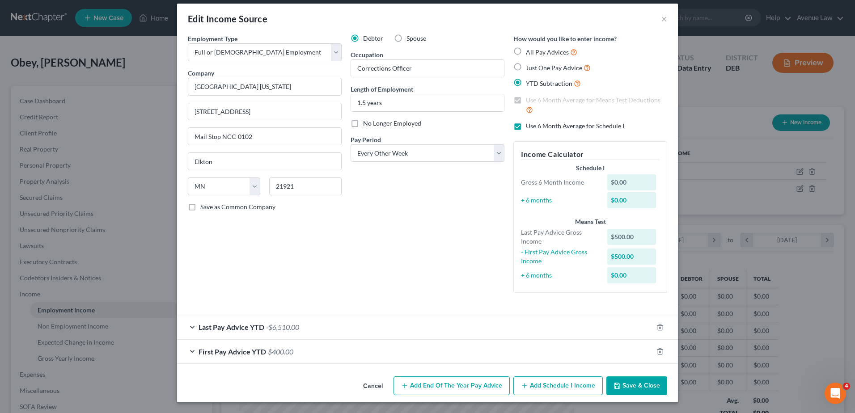
click at [303, 324] on div "Last Pay Advice YTD -$6,510.00" at bounding box center [415, 327] width 476 height 24
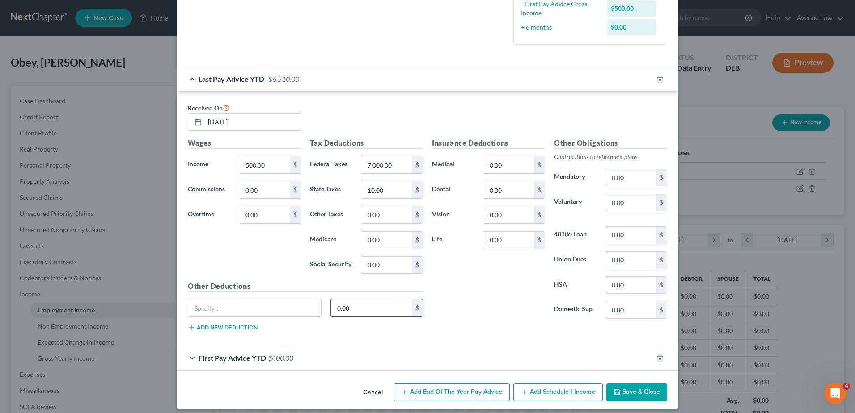
scroll to position [262, 0]
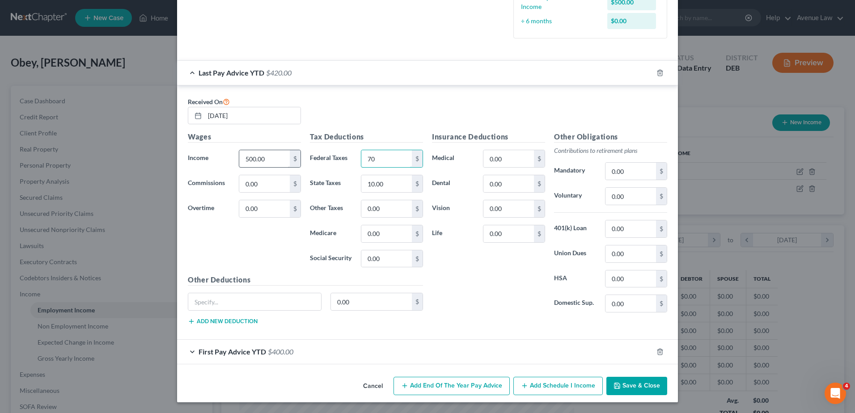
type input "70"
type input "7,000"
click at [295, 349] on div "First Pay Advice YTD $400.00" at bounding box center [415, 352] width 476 height 24
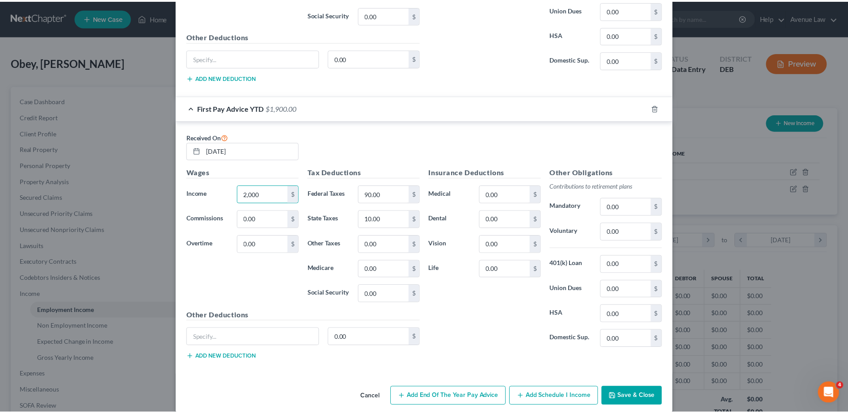
scroll to position [516, 0]
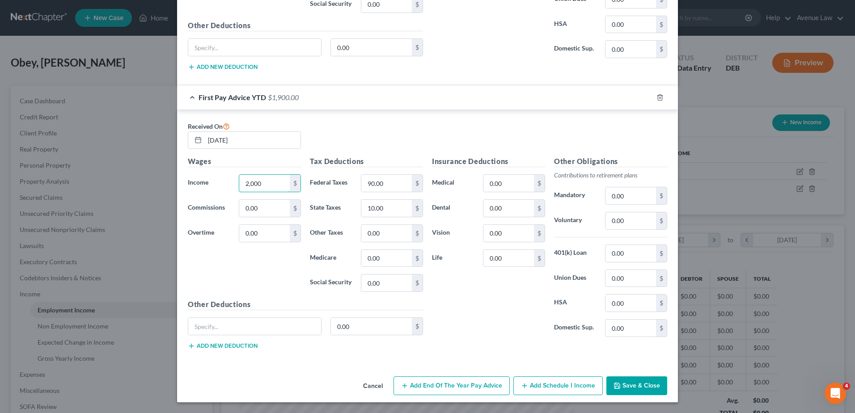
type input "2,000"
click at [424, 386] on button "Save & Close" at bounding box center [636, 386] width 61 height 19
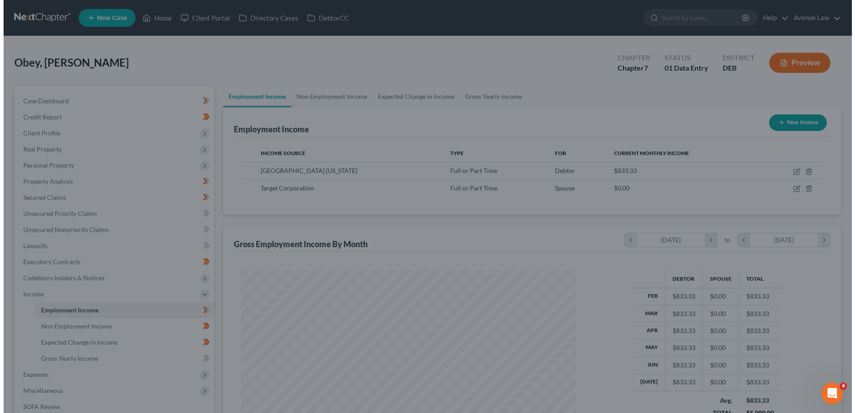
scroll to position [446989, 446805]
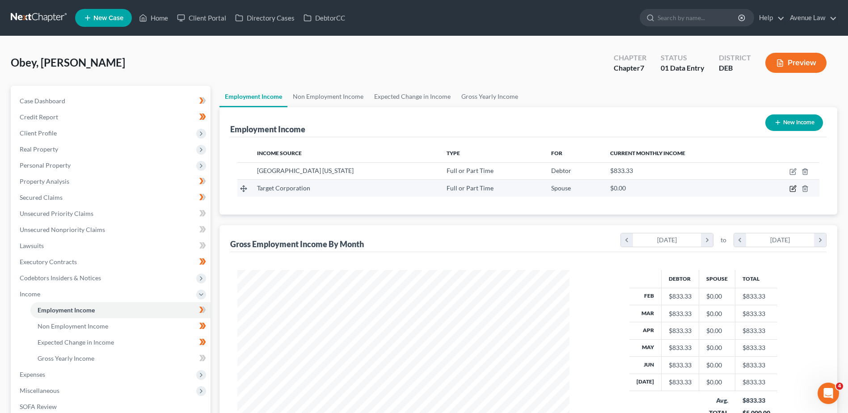
click at [424, 187] on icon "button" at bounding box center [793, 188] width 7 height 7
select select "0"
select select "24"
select select "0"
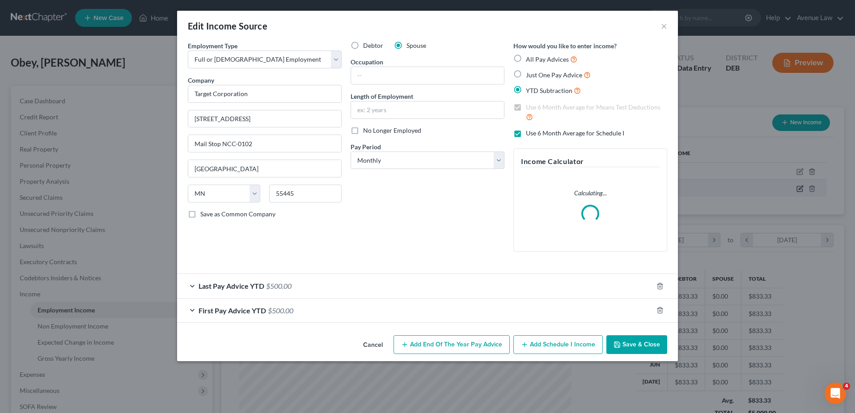
scroll to position [167, 353]
click at [328, 277] on div "Last Pay Advice YTD $500.00" at bounding box center [415, 286] width 476 height 24
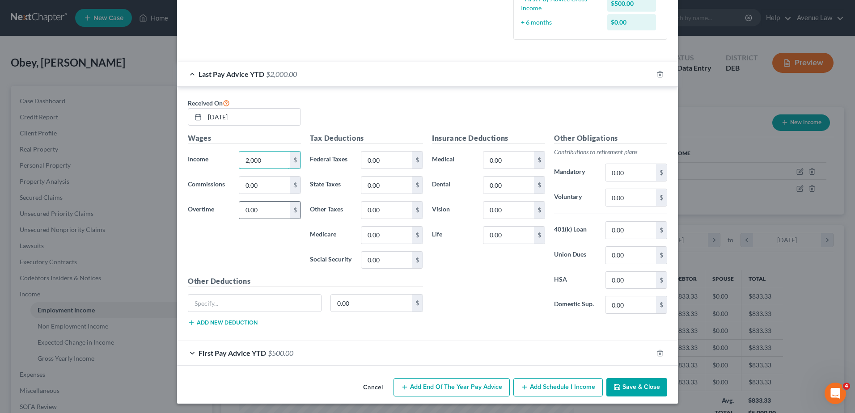
scroll to position [262, 0]
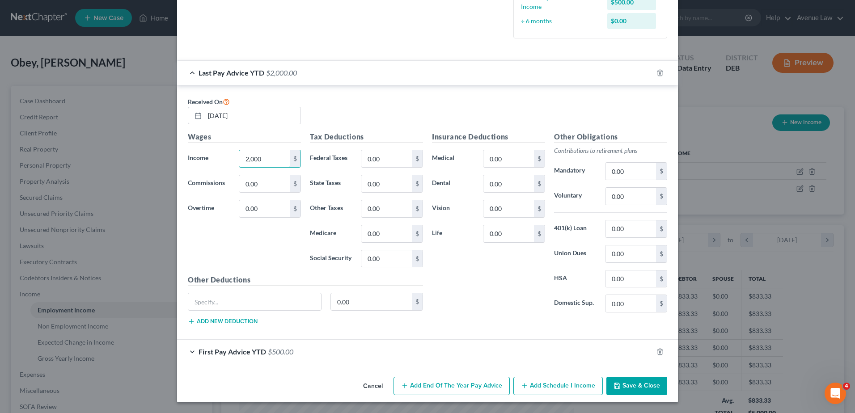
type input "2,000"
click at [280, 355] on span "$500.00" at bounding box center [280, 351] width 25 height 8
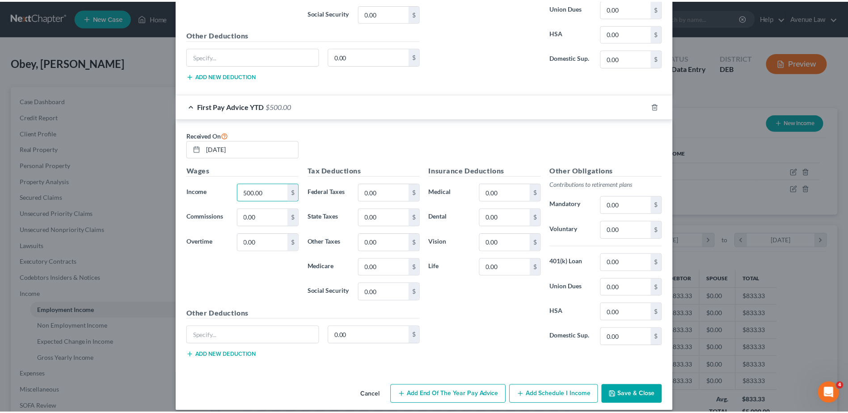
scroll to position [516, 0]
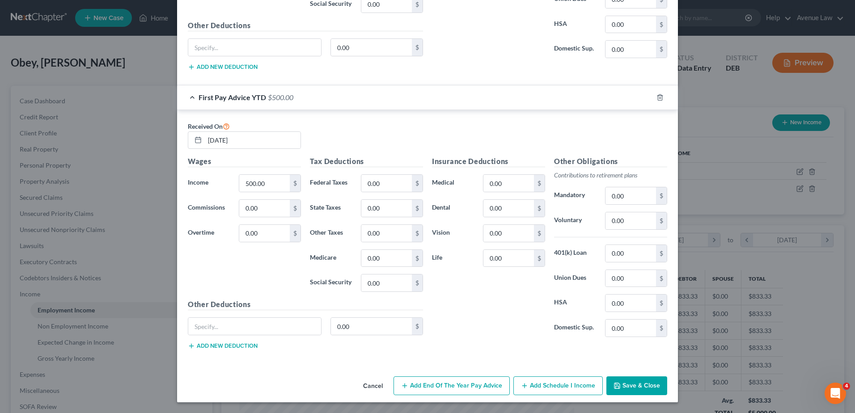
click at [424, 388] on button "Save & Close" at bounding box center [636, 386] width 61 height 19
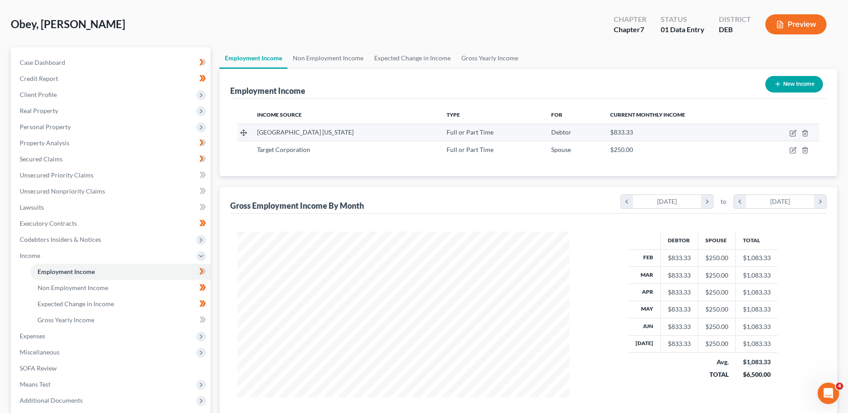
scroll to position [89, 0]
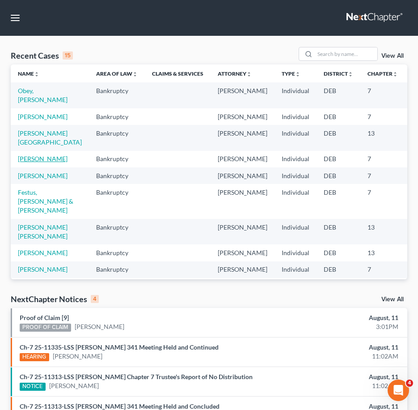
click at [35, 162] on link "[PERSON_NAME]" at bounding box center [43, 159] width 50 height 8
select select "0"
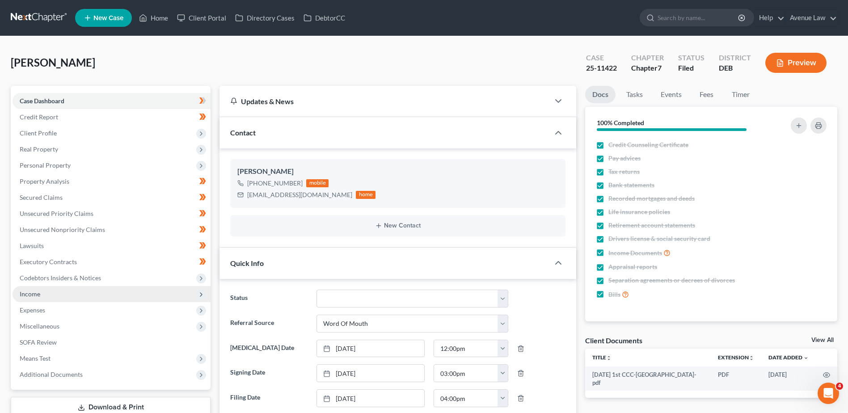
click at [30, 294] on span "Income" at bounding box center [30, 294] width 21 height 8
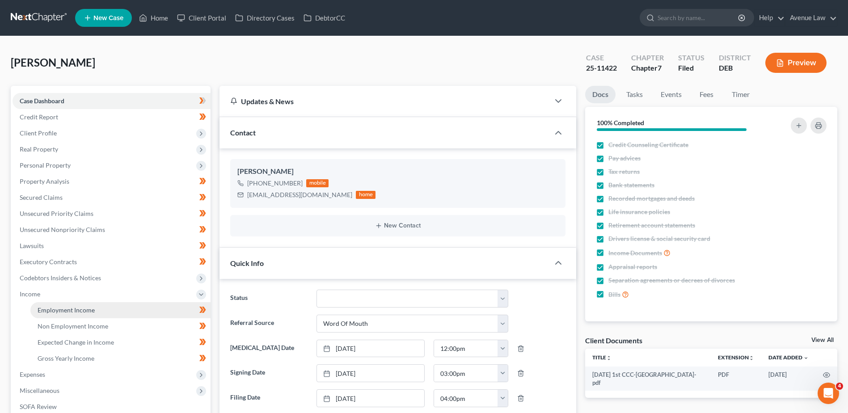
click at [94, 307] on link "Employment Income" at bounding box center [120, 310] width 180 height 16
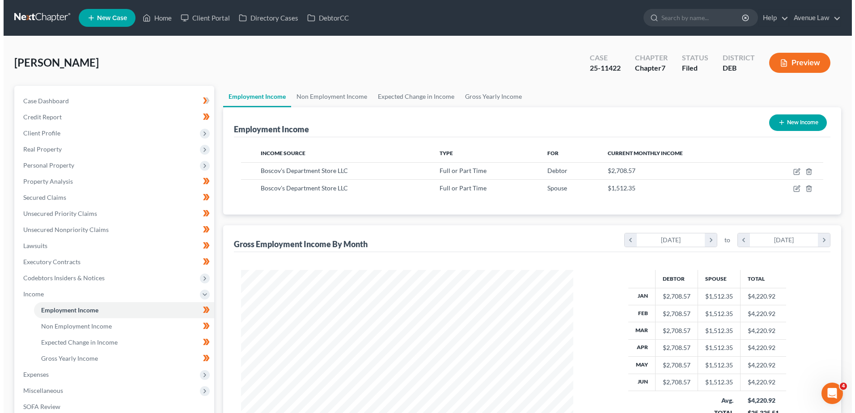
scroll to position [166, 350]
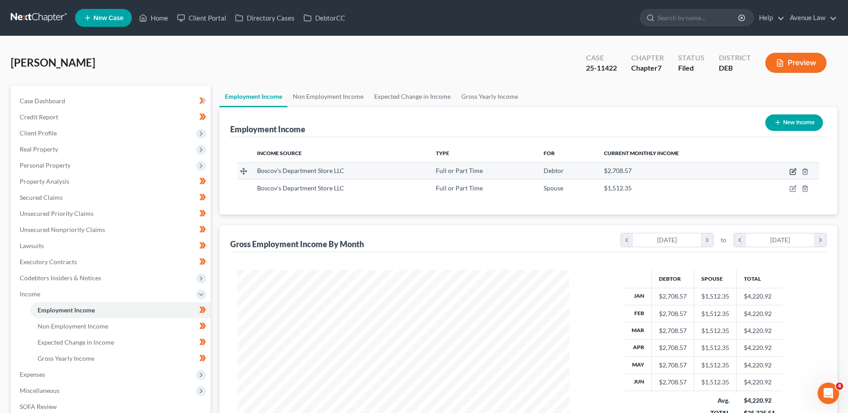
click at [424, 170] on icon "button" at bounding box center [794, 171] width 4 height 4
select select "0"
select select "39"
select select "3"
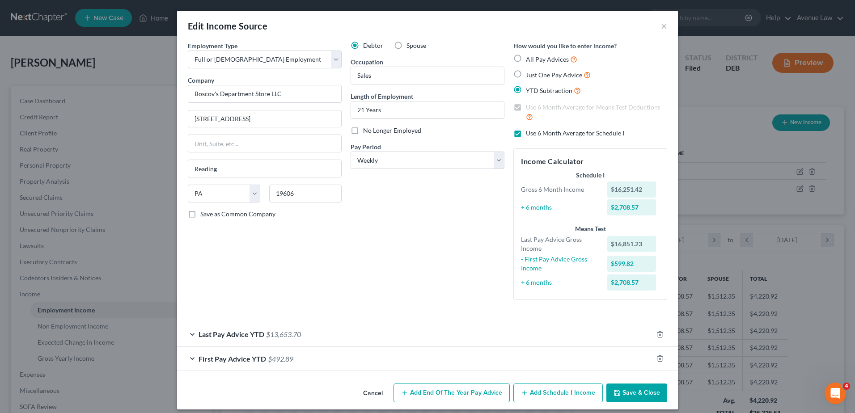
scroll to position [7, 0]
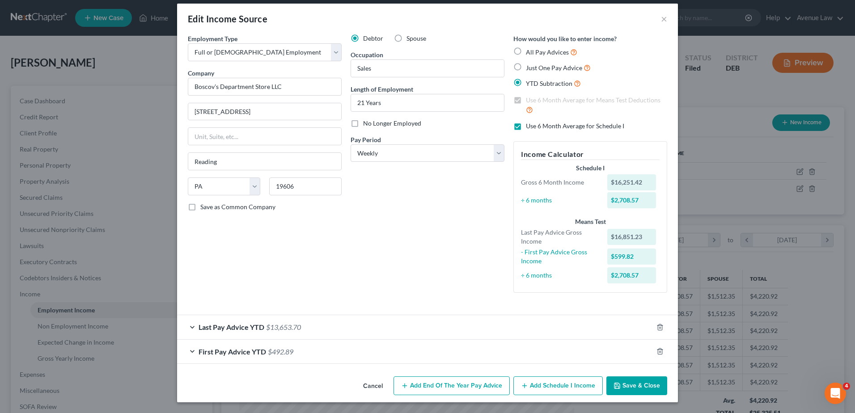
click at [424, 332] on div "Last Pay Advice YTD $13,653.70" at bounding box center [415, 327] width 476 height 24
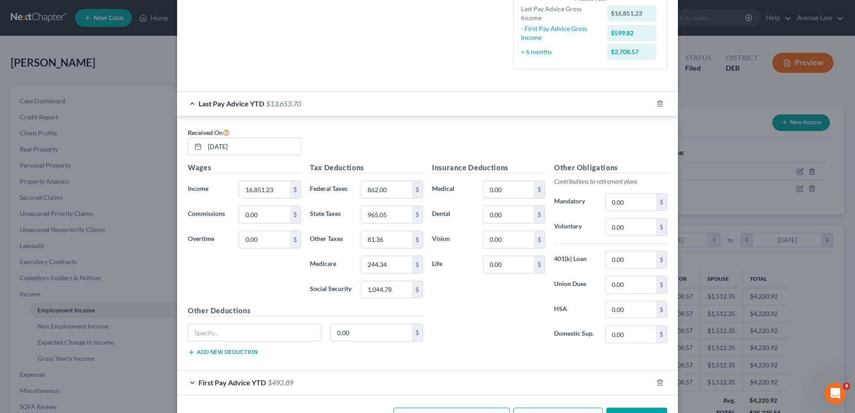
scroll to position [262, 0]
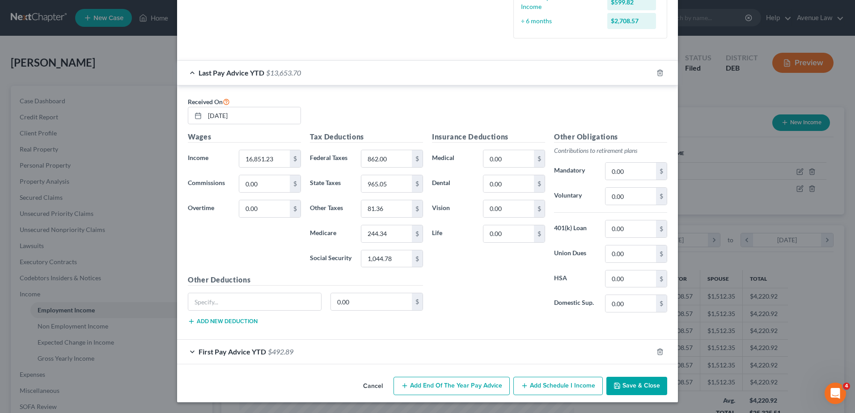
click at [290, 352] on span "$492.89" at bounding box center [280, 351] width 25 height 8
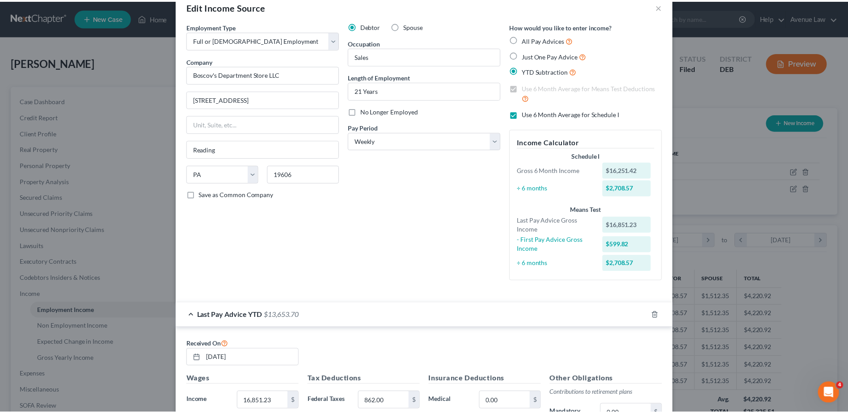
scroll to position [0, 0]
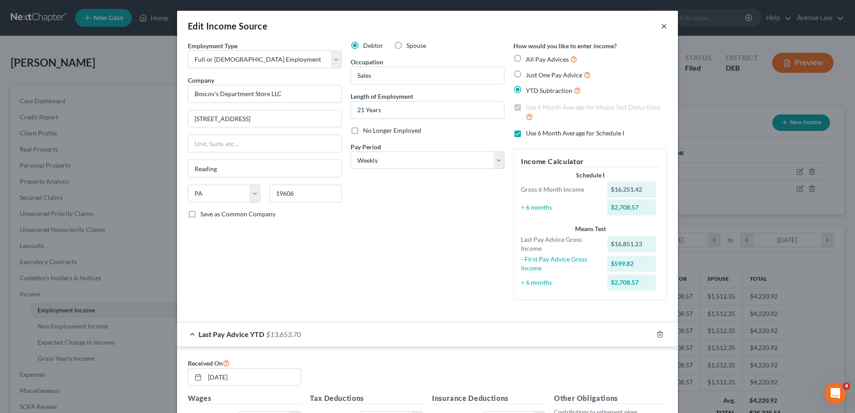
click at [424, 29] on button "×" at bounding box center [664, 26] width 6 height 11
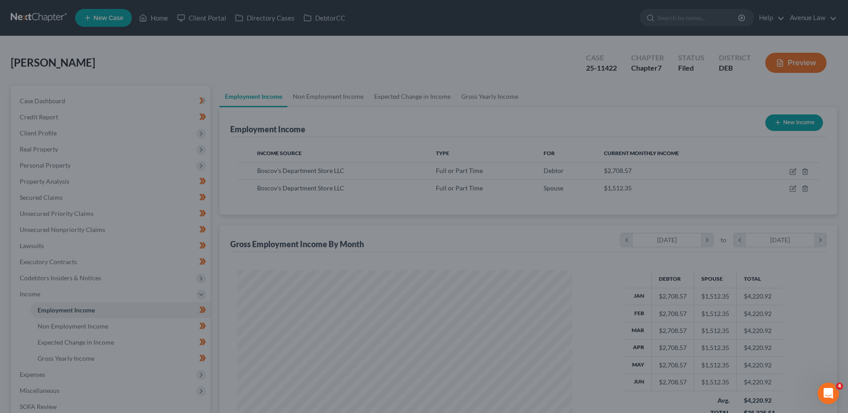
scroll to position [446989, 446805]
